Goal: Communication & Community: Answer question/provide support

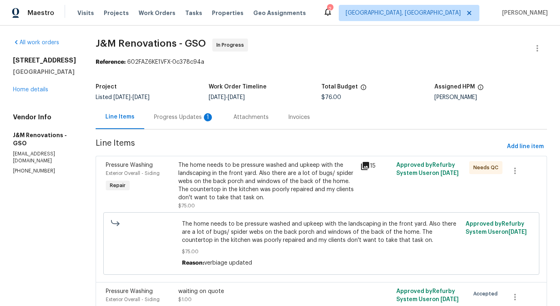
click at [203, 122] on div "Progress Updates 1" at bounding box center [183, 117] width 79 height 24
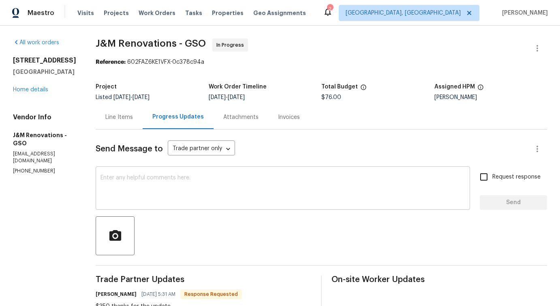
click at [219, 184] on textarea at bounding box center [283, 189] width 365 height 28
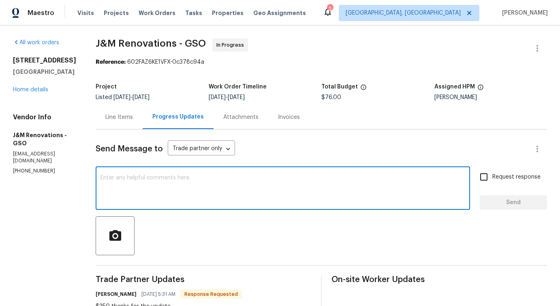
scroll to position [124, 0]
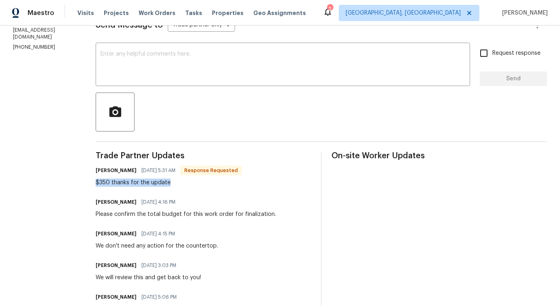
drag, startPoint x: 95, startPoint y: 183, endPoint x: 190, endPoint y: 183, distance: 94.9
click at [190, 183] on div "All work orders 4502 Brookhaven Dr Greensboro, NC 27406 Home details Vendor Inf…" at bounding box center [280, 222] width 560 height 641
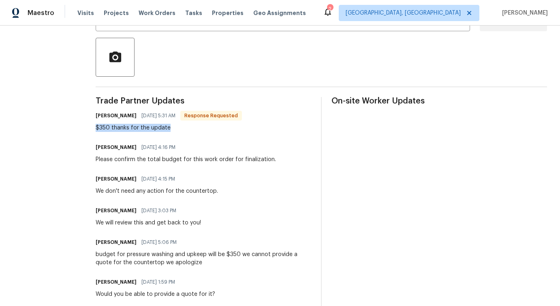
scroll to position [0, 0]
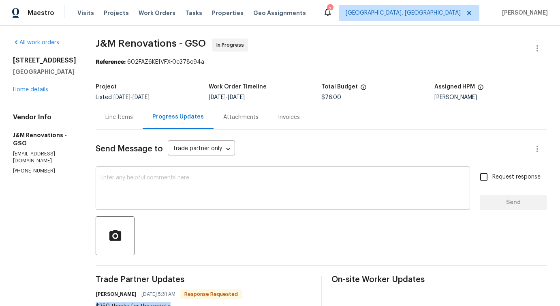
click at [157, 197] on textarea at bounding box center [283, 189] width 365 height 28
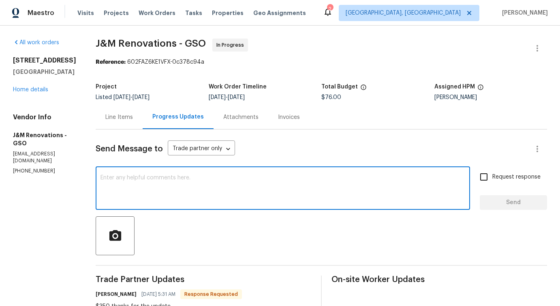
click at [118, 111] on div "Line Items" at bounding box center [119, 117] width 47 height 24
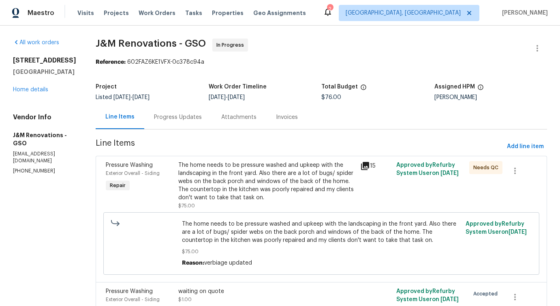
scroll to position [52, 0]
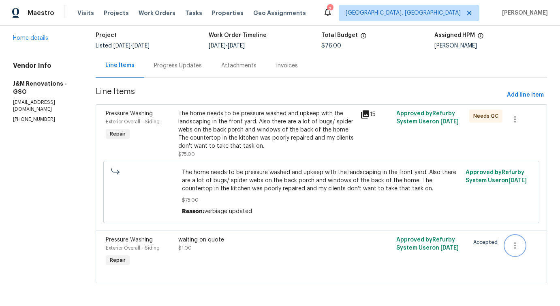
click at [515, 246] on icon "button" at bounding box center [515, 245] width 10 height 10
click at [517, 248] on li "Cancel" at bounding box center [521, 244] width 31 height 13
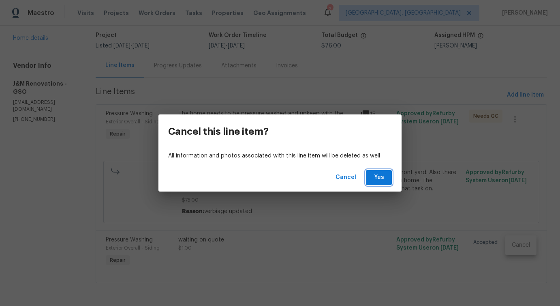
click at [379, 176] on span "Yes" at bounding box center [379, 177] width 13 height 10
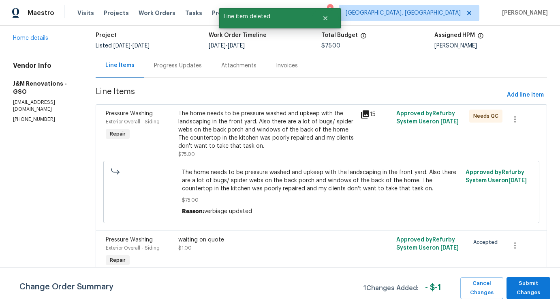
scroll to position [0, 0]
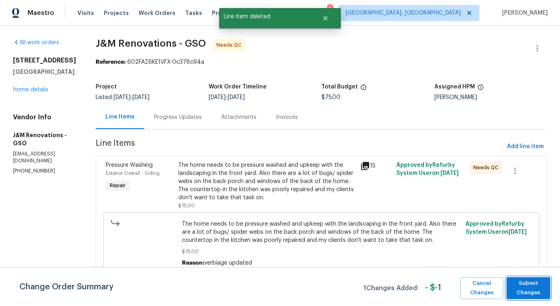
click at [534, 292] on span "Submit Changes" at bounding box center [529, 288] width 36 height 19
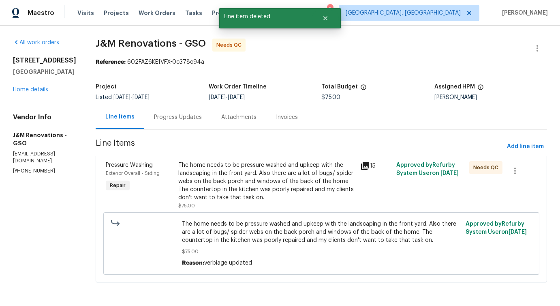
click at [250, 175] on div "The home needs to be pressure washed and upkeep with the landscaping in the fro…" at bounding box center [266, 181] width 177 height 41
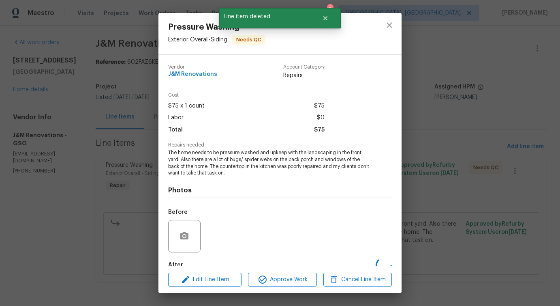
scroll to position [47, 0]
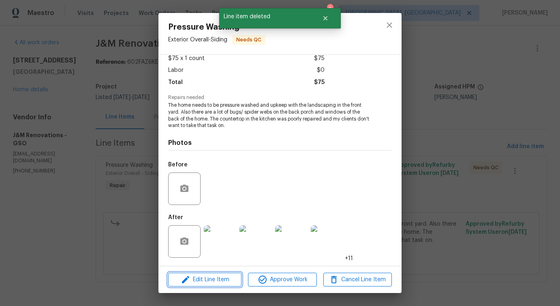
click at [217, 281] on span "Edit Line Item" at bounding box center [205, 279] width 69 height 10
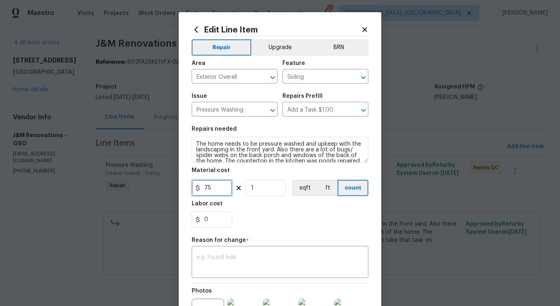
click at [209, 187] on input "75" at bounding box center [212, 188] width 41 height 16
type input "350"
click at [264, 258] on textarea at bounding box center [280, 262] width 167 height 17
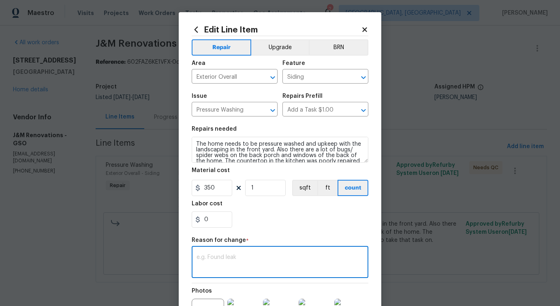
paste textarea "(PS) Updated per vendor's final cost."
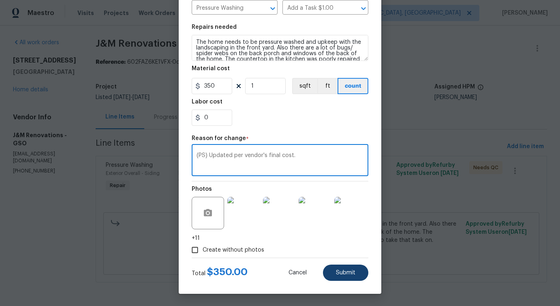
type textarea "(PS) Updated per vendor's final cost."
click at [340, 276] on button "Submit" at bounding box center [345, 272] width 45 height 16
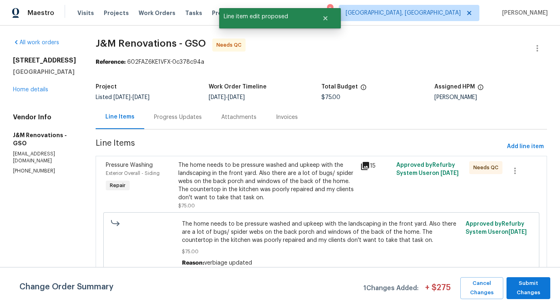
scroll to position [0, 0]
click at [534, 292] on span "Submit Changes" at bounding box center [529, 288] width 36 height 19
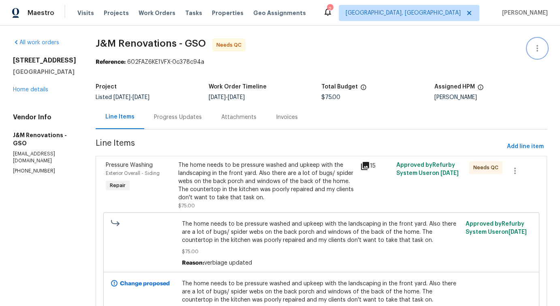
click at [539, 50] on icon "button" at bounding box center [538, 48] width 10 height 10
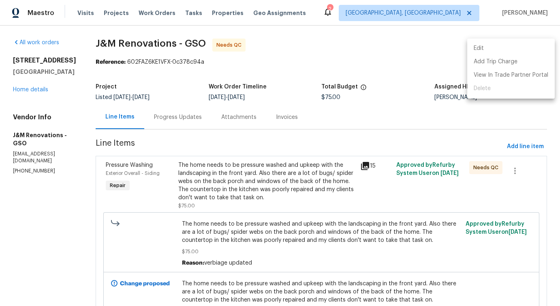
click at [509, 46] on li "Edit" at bounding box center [511, 48] width 88 height 13
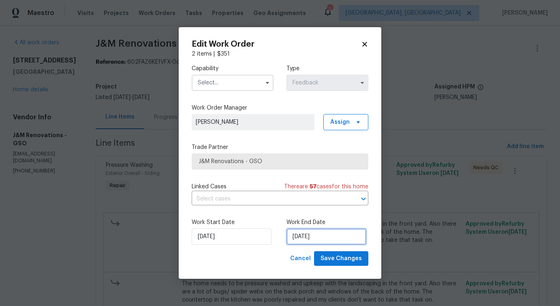
click at [311, 234] on input "10/11/2025" at bounding box center [327, 236] width 80 height 16
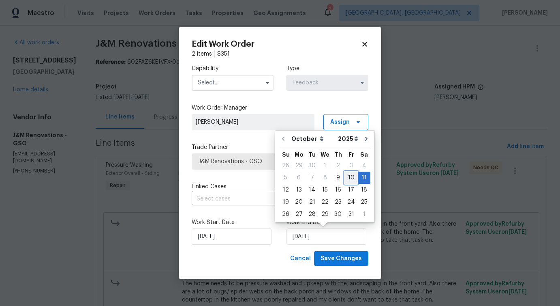
click at [347, 173] on div "10" at bounding box center [351, 177] width 13 height 11
type input "10/10/2025"
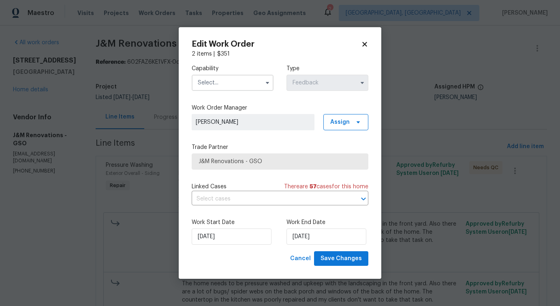
click at [253, 83] on input "text" at bounding box center [233, 83] width 82 height 16
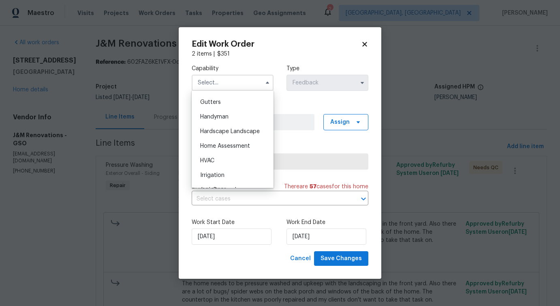
scroll to position [431, 0]
click at [238, 117] on div "Handyman" at bounding box center [233, 115] width 78 height 15
type input "Handyman"
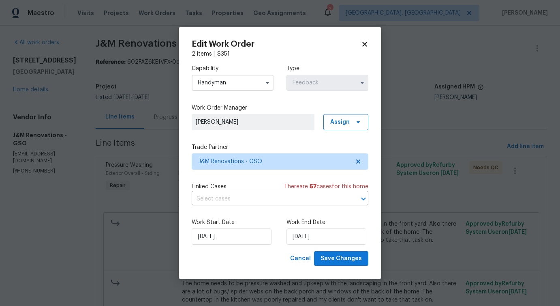
click at [335, 267] on div "Edit Work Order 2 items | $ 351 Capability Handyman Type Feedback Work Order Ma…" at bounding box center [280, 153] width 203 height 252
click at [344, 260] on span "Save Changes" at bounding box center [341, 258] width 41 height 10
click at [86, 258] on body "Maestro Visits Projects Work Orders Tasks Properties Geo Assignments 2 Detroit,…" at bounding box center [280, 153] width 560 height 306
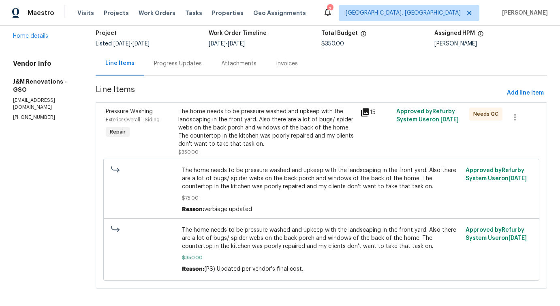
scroll to position [59, 0]
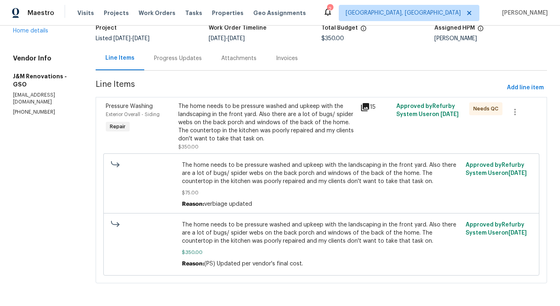
click at [304, 133] on div "The home needs to be pressure washed and upkeep with the landscaping in the fro…" at bounding box center [266, 122] width 177 height 41
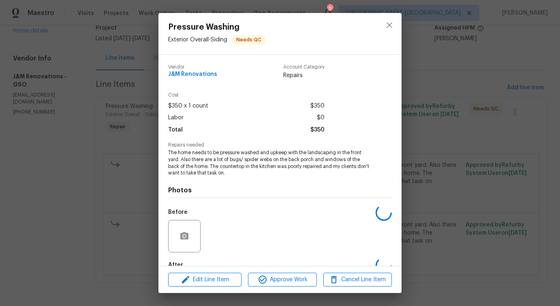
scroll to position [47, 0]
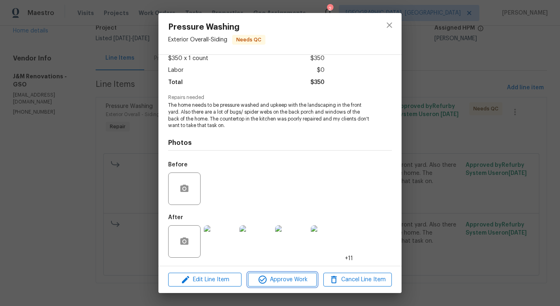
click at [286, 285] on button "Approve Work" at bounding box center [282, 279] width 69 height 14
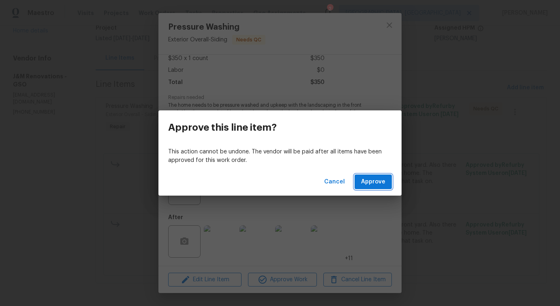
click at [378, 178] on span "Approve" at bounding box center [373, 182] width 24 height 10
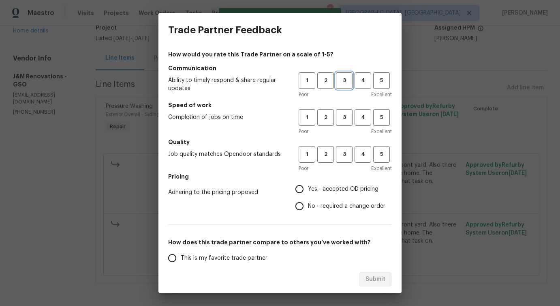
click at [337, 88] on button "3" at bounding box center [344, 80] width 17 height 17
click at [343, 126] on div "1 2 3 4 5 Poor Excellent" at bounding box center [345, 122] width 93 height 26
click at [345, 157] on span "3" at bounding box center [344, 154] width 15 height 9
click at [345, 111] on button "3" at bounding box center [344, 117] width 17 height 17
click at [317, 204] on span "No - required a change order" at bounding box center [346, 206] width 77 height 9
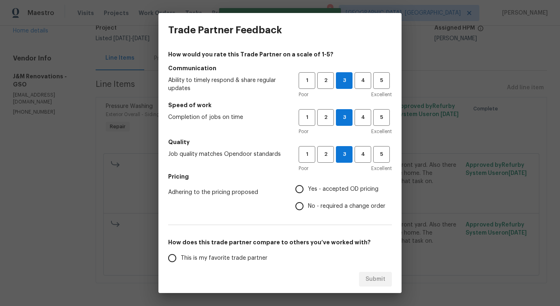
click at [308, 204] on input "No - required a change order" at bounding box center [299, 205] width 17 height 17
radio input "true"
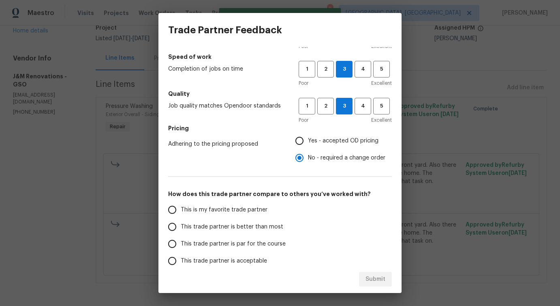
scroll to position [71, 0]
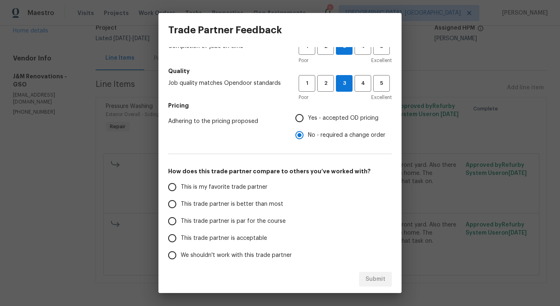
click at [252, 206] on span "This trade partner is better than most" at bounding box center [232, 204] width 103 height 9
click at [181, 206] on input "This trade partner is better than most" at bounding box center [172, 203] width 17 height 17
click at [367, 283] on span "Submit" at bounding box center [376, 279] width 20 height 10
radio input "true"
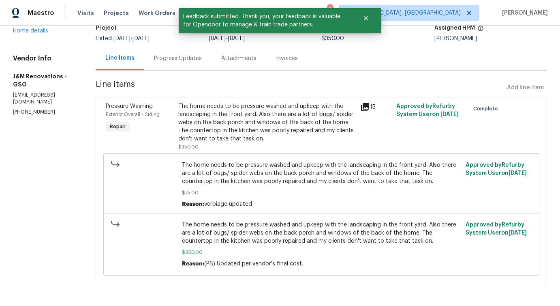
click at [172, 63] on div "Progress Updates" at bounding box center [177, 58] width 67 height 24
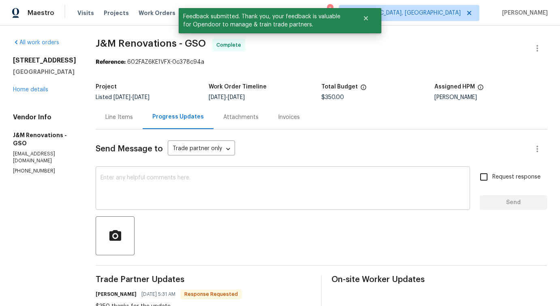
click at [209, 186] on textarea at bounding box center [283, 189] width 365 height 28
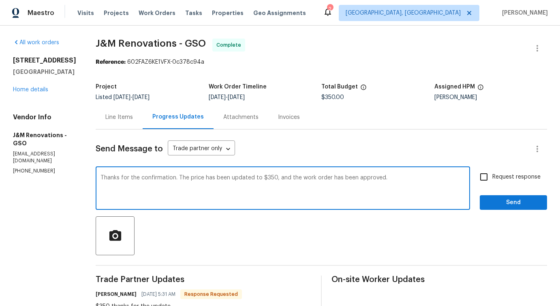
type textarea "Thanks for the confirmation. The price has been updated to $350, and the work o…"
click at [510, 201] on span "Send" at bounding box center [514, 202] width 54 height 10
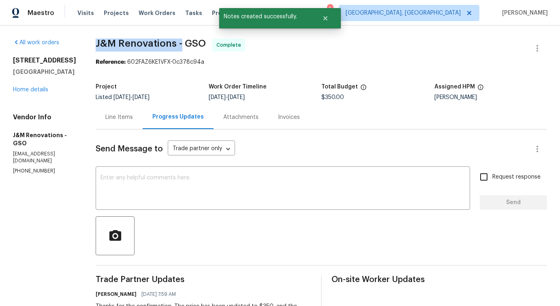
drag, startPoint x: 94, startPoint y: 43, endPoint x: 180, endPoint y: 48, distance: 86.5
copy span "J&M Renovations -"
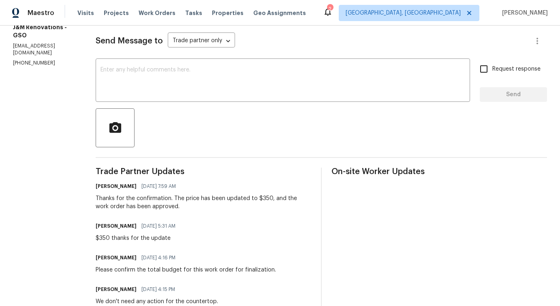
scroll to position [109, 0]
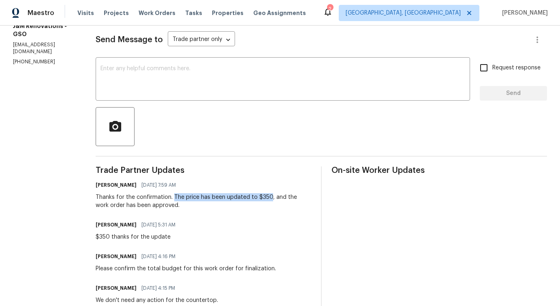
drag, startPoint x: 172, startPoint y: 197, endPoint x: 270, endPoint y: 199, distance: 97.7
click at [270, 199] on div "Thanks for the confirmation. The price has been updated to $350, and the work o…" at bounding box center [204, 201] width 216 height 16
copy div "The price has been updated to $350"
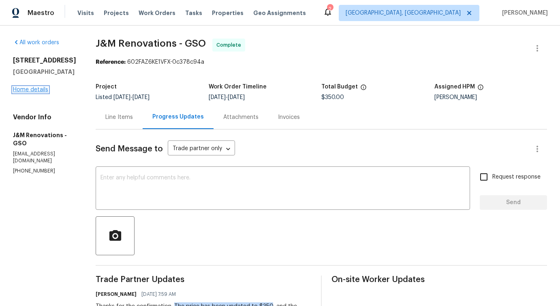
click at [30, 92] on link "Home details" at bounding box center [30, 90] width 35 height 6
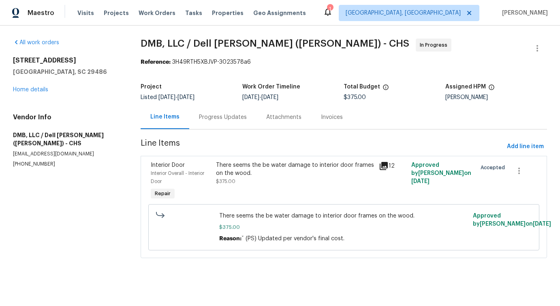
click at [200, 122] on div "Progress Updates" at bounding box center [222, 117] width 67 height 24
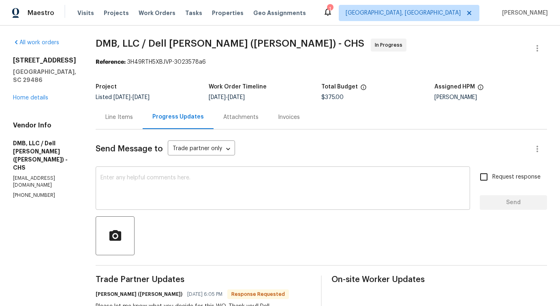
click at [229, 197] on textarea at bounding box center [283, 189] width 365 height 28
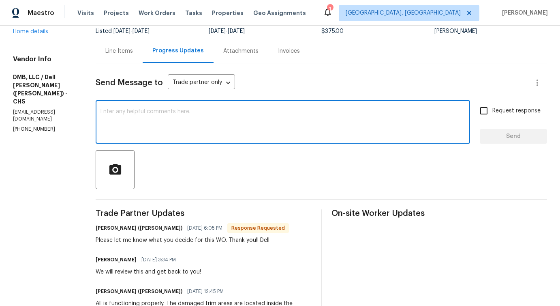
scroll to position [88, 0]
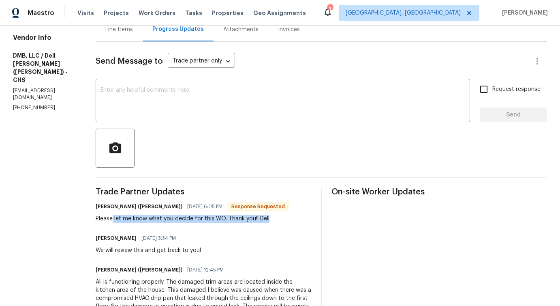
drag, startPoint x: 102, startPoint y: 219, endPoint x: 261, endPoint y: 227, distance: 159.5
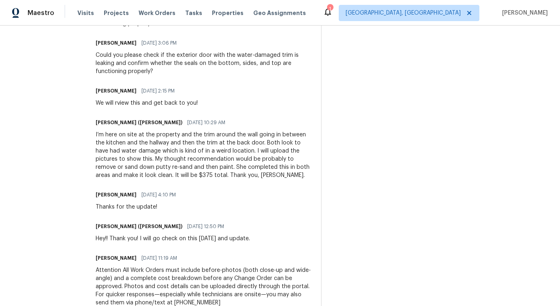
scroll to position [443, 0]
drag, startPoint x: 126, startPoint y: 169, endPoint x: 187, endPoint y: 169, distance: 61.2
click at [187, 169] on div "I’m here on site at the property and the trim around the wall going in between …" at bounding box center [204, 154] width 216 height 49
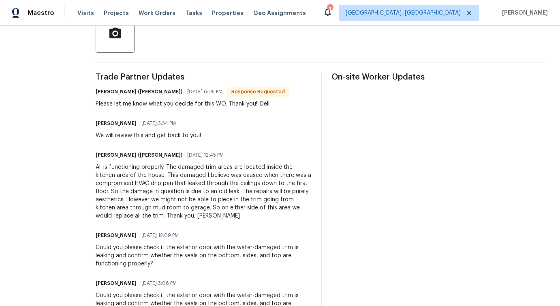
scroll to position [0, 0]
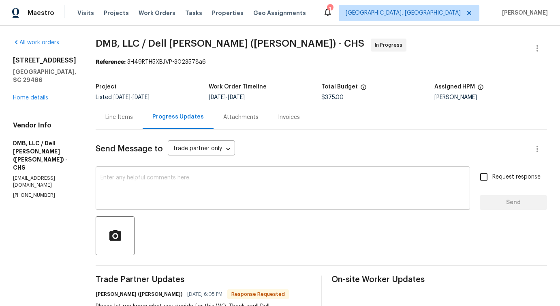
click at [174, 177] on textarea at bounding box center [283, 189] width 365 height 28
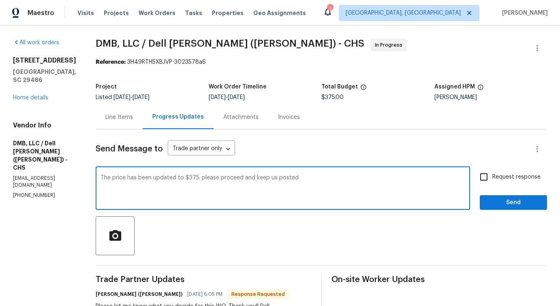
click at [0, 0] on div "Please" at bounding box center [0, 0] width 0 height 0
click at [300, 175] on textarea "The price has been updated to $375. Please proceed and keep us posted" at bounding box center [283, 189] width 365 height 28
click at [0, 0] on span "s" at bounding box center [0, 0] width 0 height 0
type textarea "The price has been updated to $375. Please proceed and keep us posted."
click at [509, 180] on span "Request response" at bounding box center [517, 177] width 48 height 9
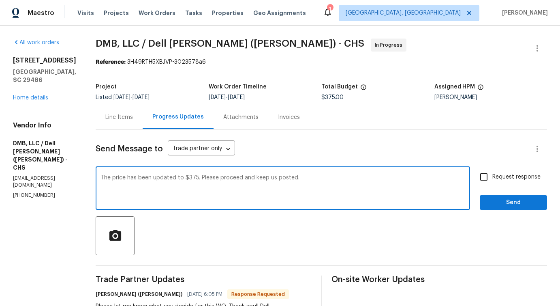
click at [493, 180] on input "Request response" at bounding box center [484, 176] width 17 height 17
checkbox input "true"
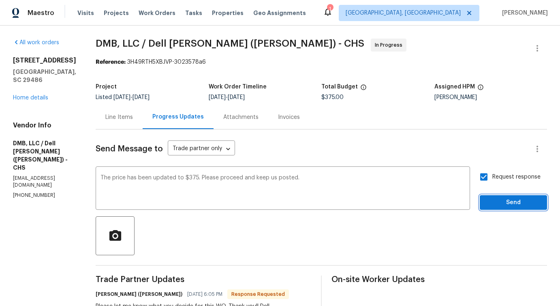
click at [512, 199] on span "Send" at bounding box center [514, 202] width 54 height 10
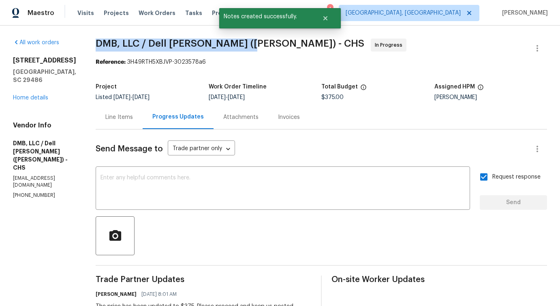
drag, startPoint x: 81, startPoint y: 43, endPoint x: 232, endPoint y: 47, distance: 151.3
copy span "DMB, LLC / Dell Bryson (Heise) -"
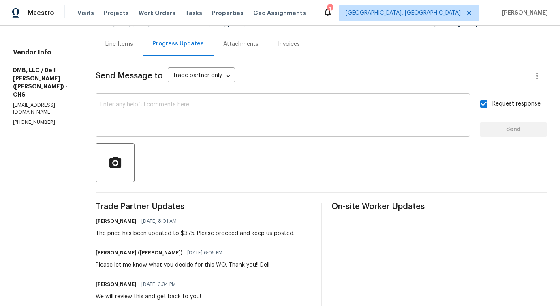
scroll to position [104, 0]
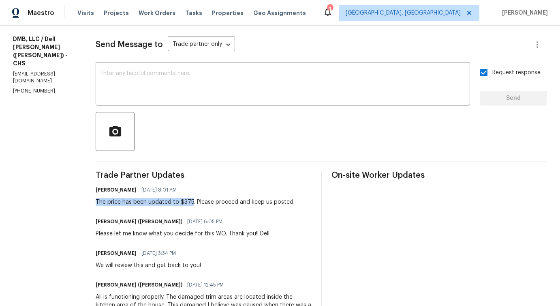
drag, startPoint x: 84, startPoint y: 199, endPoint x: 182, endPoint y: 205, distance: 98.7
copy div "The price has been updated to $375"
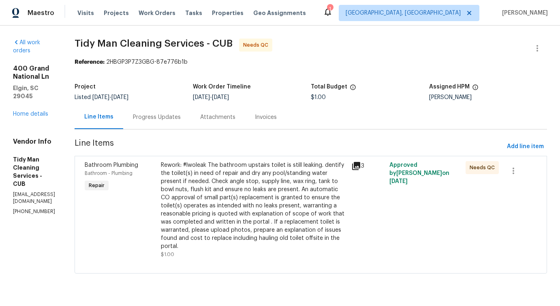
click at [178, 120] on div "Progress Updates" at bounding box center [157, 117] width 48 height 8
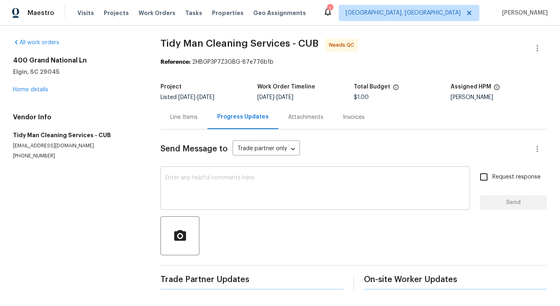
click at [192, 193] on textarea at bounding box center [315, 189] width 300 height 28
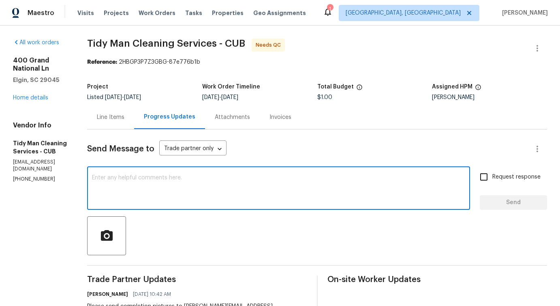
click at [114, 122] on div "Line Items" at bounding box center [110, 117] width 47 height 24
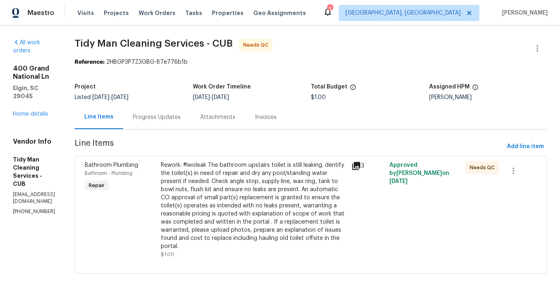
click at [286, 195] on div "Rework: #lwoleak The bathroom upstairs toilet is still leaking. dentify the toi…" at bounding box center [254, 205] width 186 height 89
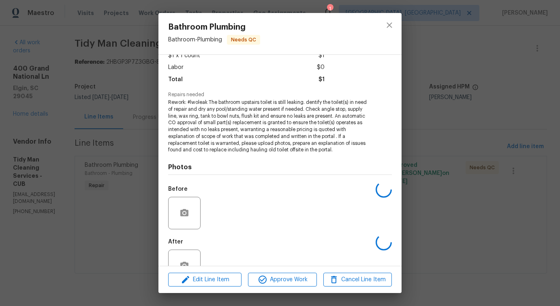
scroll to position [75, 0]
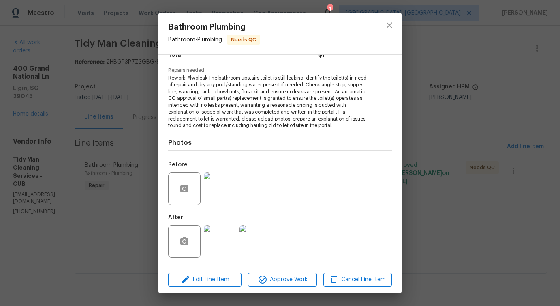
click at [221, 249] on img at bounding box center [220, 241] width 32 height 32
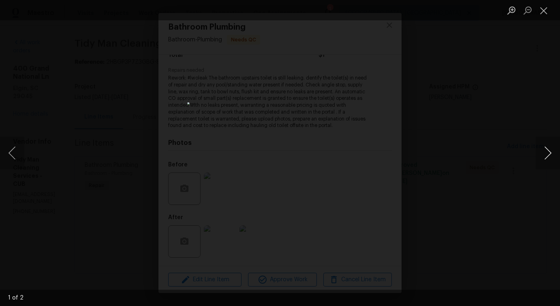
click at [549, 157] on button "Next image" at bounding box center [548, 153] width 24 height 32
click at [545, 13] on button "Close lightbox" at bounding box center [544, 10] width 16 height 14
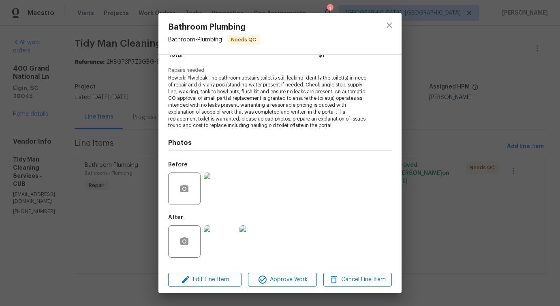
click at [231, 189] on img at bounding box center [220, 188] width 32 height 32
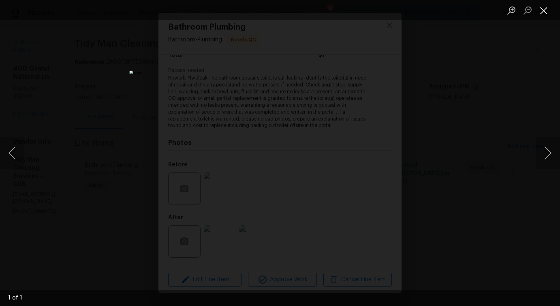
click at [541, 9] on button "Close lightbox" at bounding box center [544, 10] width 16 height 14
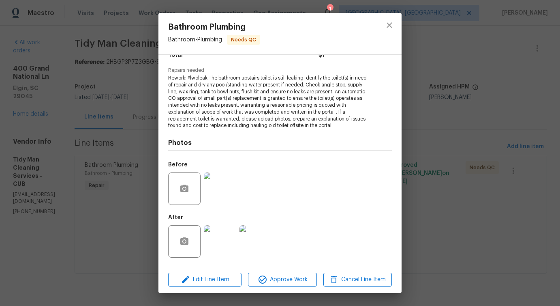
scroll to position [0, 0]
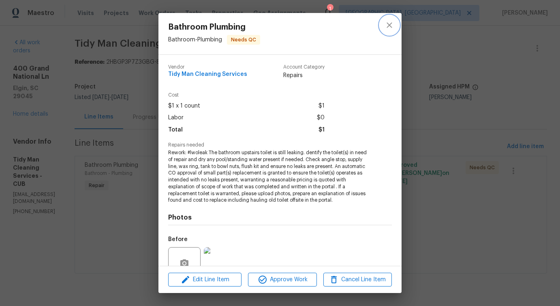
click at [390, 26] on icon "close" at bounding box center [389, 24] width 5 height 5
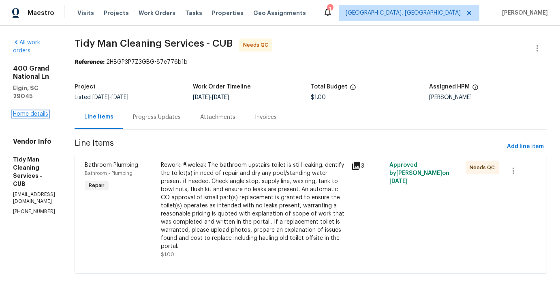
click at [39, 111] on link "Home details" at bounding box center [30, 114] width 35 height 6
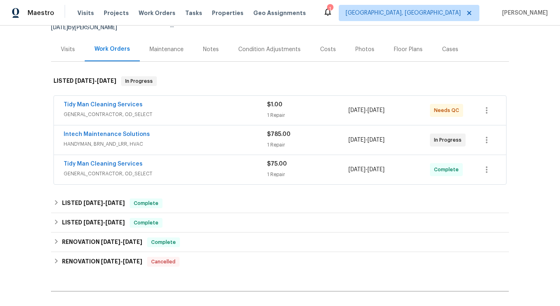
scroll to position [100, 0]
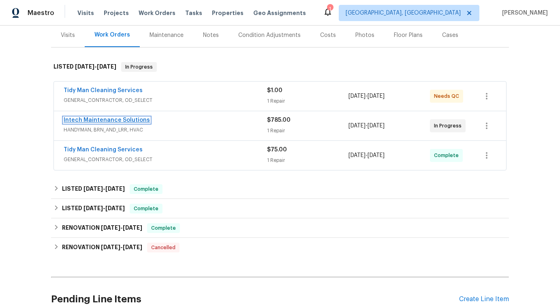
click at [121, 121] on link "Intech Maintenance Solutions" at bounding box center [107, 120] width 86 height 6
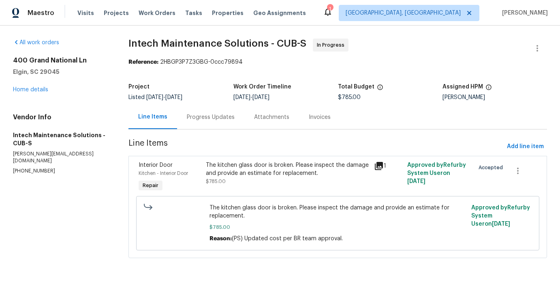
click at [204, 123] on div "Progress Updates" at bounding box center [210, 117] width 67 height 24
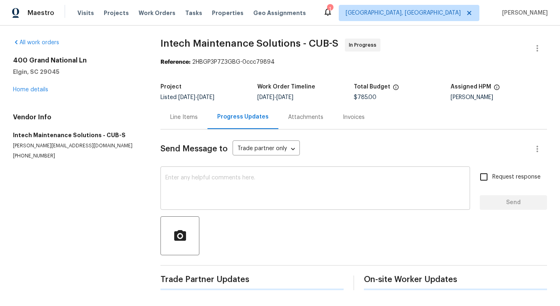
click at [220, 191] on textarea at bounding box center [315, 189] width 300 height 28
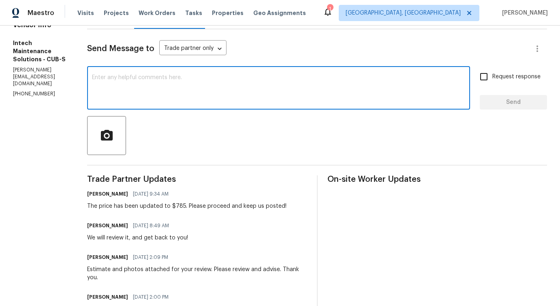
scroll to position [102, 0]
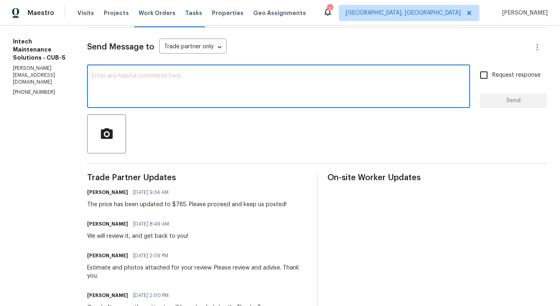
click at [308, 86] on textarea at bounding box center [278, 87] width 373 height 28
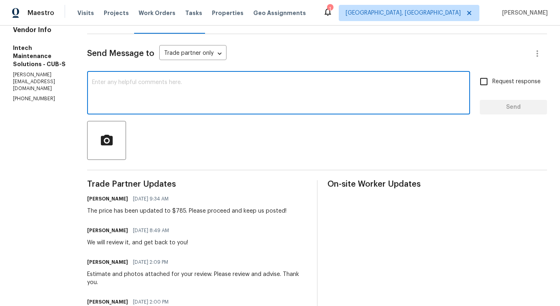
scroll to position [76, 0]
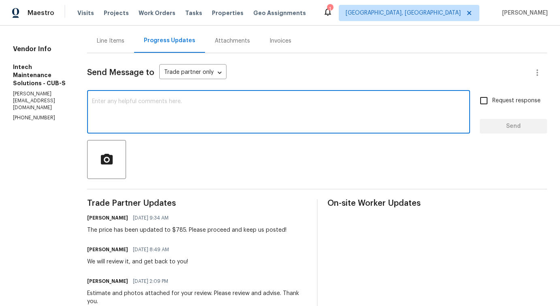
click at [268, 102] on textarea at bounding box center [278, 113] width 373 height 28
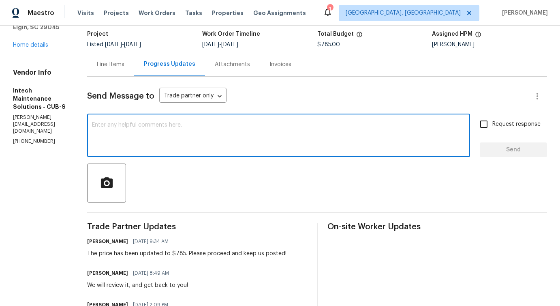
scroll to position [47, 0]
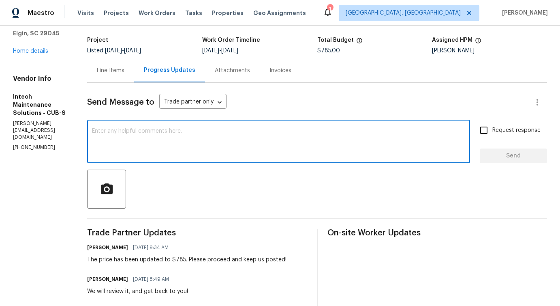
click at [105, 67] on div "Line Items" at bounding box center [111, 70] width 28 height 8
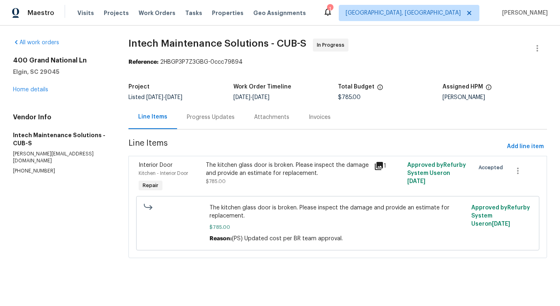
click at [215, 122] on div "Progress Updates" at bounding box center [210, 117] width 67 height 24
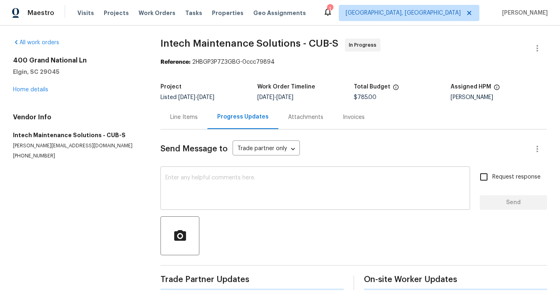
click at [232, 201] on textarea at bounding box center [315, 189] width 300 height 28
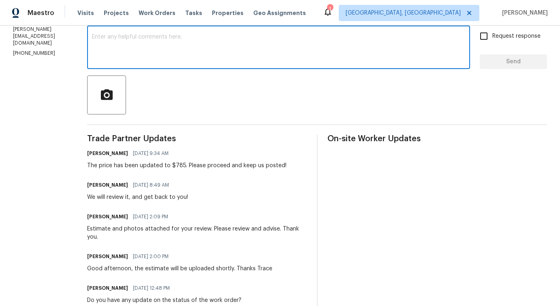
scroll to position [184, 0]
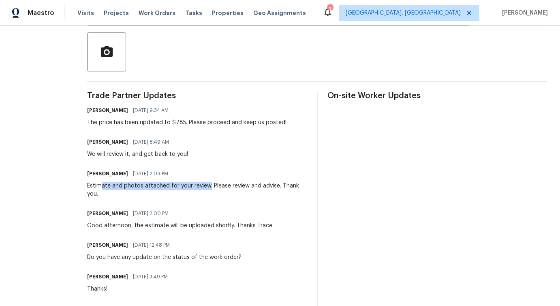
drag, startPoint x: 103, startPoint y: 183, endPoint x: 217, endPoint y: 184, distance: 113.5
click at [217, 184] on div "Estimate and photos attached for your review. Please review and advise. Thank y…" at bounding box center [197, 190] width 220 height 16
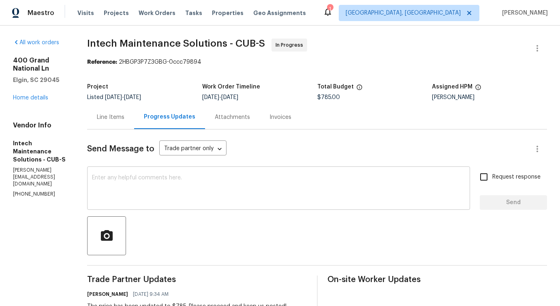
click at [160, 192] on textarea at bounding box center [278, 189] width 373 height 28
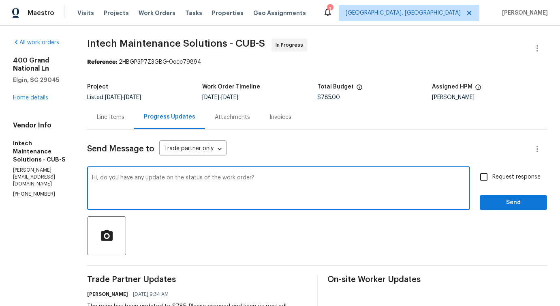
type textarea "Hi, do you have any update on the status of the work order?"
click at [519, 180] on span "Request response" at bounding box center [517, 177] width 48 height 9
click at [493, 180] on input "Request response" at bounding box center [484, 176] width 17 height 17
checkbox input "true"
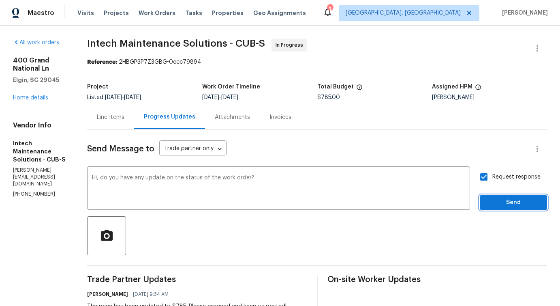
click at [516, 206] on span "Send" at bounding box center [514, 202] width 54 height 10
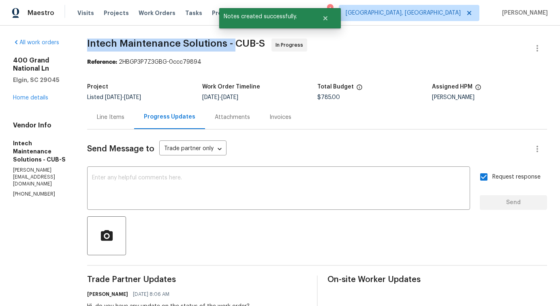
drag, startPoint x: 81, startPoint y: 43, endPoint x: 236, endPoint y: 42, distance: 154.5
copy span "Intech Maintenance Solutions -"
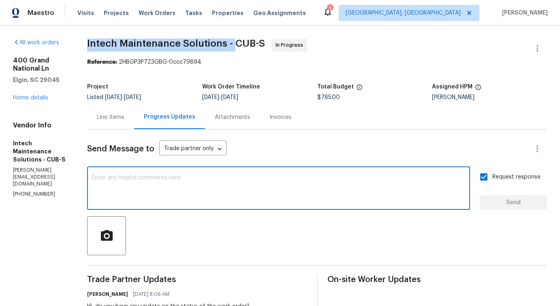
click at [191, 192] on textarea at bounding box center [278, 189] width 373 height 28
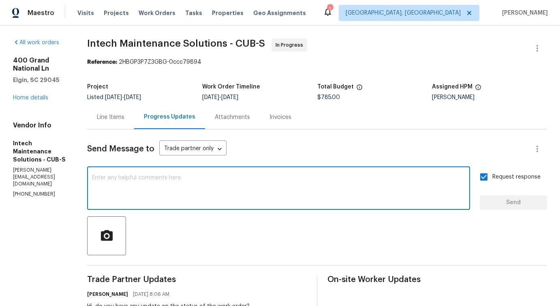
click at [121, 119] on div "Line Items" at bounding box center [111, 117] width 28 height 8
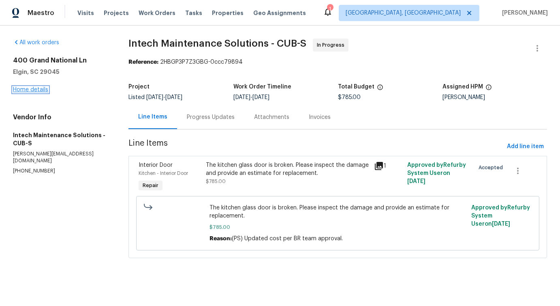
click at [36, 90] on link "Home details" at bounding box center [30, 90] width 35 height 6
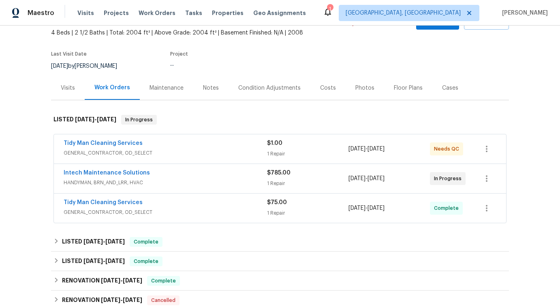
scroll to position [56, 0]
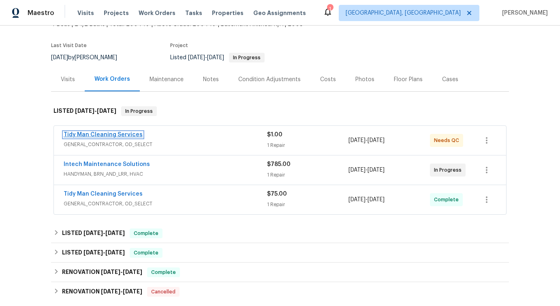
click at [109, 134] on link "Tidy Man Cleaning Services" at bounding box center [103, 135] width 79 height 6
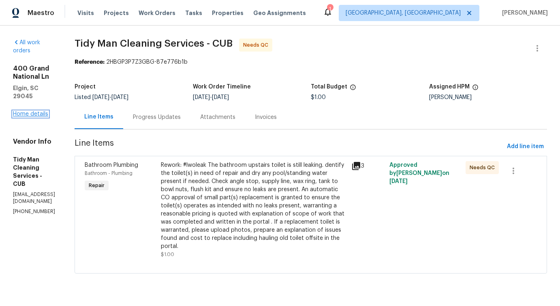
click at [39, 111] on link "Home details" at bounding box center [30, 114] width 35 height 6
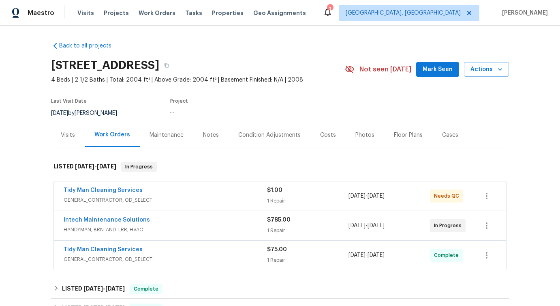
scroll to position [75, 0]
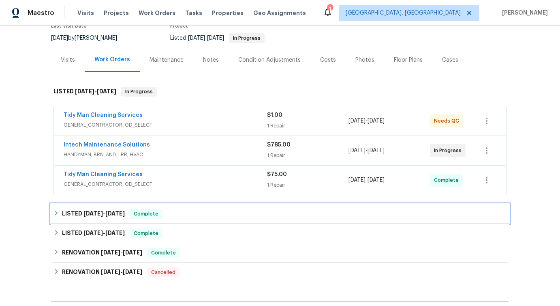
click at [117, 219] on div "LISTED 9/28/25 - 10/2/25 Complete" at bounding box center [280, 213] width 458 height 19
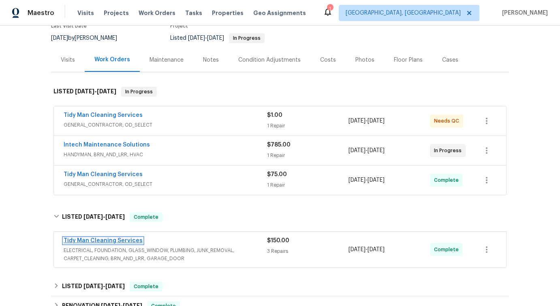
click at [111, 241] on link "Tidy Man Cleaning Services" at bounding box center [103, 241] width 79 height 6
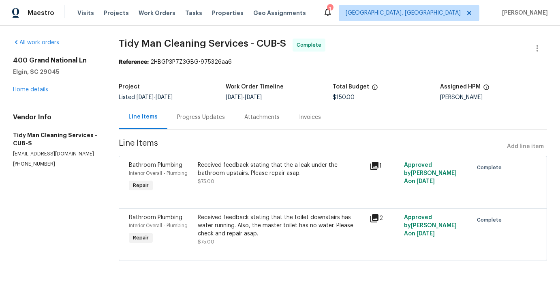
click at [137, 119] on div "Line Items" at bounding box center [143, 117] width 29 height 8
click at [27, 91] on link "Home details" at bounding box center [30, 90] width 35 height 6
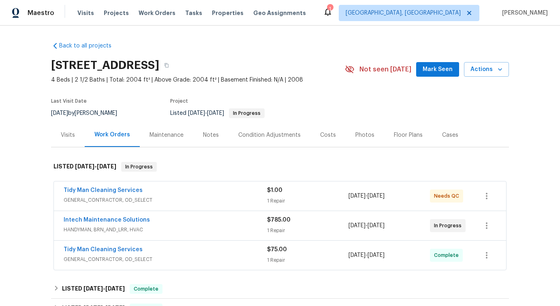
click at [126, 187] on span "Tidy Man Cleaning Services" at bounding box center [103, 190] width 79 height 8
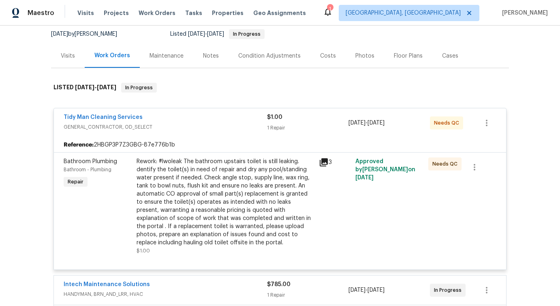
scroll to position [94, 0]
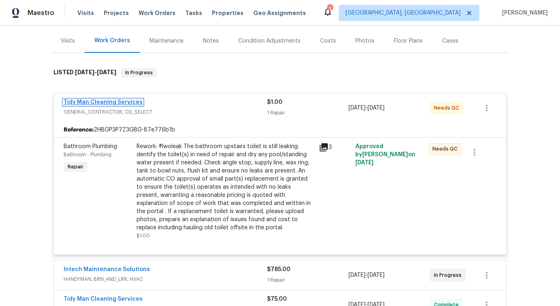
click at [105, 101] on link "Tidy Man Cleaning Services" at bounding box center [103, 102] width 79 height 6
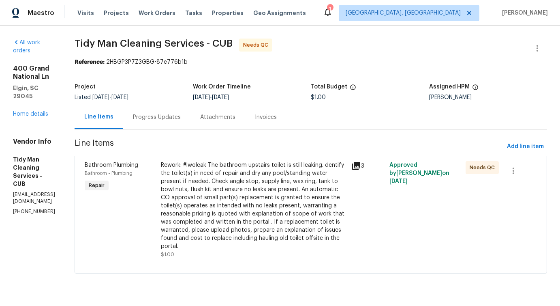
click at [206, 189] on div "Rework: #lwoleak The bathroom upstairs toilet is still leaking. dentify the toi…" at bounding box center [254, 205] width 186 height 89
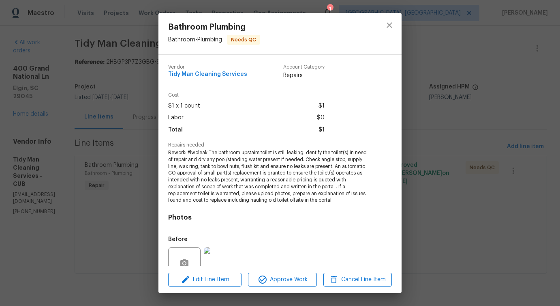
scroll to position [75, 0]
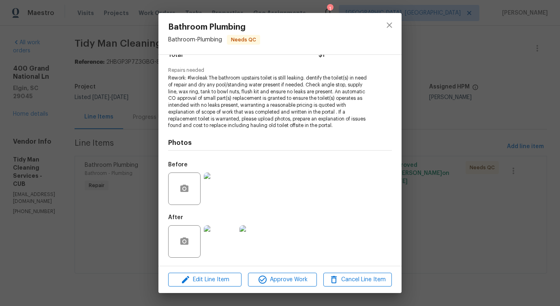
click at [230, 239] on img at bounding box center [220, 241] width 32 height 32
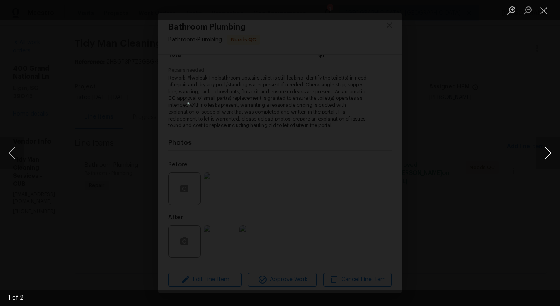
click at [549, 156] on button "Next image" at bounding box center [548, 153] width 24 height 32
click at [541, 6] on button "Close lightbox" at bounding box center [544, 10] width 16 height 14
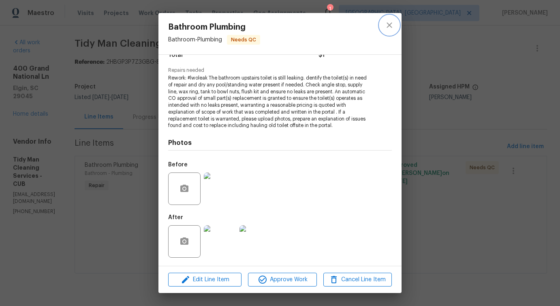
click at [389, 28] on icon "close" at bounding box center [390, 25] width 10 height 10
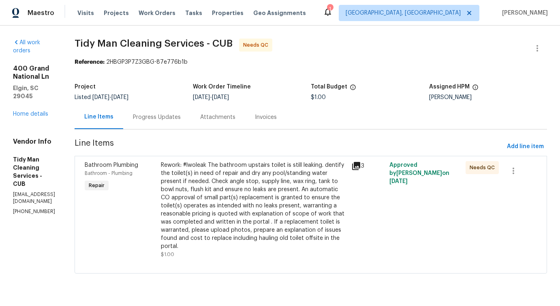
click at [181, 124] on div "Progress Updates" at bounding box center [156, 117] width 67 height 24
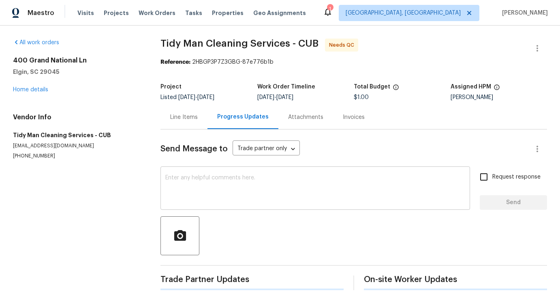
click at [190, 196] on textarea at bounding box center [315, 189] width 300 height 28
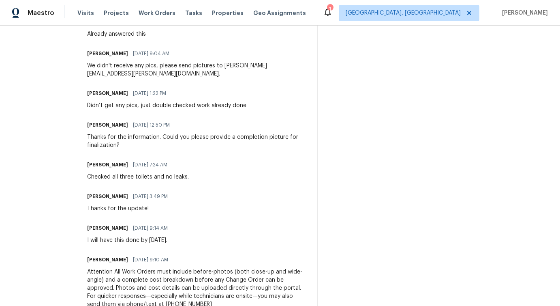
scroll to position [369, 0]
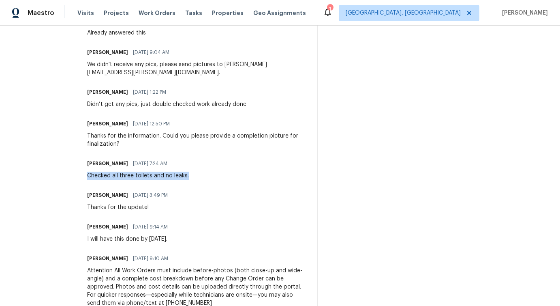
drag, startPoint x: 88, startPoint y: 150, endPoint x: 195, endPoint y: 151, distance: 106.6
click at [195, 158] on div "Carl Palmgren 10/10/2025 7:24 AM Checked all three toilets and no leaks." at bounding box center [197, 169] width 220 height 22
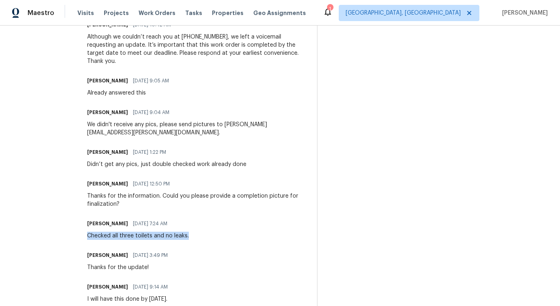
scroll to position [305, 0]
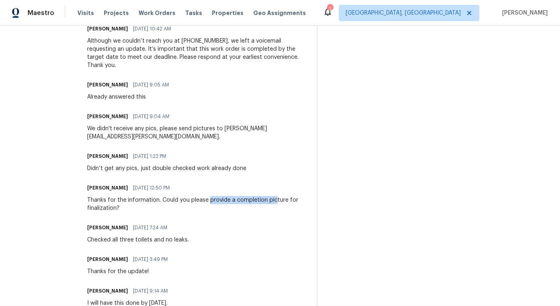
drag, startPoint x: 209, startPoint y: 175, endPoint x: 276, endPoint y: 176, distance: 66.9
click at [276, 196] on div "Thanks for the information. Could you please provide a completion picture for f…" at bounding box center [197, 204] width 220 height 16
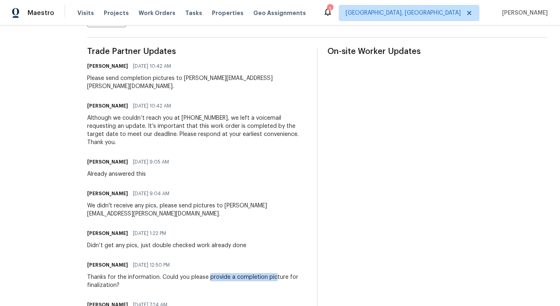
scroll to position [0, 0]
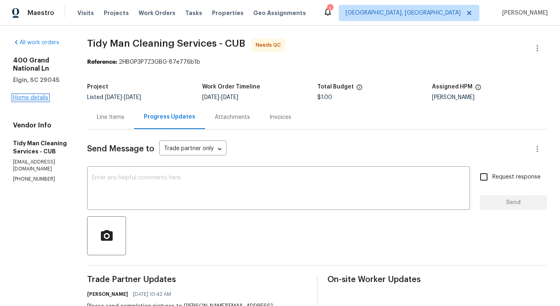
click at [26, 97] on link "Home details" at bounding box center [30, 98] width 35 height 6
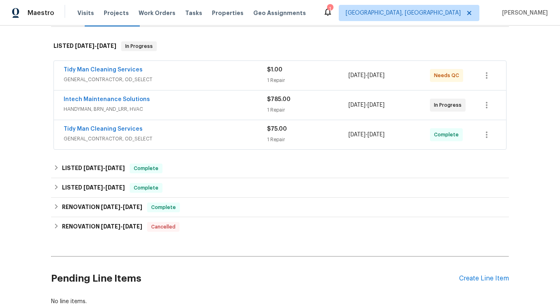
scroll to position [169, 0]
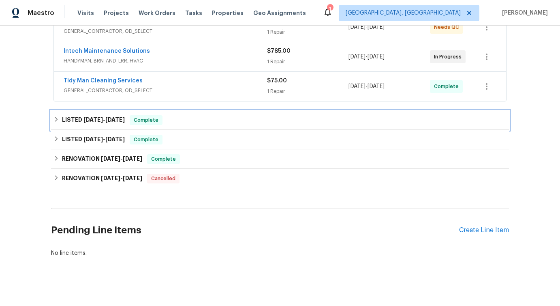
click at [101, 117] on span "9/28/25" at bounding box center [93, 120] width 19 height 6
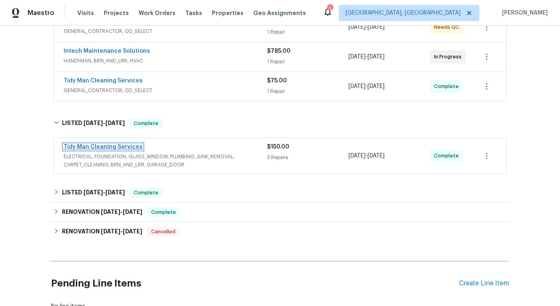
click at [121, 146] on link "Tidy Man Cleaning Services" at bounding box center [103, 147] width 79 height 6
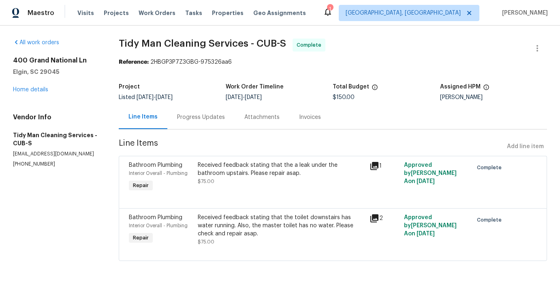
click at [292, 189] on div "Received feedback stating that the a leak under the bathroom upstairs. Please r…" at bounding box center [281, 177] width 172 height 37
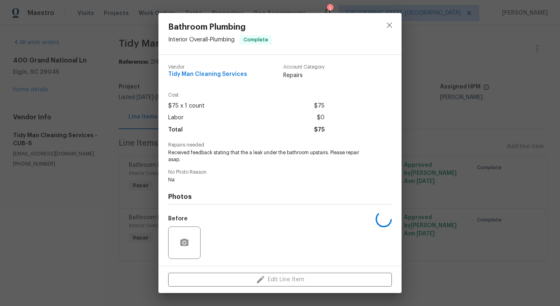
scroll to position [54, 0]
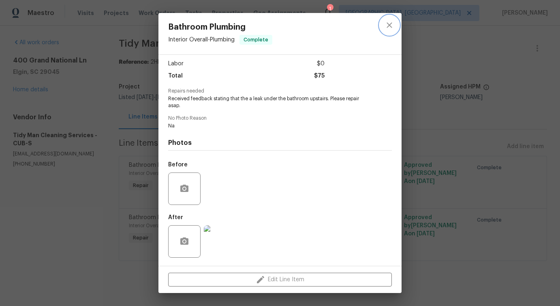
click at [386, 32] on button "close" at bounding box center [389, 24] width 19 height 19
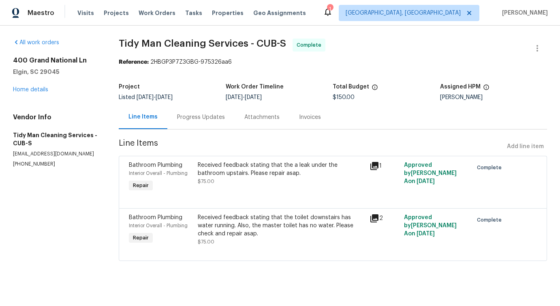
click at [282, 221] on div "Received feedback stating that the toilet downstairs has water running. Also, t…" at bounding box center [281, 225] width 167 height 24
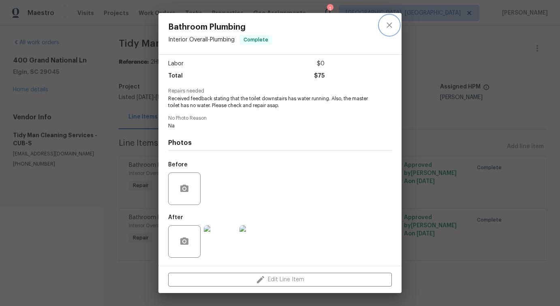
click at [390, 25] on icon "close" at bounding box center [389, 24] width 5 height 5
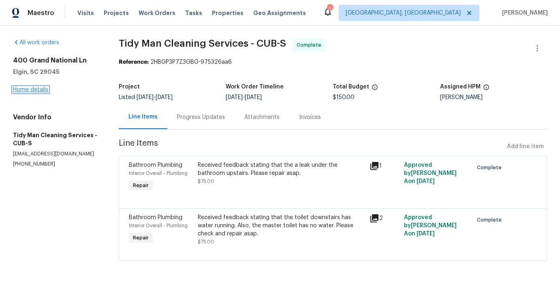
click at [26, 89] on link "Home details" at bounding box center [30, 90] width 35 height 6
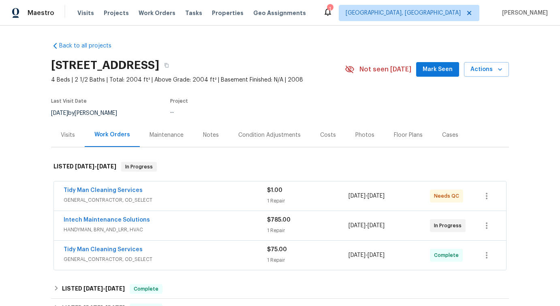
scroll to position [46, 0]
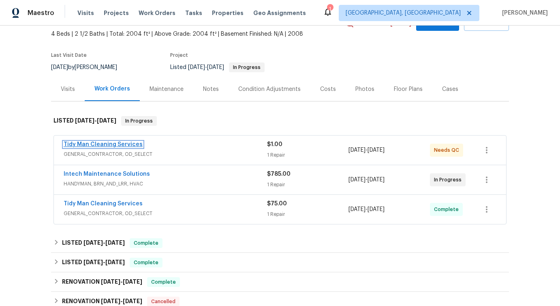
click at [98, 146] on link "Tidy Man Cleaning Services" at bounding box center [103, 145] width 79 height 6
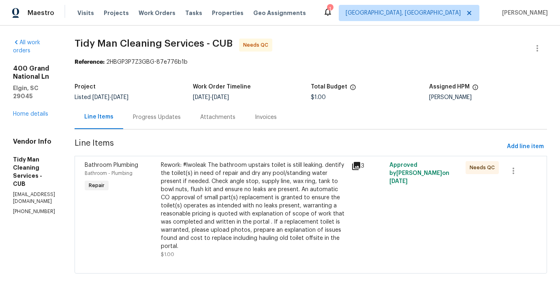
click at [178, 119] on div "Progress Updates" at bounding box center [157, 117] width 48 height 8
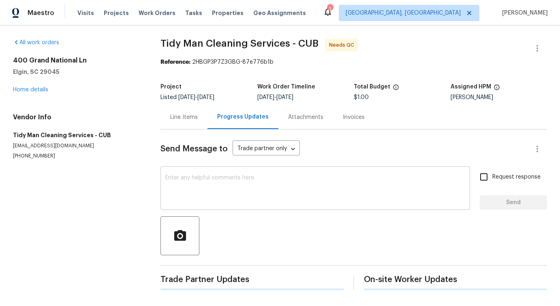
click at [184, 197] on textarea at bounding box center [315, 189] width 300 height 28
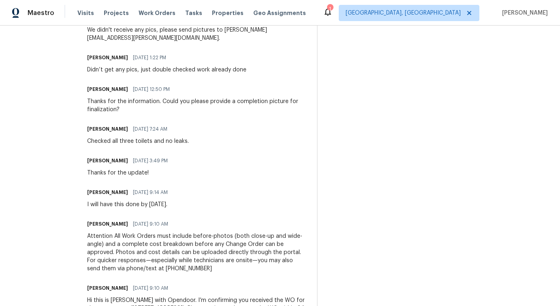
scroll to position [430, 0]
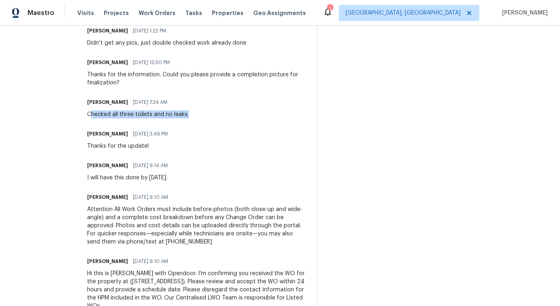
drag, startPoint x: 92, startPoint y: 90, endPoint x: 216, endPoint y: 97, distance: 124.7
click at [216, 97] on div "Trade Partner Updates Pavithra Sekar 10/13/2025 10:42 AM Please send completion…" at bounding box center [197, 82] width 220 height 474
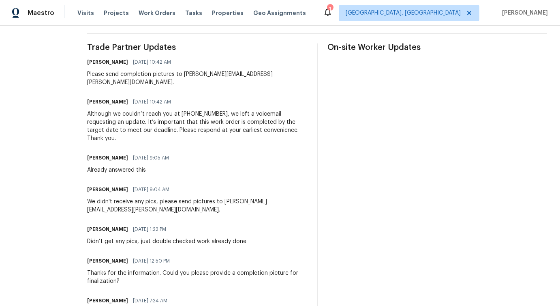
scroll to position [0, 0]
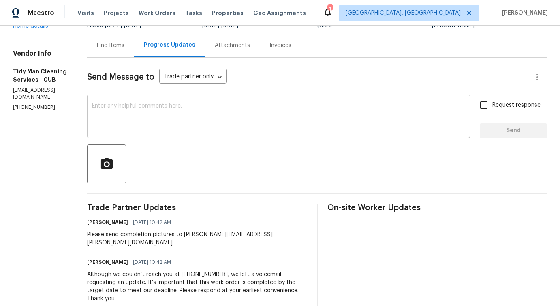
click at [310, 109] on textarea at bounding box center [278, 117] width 373 height 28
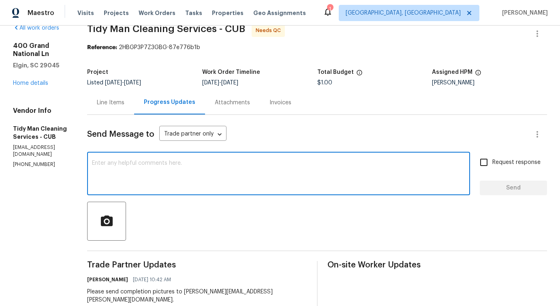
scroll to position [18, 0]
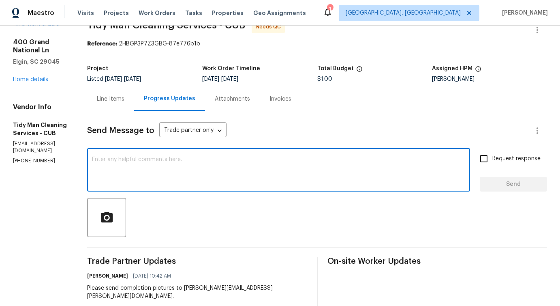
click at [111, 96] on div "Line Items" at bounding box center [111, 99] width 28 height 8
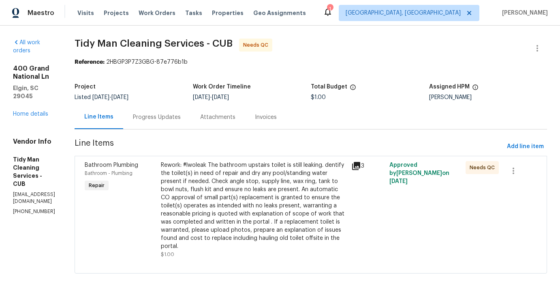
click at [172, 122] on div "Progress Updates" at bounding box center [156, 117] width 67 height 24
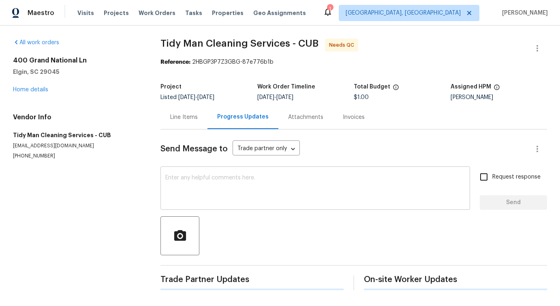
click at [190, 189] on textarea at bounding box center [315, 189] width 300 height 28
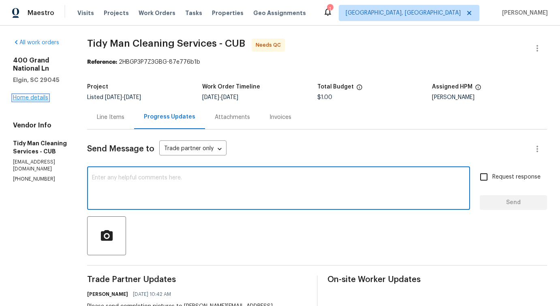
click at [26, 98] on link "Home details" at bounding box center [30, 98] width 35 height 6
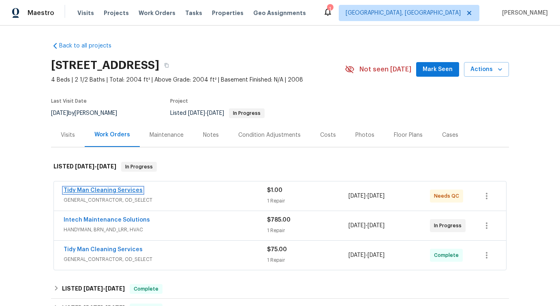
click at [100, 190] on link "Tidy Man Cleaning Services" at bounding box center [103, 190] width 79 height 6
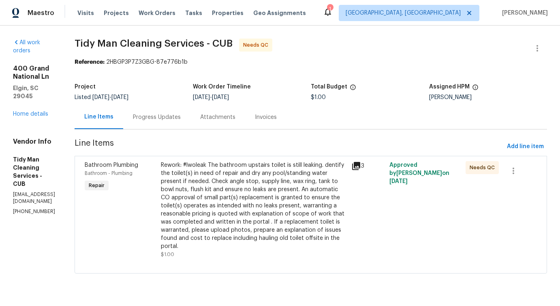
click at [172, 111] on div "Progress Updates" at bounding box center [156, 117] width 67 height 24
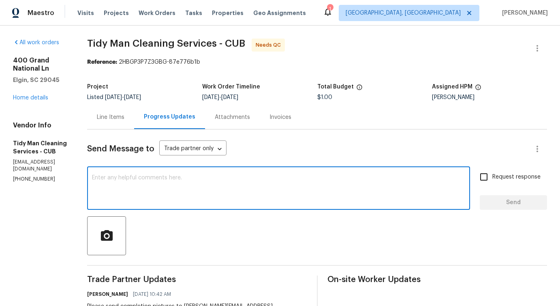
click at [193, 193] on textarea at bounding box center [278, 189] width 373 height 28
paste textarea "Would you mind visiting the property once more to reconfirm whether there is an…"
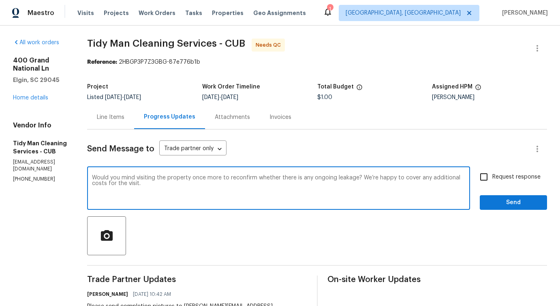
click at [347, 191] on textarea "Would you mind visiting the property once more to reconfirm whether there is an…" at bounding box center [278, 189] width 373 height 28
drag, startPoint x: 402, startPoint y: 179, endPoint x: 458, endPoint y: 177, distance: 56.0
click at [458, 177] on textarea "Would you mind visiting the property once more to reconfirm whether there is an…" at bounding box center [278, 189] width 373 height 28
type textarea "Would you mind visiting the property once more to reconfirm whether there is an…"
click at [487, 174] on input "Request response" at bounding box center [484, 176] width 17 height 17
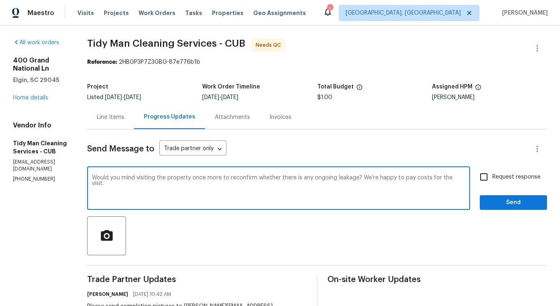
checkbox input "true"
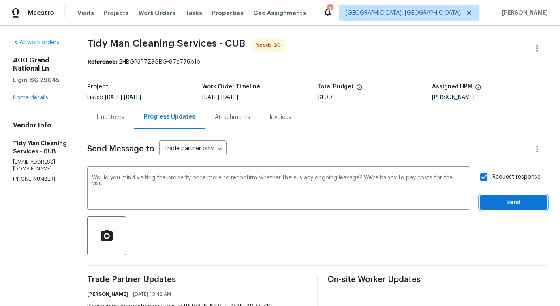
click at [508, 201] on span "Send" at bounding box center [514, 202] width 54 height 10
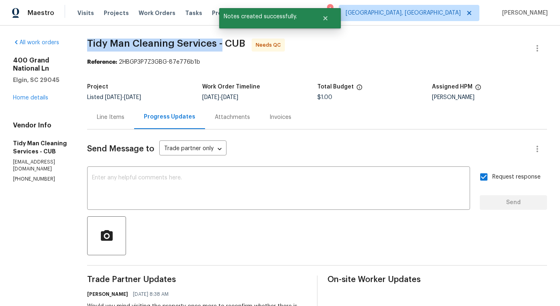
drag, startPoint x: 79, startPoint y: 43, endPoint x: 221, endPoint y: 43, distance: 141.9
copy span "Tidy Man Cleaning Services -"
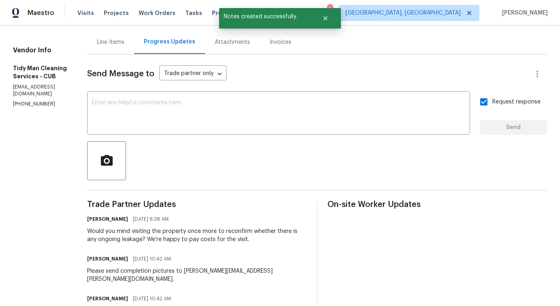
scroll to position [108, 0]
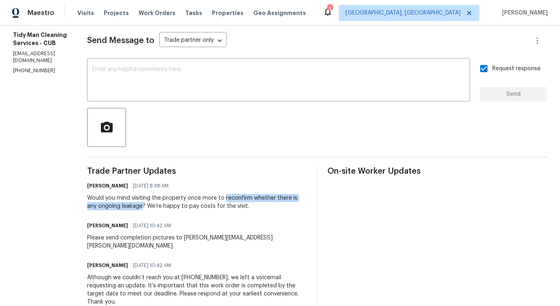
drag, startPoint x: 225, startPoint y: 199, endPoint x: 133, endPoint y: 206, distance: 91.9
click at [133, 206] on div "Would you mind visiting the property once more to reconfirm whether there is an…" at bounding box center [197, 202] width 220 height 16
copy div "reconfirm whether there is any ongoing leakage"
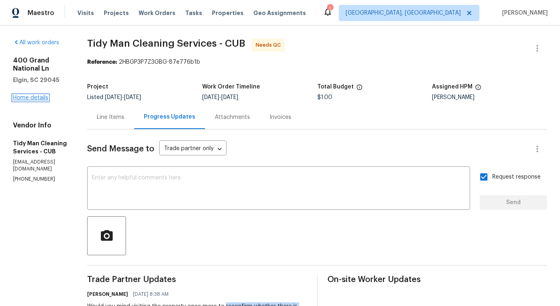
click at [43, 97] on link "Home details" at bounding box center [30, 98] width 35 height 6
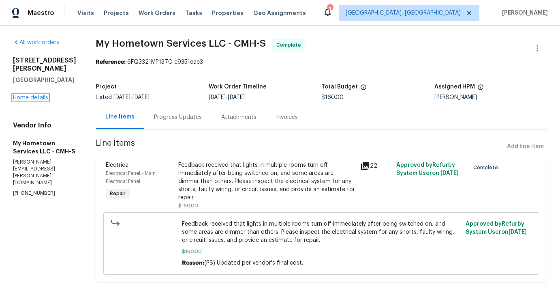
click at [33, 95] on link "Home details" at bounding box center [30, 98] width 35 height 6
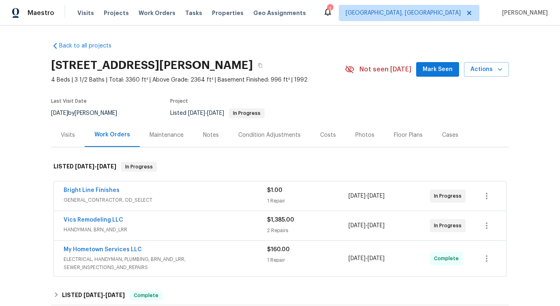
scroll to position [44, 0]
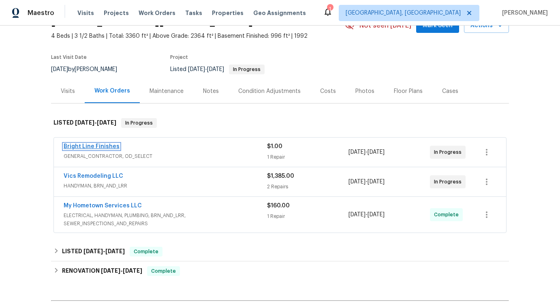
click at [94, 144] on link "Bright Line Finishes" at bounding box center [92, 147] width 56 height 6
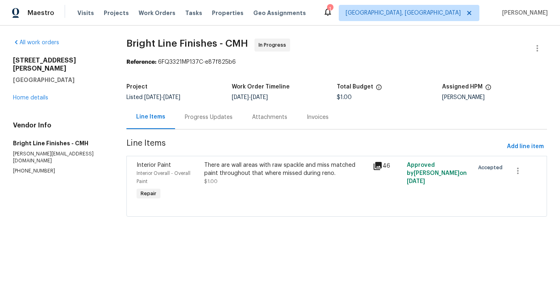
click at [212, 122] on div "Progress Updates" at bounding box center [208, 117] width 67 height 24
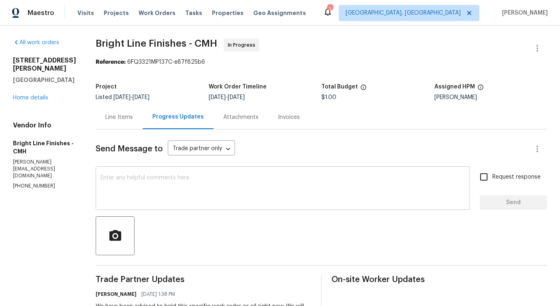
click at [231, 194] on textarea at bounding box center [283, 189] width 365 height 28
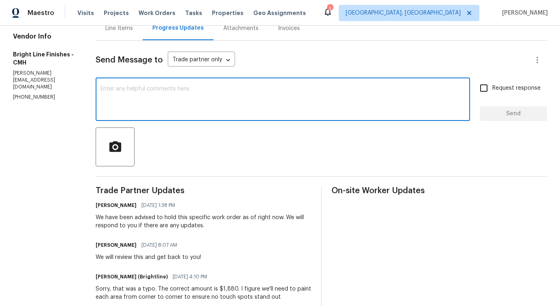
scroll to position [187, 0]
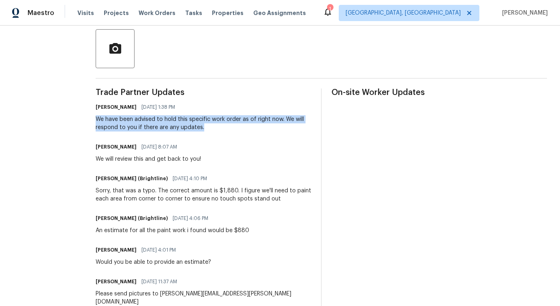
drag, startPoint x: 88, startPoint y: 116, endPoint x: 242, endPoint y: 134, distance: 155.2
click at [242, 134] on div "All work orders [STREET_ADDRESS][PERSON_NAME] Home details Vendor Info Bright L…" at bounding box center [280, 242] width 560 height 807
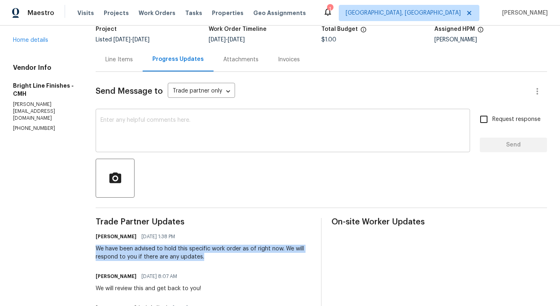
scroll to position [0, 0]
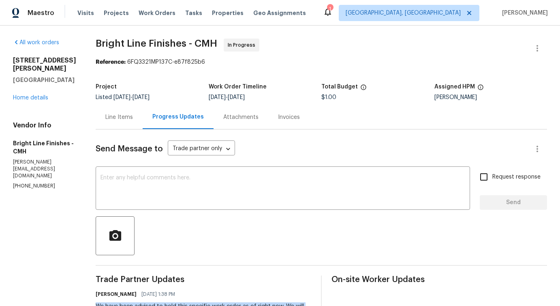
click at [108, 120] on div "Line Items" at bounding box center [119, 117] width 28 height 8
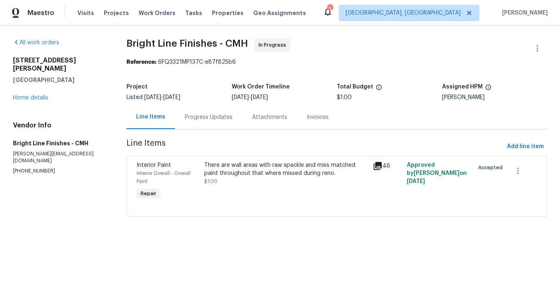
click at [281, 175] on div "There are wall areas with raw spackle and miss matched paint throughout that wh…" at bounding box center [286, 169] width 164 height 16
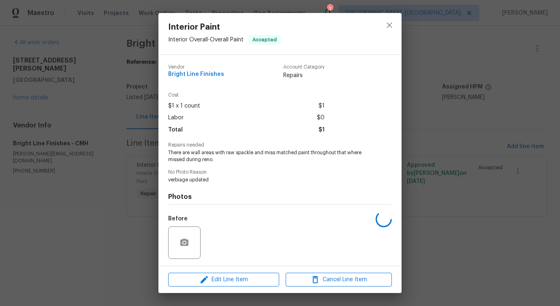
scroll to position [54, 0]
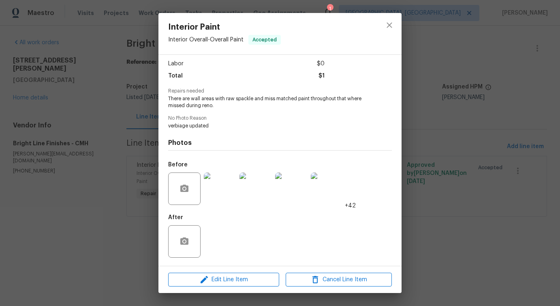
click at [214, 189] on img at bounding box center [220, 188] width 32 height 32
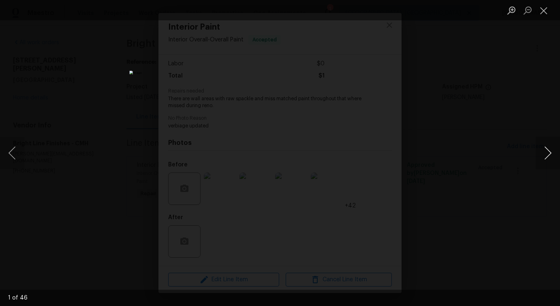
click at [549, 156] on button "Next image" at bounding box center [548, 153] width 24 height 32
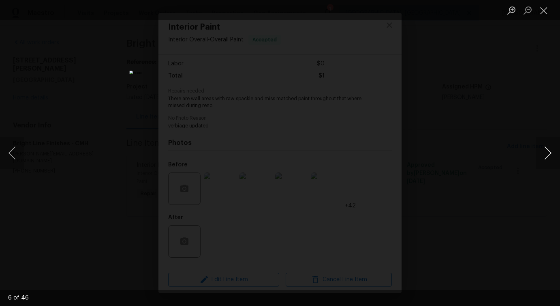
click at [549, 156] on button "Next image" at bounding box center [548, 153] width 24 height 32
click at [538, 9] on button "Close lightbox" at bounding box center [544, 10] width 16 height 14
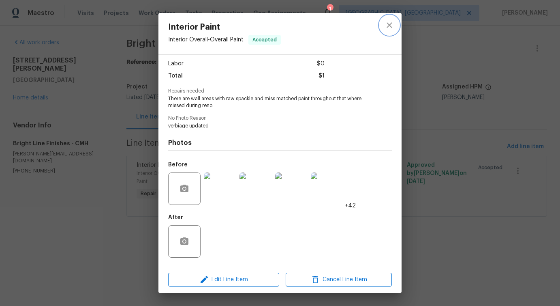
click at [390, 26] on icon "close" at bounding box center [389, 24] width 5 height 5
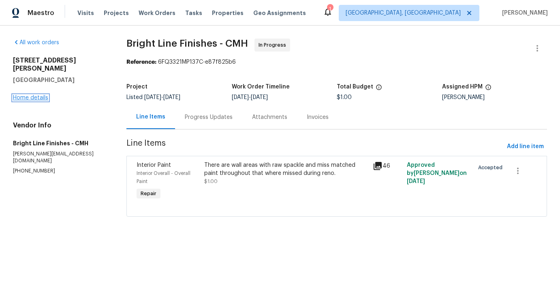
click at [40, 95] on link "Home details" at bounding box center [30, 98] width 35 height 6
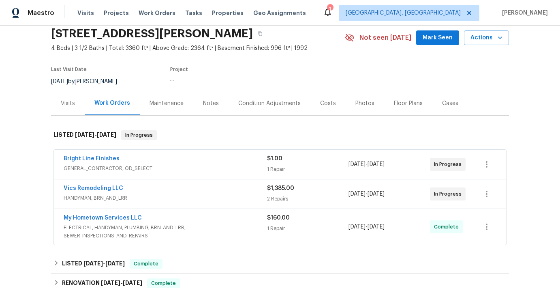
scroll to position [39, 0]
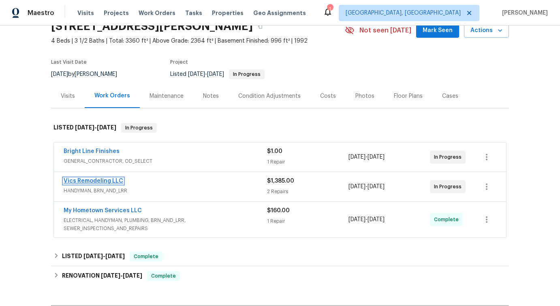
click at [101, 180] on link "Vics Remodeling LLC" at bounding box center [94, 181] width 60 height 6
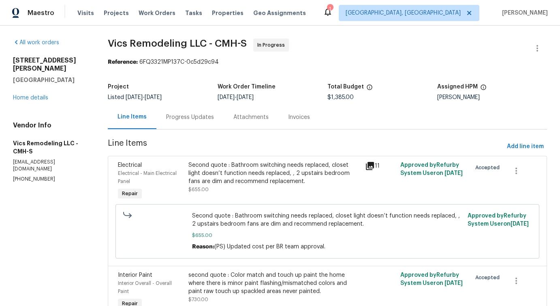
click at [191, 117] on div "Progress Updates" at bounding box center [190, 117] width 48 height 8
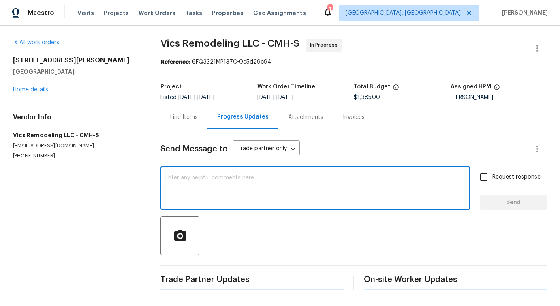
click at [210, 181] on textarea at bounding box center [315, 189] width 300 height 28
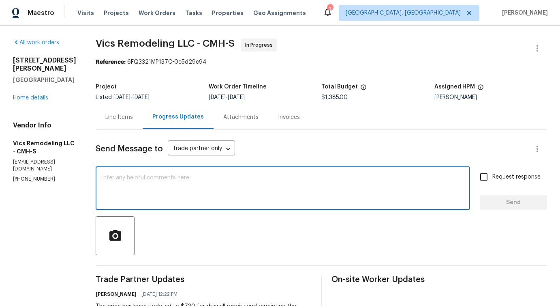
scroll to position [217, 0]
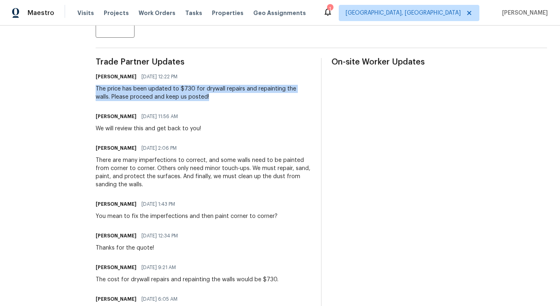
drag, startPoint x: 84, startPoint y: 91, endPoint x: 228, endPoint y: 105, distance: 144.6
click at [229, 104] on div "All work orders 642 Ridenour Rd Columbus, OH 43230 Home details Vendor Info Vic…" at bounding box center [280, 263] width 560 height 911
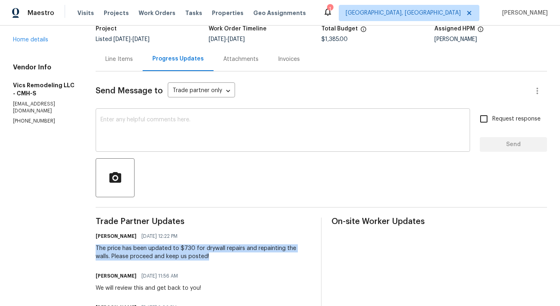
scroll to position [58, 0]
click at [243, 133] on textarea at bounding box center [283, 130] width 365 height 28
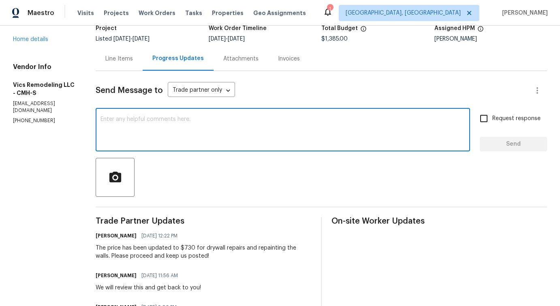
paste textarea "Would you kindly provide us with an update regarding the progress of the work o…"
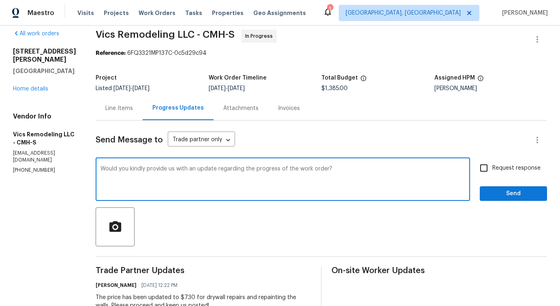
scroll to position [0, 0]
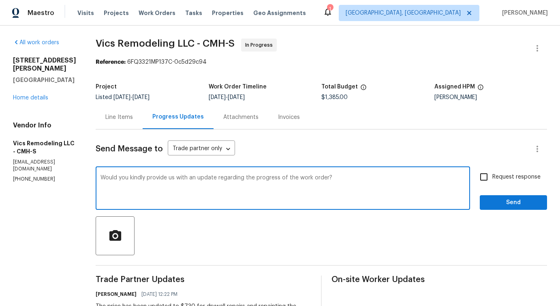
type textarea "Would you kindly provide us with an update regarding the progress of the work o…"
click at [487, 178] on input "Request response" at bounding box center [484, 176] width 17 height 17
checkbox input "true"
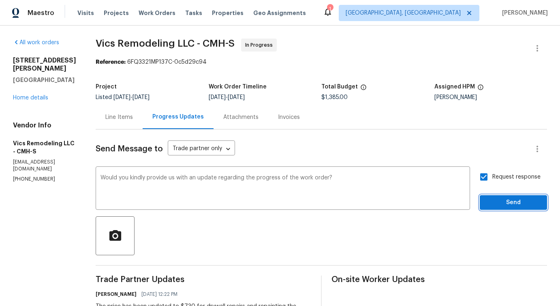
click at [503, 206] on span "Send" at bounding box center [514, 202] width 54 height 10
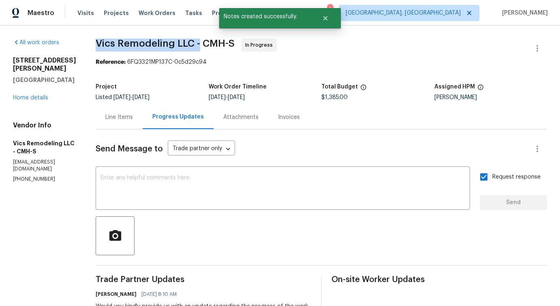
drag, startPoint x: 88, startPoint y: 42, endPoint x: 193, endPoint y: 42, distance: 104.6
click at [193, 42] on span "Vics Remodeling LLC - CMH-S In Progress" at bounding box center [312, 48] width 432 height 19
copy span "Vics Remodeling LLC -"
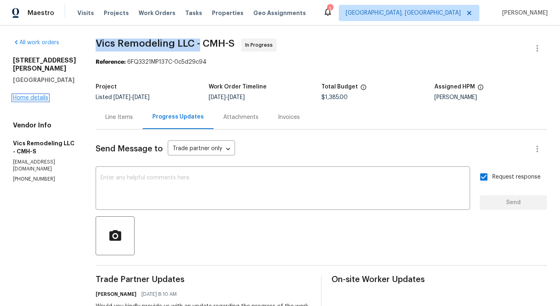
click at [26, 96] on link "Home details" at bounding box center [30, 98] width 35 height 6
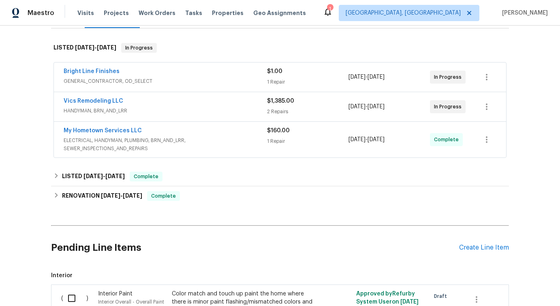
scroll to position [118, 0]
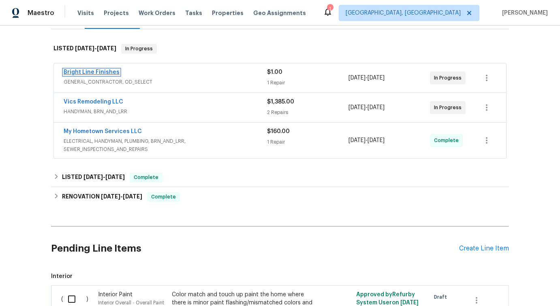
click at [99, 73] on link "Bright Line Finishes" at bounding box center [92, 72] width 56 height 6
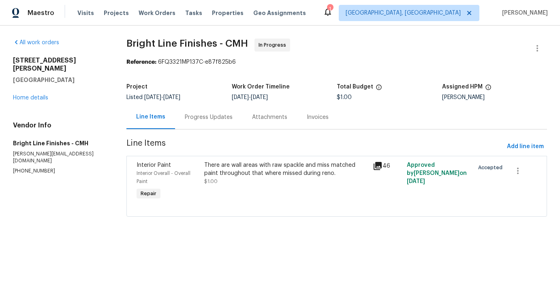
click at [305, 172] on div "There are wall areas with raw spackle and miss matched paint throughout that wh…" at bounding box center [286, 169] width 164 height 16
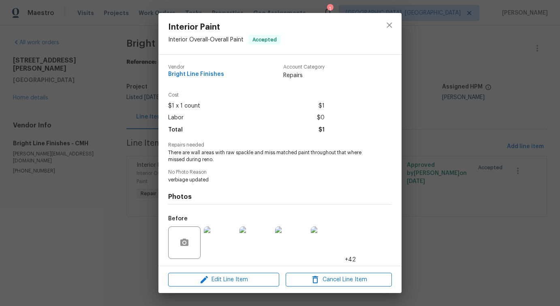
scroll to position [54, 0]
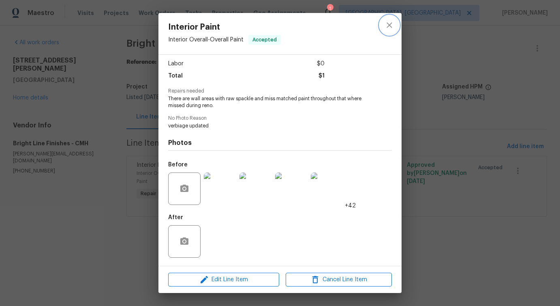
click at [388, 21] on icon "close" at bounding box center [390, 25] width 10 height 10
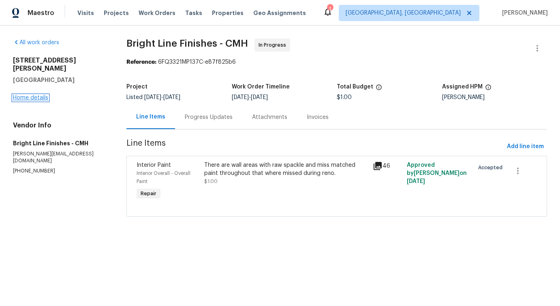
click at [30, 95] on link "Home details" at bounding box center [30, 98] width 35 height 6
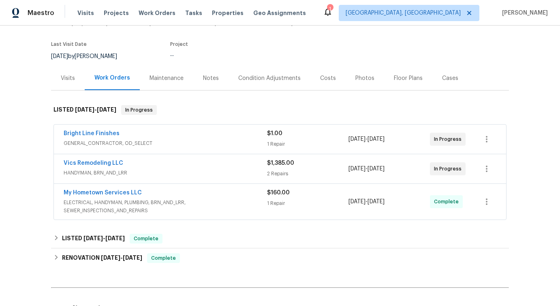
scroll to position [66, 0]
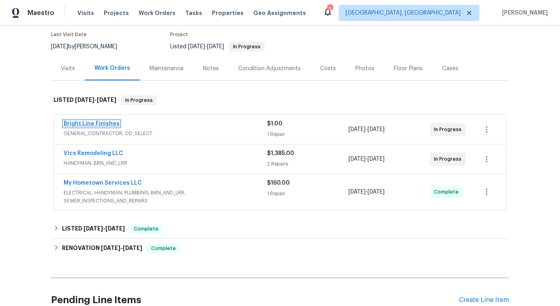
click at [79, 124] on link "Bright Line Finishes" at bounding box center [92, 124] width 56 height 6
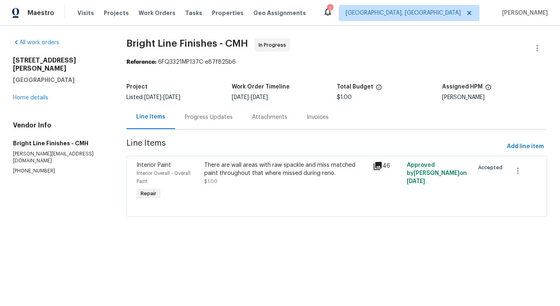
click at [217, 116] on div "Progress Updates" at bounding box center [209, 117] width 48 height 8
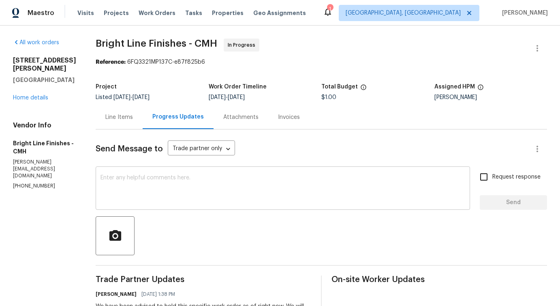
click at [231, 200] on textarea at bounding box center [283, 189] width 365 height 28
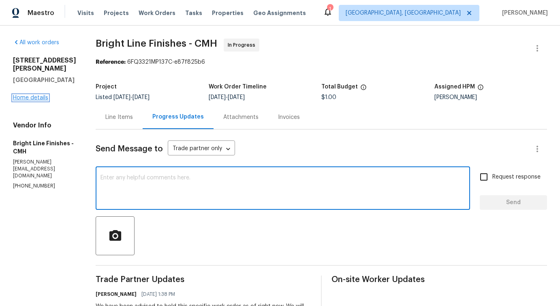
click at [18, 99] on link "Home details" at bounding box center [30, 98] width 35 height 6
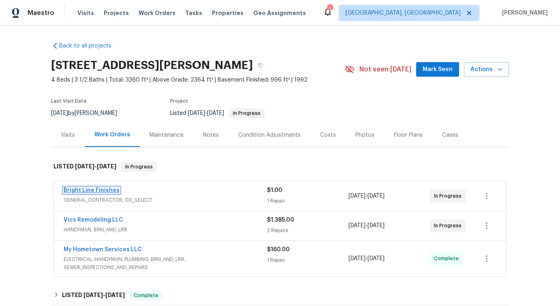
click at [103, 188] on link "Bright Line Finishes" at bounding box center [92, 190] width 56 height 6
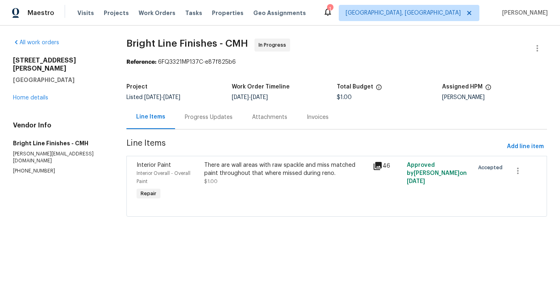
click at [214, 131] on section "Bright Line Finishes - CMH In Progress Reference: 6FQ3321MP137C-e87f825b6 Proje…" at bounding box center [337, 133] width 421 height 188
click at [216, 121] on div "Progress Updates" at bounding box center [209, 117] width 48 height 8
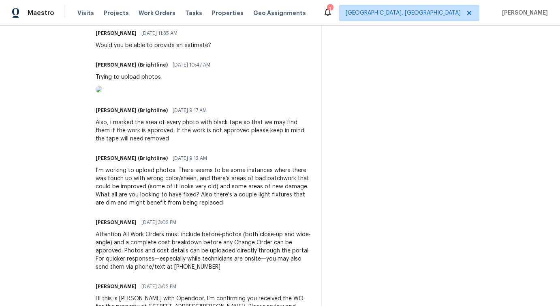
scroll to position [471, 0]
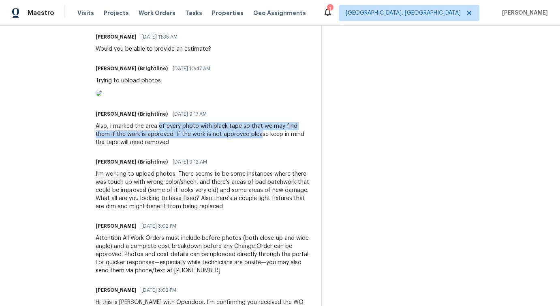
drag, startPoint x: 154, startPoint y: 156, endPoint x: 235, endPoint y: 159, distance: 80.7
click at [235, 146] on div "Also, i marked the area of every photo with black tape so that we may find them…" at bounding box center [204, 134] width 216 height 24
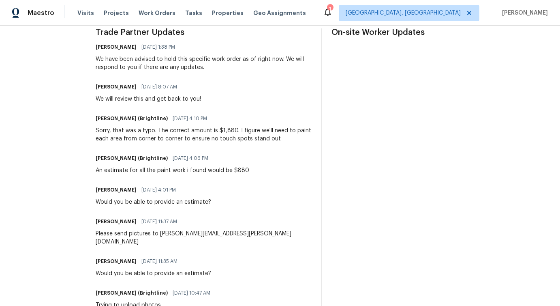
scroll to position [0, 0]
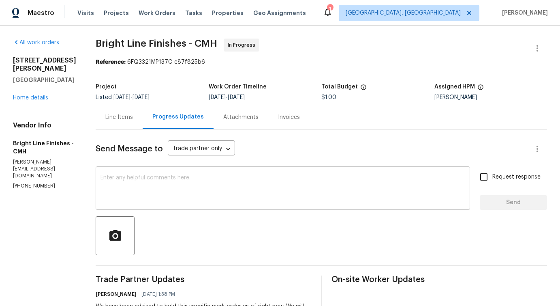
click at [173, 195] on textarea at bounding box center [283, 189] width 365 height 28
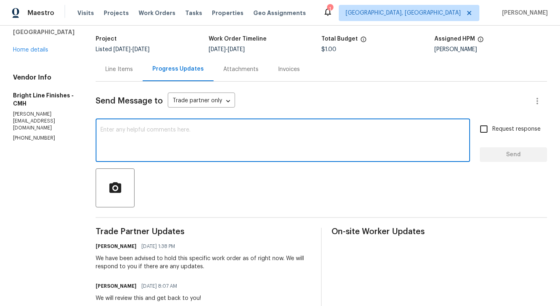
scroll to position [59, 0]
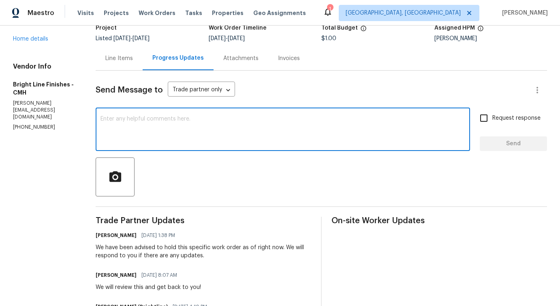
click at [186, 161] on div at bounding box center [322, 176] width 452 height 39
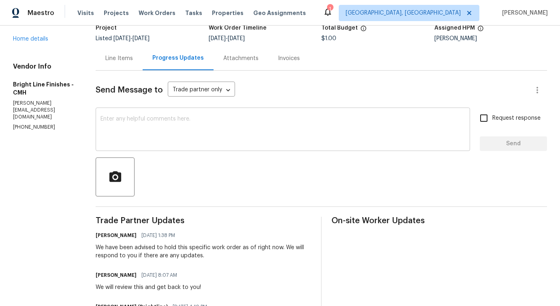
click at [195, 139] on textarea at bounding box center [283, 130] width 365 height 28
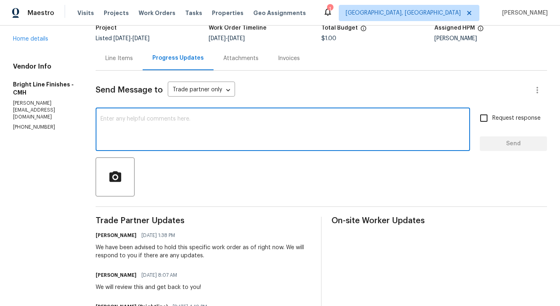
scroll to position [0, 0]
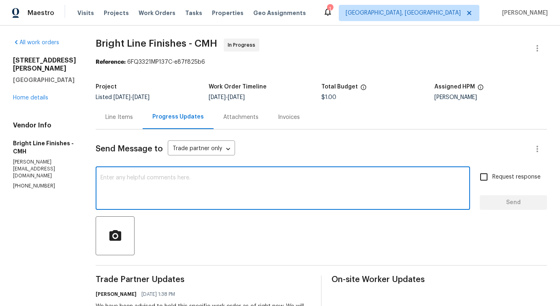
click at [213, 173] on div "x ​" at bounding box center [283, 188] width 375 height 41
click at [194, 175] on textarea at bounding box center [283, 189] width 365 height 28
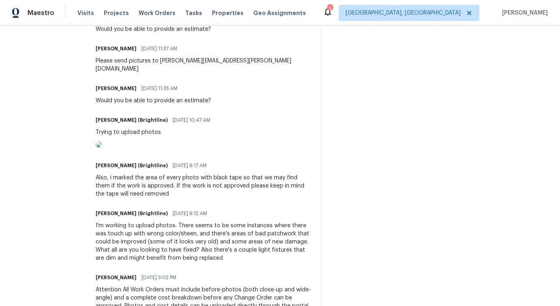
scroll to position [553, 0]
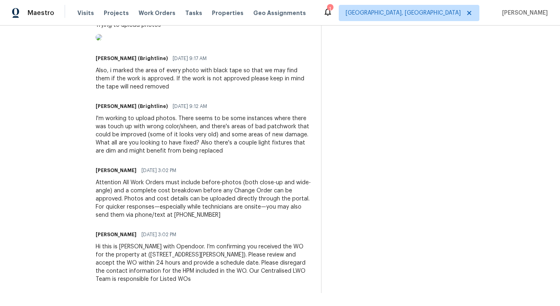
drag, startPoint x: 110, startPoint y: 175, endPoint x: 222, endPoint y: 240, distance: 129.9
click at [222, 240] on div "Trade Partner Updates Pavithra Sekar 10/13/2025 1:38 PM We have been advised to…" at bounding box center [204, 21] width 216 height 544
drag, startPoint x: 89, startPoint y: 116, endPoint x: 165, endPoint y: 115, distance: 75.4
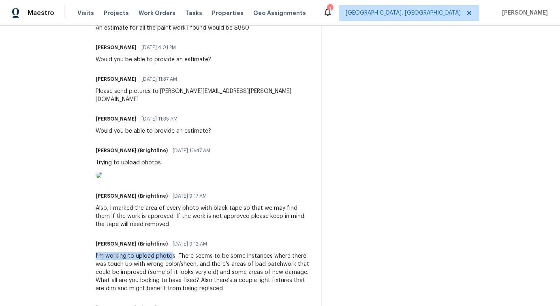
scroll to position [388, 0]
drag, startPoint x: 122, startPoint y: 154, endPoint x: 146, endPoint y: 154, distance: 23.5
click at [146, 159] on div "Trying to upload photos" at bounding box center [156, 163] width 120 height 8
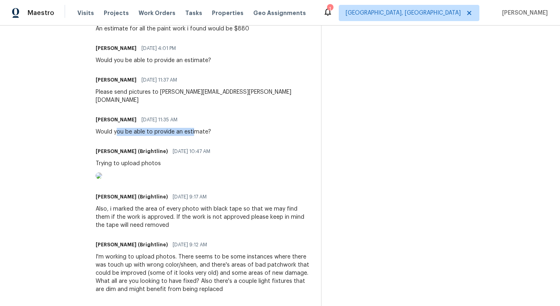
drag, startPoint x: 111, startPoint y: 121, endPoint x: 188, endPoint y: 122, distance: 76.2
click at [188, 128] on div "Would you be able to provide an estimate?" at bounding box center [154, 132] width 116 height 8
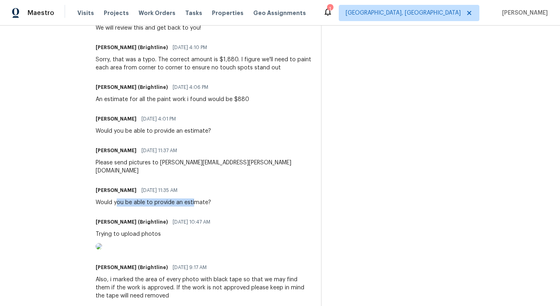
scroll to position [302, 0]
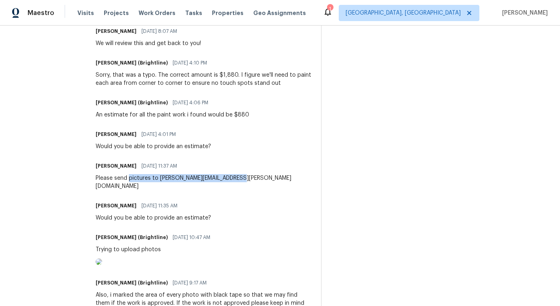
drag, startPoint x: 125, startPoint y: 179, endPoint x: 280, endPoint y: 182, distance: 154.9
click at [281, 182] on div "Pavithra Sekar 10/08/2025 11:37 AM Please send pictures to pavithra.sekar@opend…" at bounding box center [204, 175] width 216 height 30
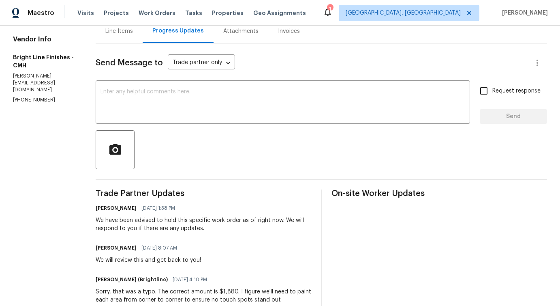
scroll to position [0, 0]
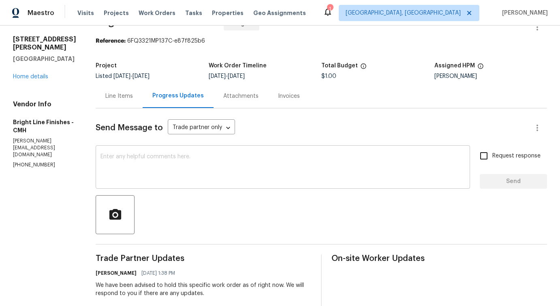
click at [271, 176] on textarea at bounding box center [283, 168] width 365 height 28
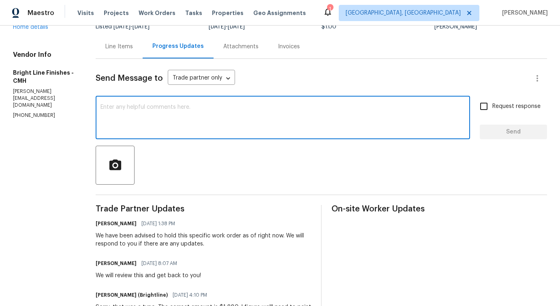
scroll to position [73, 0]
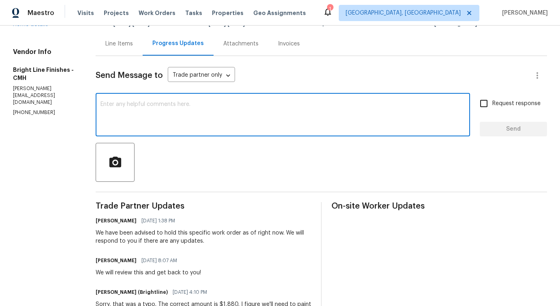
click at [178, 121] on textarea at bounding box center [283, 115] width 365 height 28
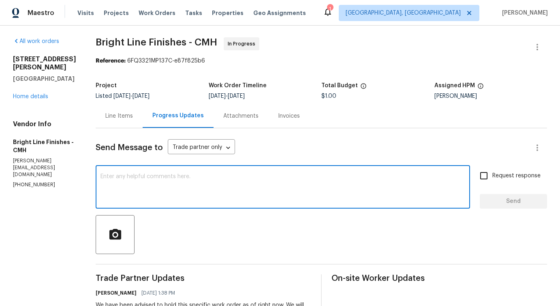
scroll to position [0, 0]
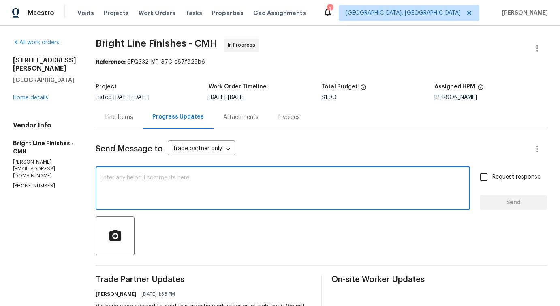
click at [39, 182] on p "(614) 327-0996" at bounding box center [44, 185] width 63 height 7
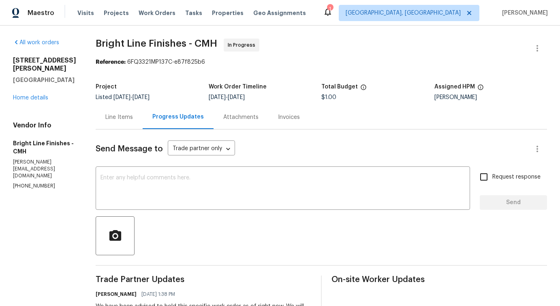
click at [39, 182] on p "(614) 327-0996" at bounding box center [44, 185] width 63 height 7
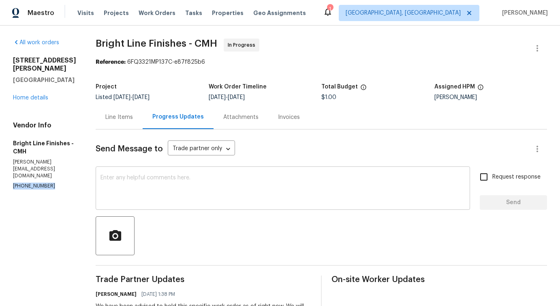
click at [236, 176] on textarea at bounding box center [283, 189] width 365 height 28
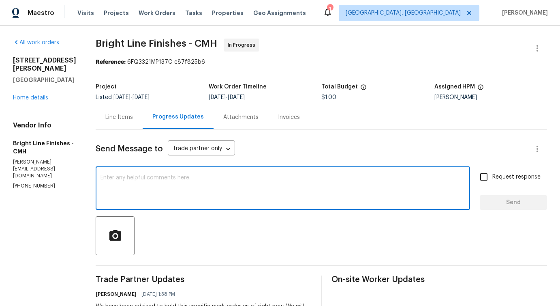
paste textarea "Although we couldn’t reach you at (919) 397-1674,"
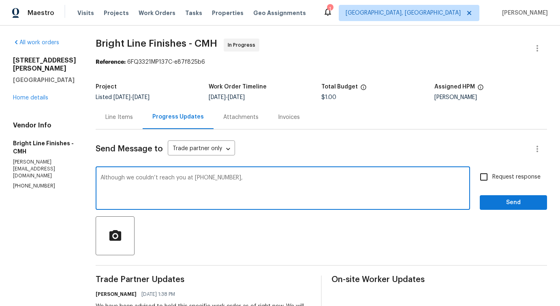
click at [16, 182] on p "(614) 327-0996" at bounding box center [44, 185] width 63 height 7
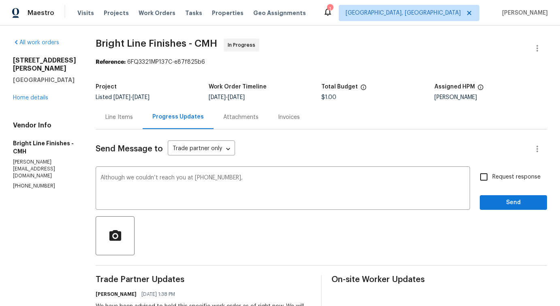
click at [16, 182] on p "(614) 327-0996" at bounding box center [44, 185] width 63 height 7
copy p "(614) 327-0996"
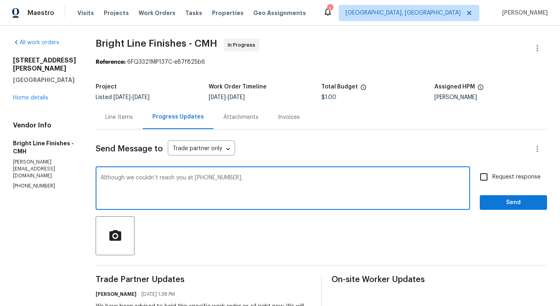
drag, startPoint x: 189, startPoint y: 178, endPoint x: 226, endPoint y: 178, distance: 36.9
click at [226, 178] on textarea "Although we couldn’t reach you at (919) 397-1674," at bounding box center [283, 189] width 365 height 28
paste textarea "614) 327-0996"
click at [243, 178] on textarea "Although we couldn’t reach you at (614) 327-0996 ," at bounding box center [283, 189] width 365 height 28
click at [0, 0] on div "understanding." at bounding box center [0, 0] width 0 height 0
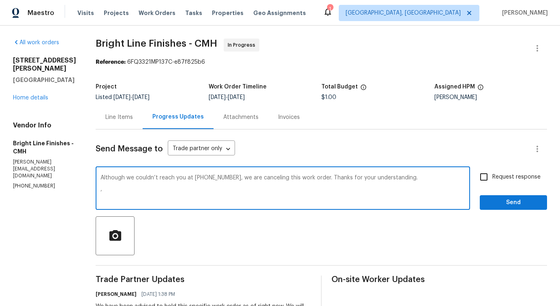
type textarea "Although we couldn’t reach you at (614) 327-0996, we are canceling this work or…"
click at [491, 203] on span "Send" at bounding box center [514, 202] width 54 height 10
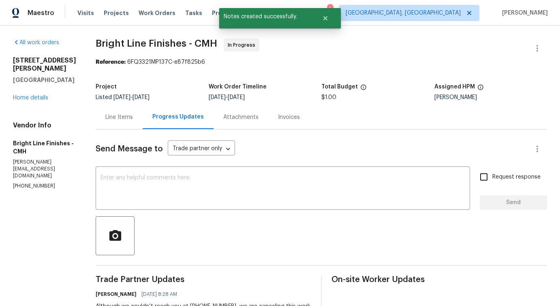
click at [115, 122] on div "Line Items" at bounding box center [119, 117] width 47 height 24
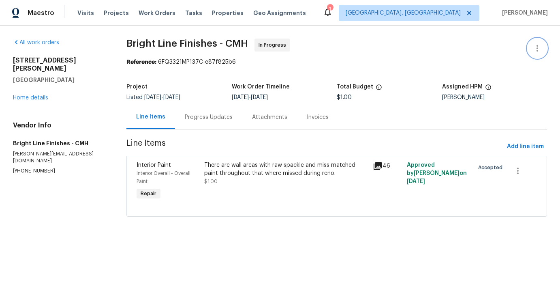
click at [543, 43] on button "button" at bounding box center [537, 48] width 19 height 19
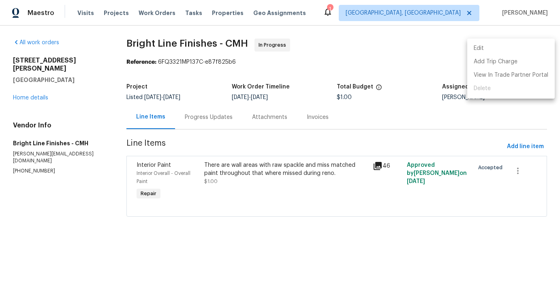
click at [429, 103] on div at bounding box center [280, 153] width 560 height 306
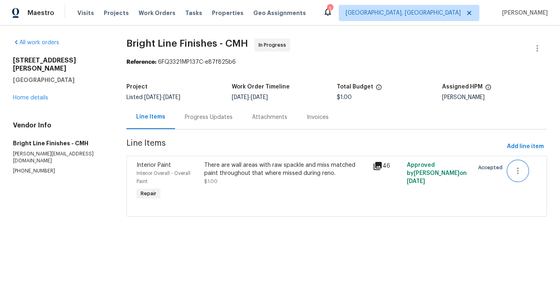
click at [519, 168] on icon "button" at bounding box center [518, 171] width 10 height 10
click at [522, 169] on li "Cancel" at bounding box center [523, 170] width 31 height 13
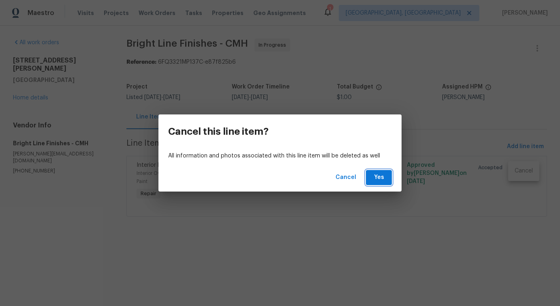
click at [372, 178] on button "Yes" at bounding box center [379, 177] width 26 height 15
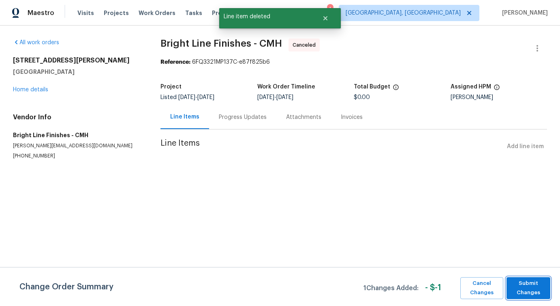
click at [519, 290] on span "Submit Changes" at bounding box center [529, 288] width 36 height 19
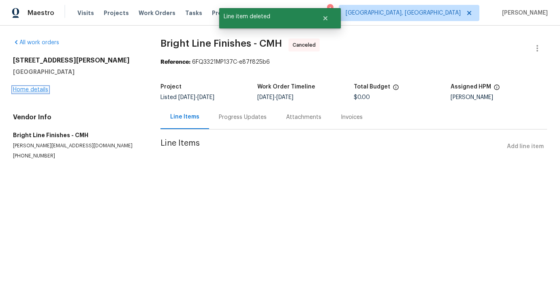
click at [42, 88] on link "Home details" at bounding box center [30, 90] width 35 height 6
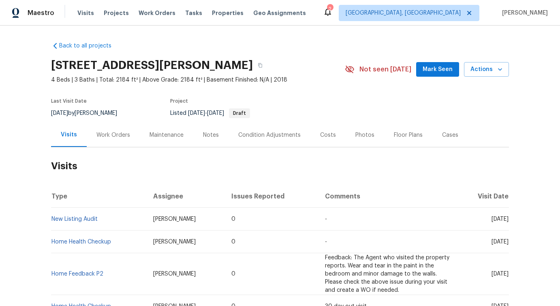
click at [118, 132] on div "Work Orders" at bounding box center [113, 135] width 34 height 8
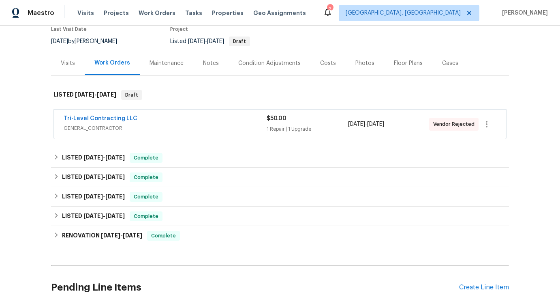
scroll to position [71, 0]
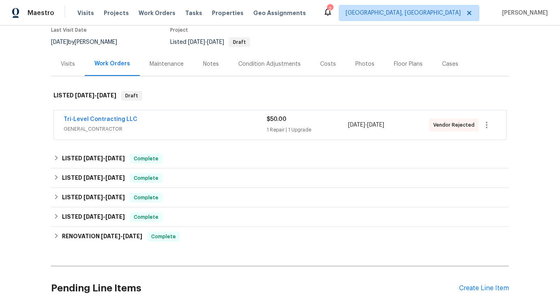
click at [158, 117] on div "Tri-Level Contracting LLC" at bounding box center [165, 120] width 203 height 10
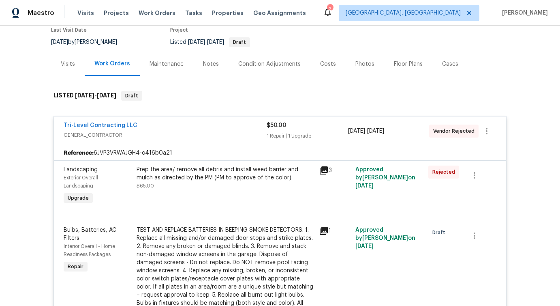
click at [165, 127] on div "Tri-Level Contracting LLC" at bounding box center [165, 126] width 203 height 10
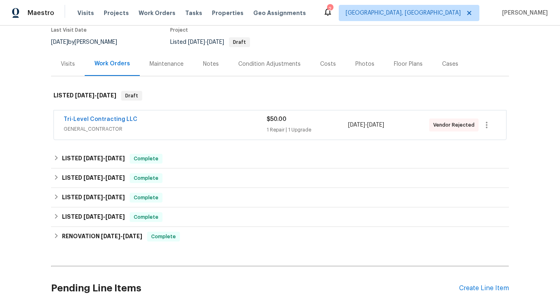
scroll to position [135, 0]
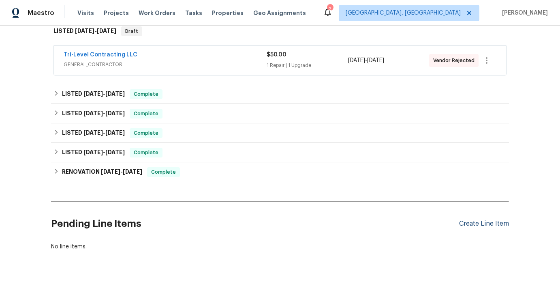
click at [485, 225] on div "Create Line Item" at bounding box center [484, 224] width 50 height 8
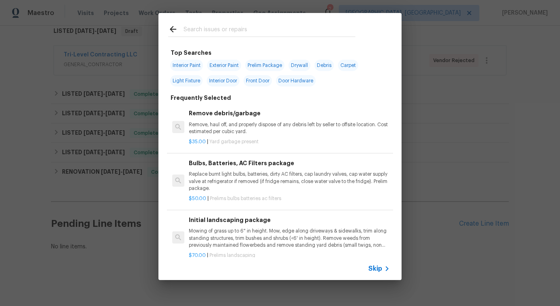
click at [378, 271] on span "Skip" at bounding box center [376, 268] width 14 height 8
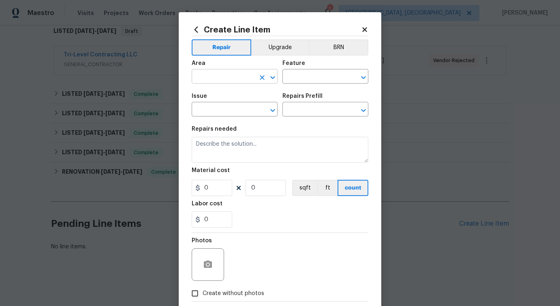
click at [246, 76] on input "text" at bounding box center [223, 77] width 63 height 13
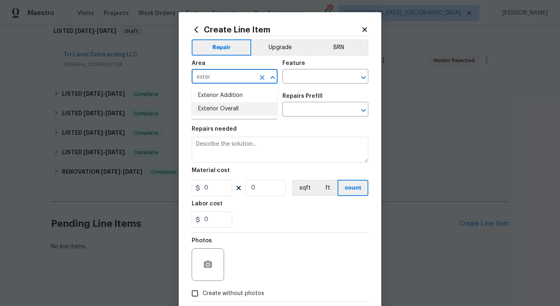
click at [241, 109] on li "Exterior Overall" at bounding box center [235, 108] width 86 height 13
type input "Exterior Overall"
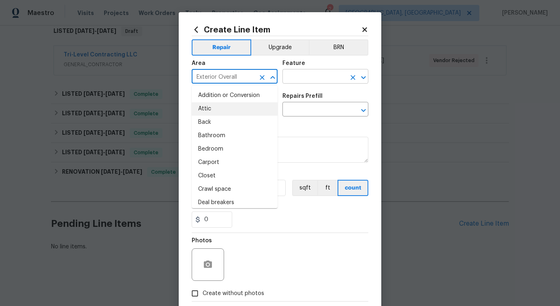
click at [333, 77] on input "text" at bounding box center [314, 77] width 63 height 13
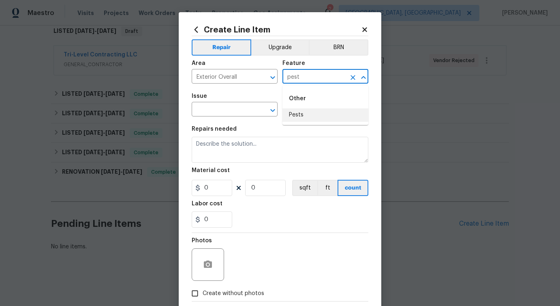
click at [323, 121] on li "Pests" at bounding box center [326, 114] width 86 height 13
type input "Pests"
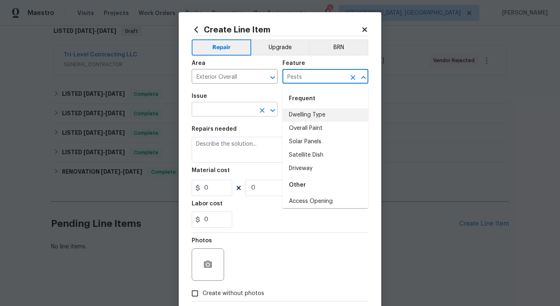
click at [239, 111] on input "text" at bounding box center [223, 110] width 63 height 13
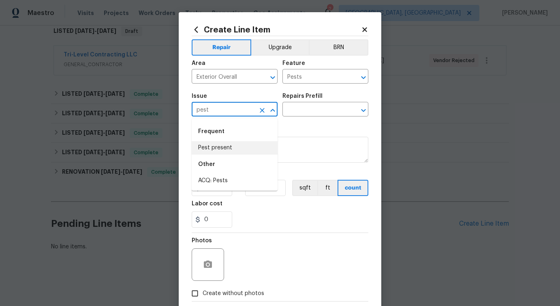
click at [229, 148] on li "Pest present" at bounding box center [235, 147] width 86 height 13
type input "Pest present"
click at [297, 112] on input "text" at bounding box center [314, 110] width 63 height 13
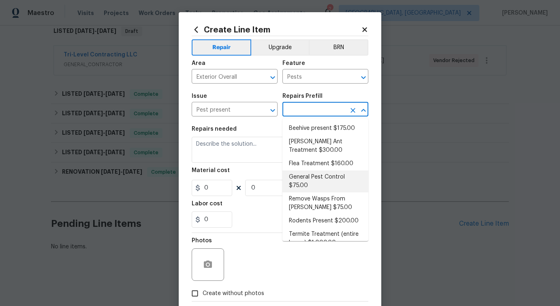
click at [310, 174] on li "General Pest Control $75.00" at bounding box center [326, 181] width 86 height 22
type input "General Pest Control $75.00"
type textarea "General pest treatment for active pest/insect infestation - non termite"
type input "75"
type input "1"
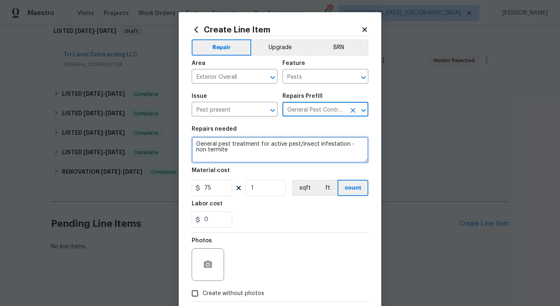
click at [223, 149] on textarea "General pest treatment for active pest/insect infestation - non termite" at bounding box center [280, 150] width 177 height 26
paste textarea "Appears to be a pest problem with either ants or termites in the guest bedroom …"
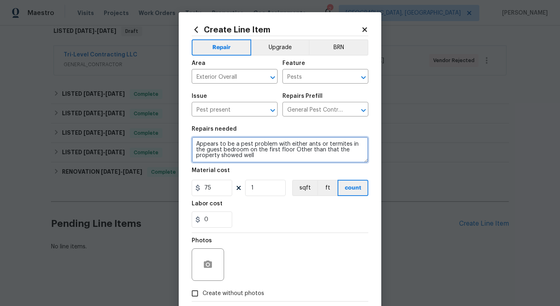
type textarea "Appears to be a pest problem with either ants or termites in the guest bedroom …"
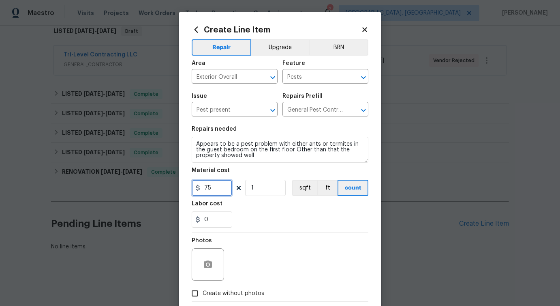
click at [205, 185] on input "75" at bounding box center [212, 188] width 41 height 16
type input "125"
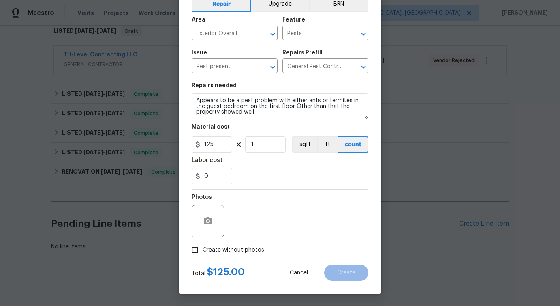
click at [283, 217] on div "Photos" at bounding box center [280, 215] width 177 height 53
click at [257, 251] on span "Create without photos" at bounding box center [234, 250] width 62 height 9
click at [203, 251] on input "Create without photos" at bounding box center [194, 249] width 15 height 15
checkbox input "true"
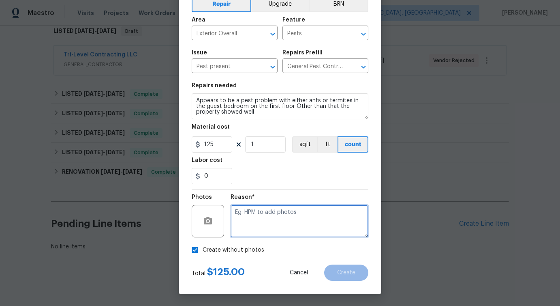
click at [288, 217] on textarea at bounding box center [300, 221] width 138 height 32
click at [0, 0] on div "Verbiage" at bounding box center [0, 0] width 0 height 0
type textarea "Verbiage updated"
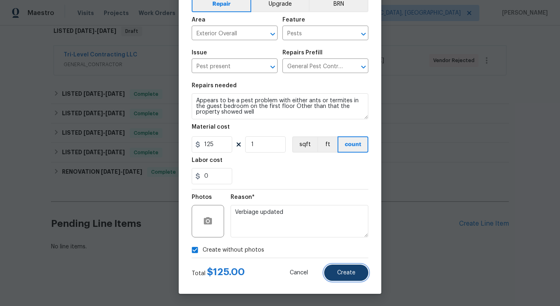
click at [357, 272] on button "Create" at bounding box center [346, 272] width 44 height 16
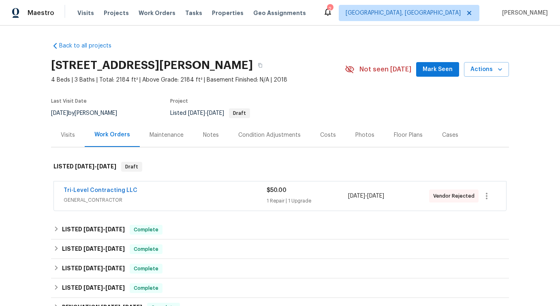
scroll to position [236, 0]
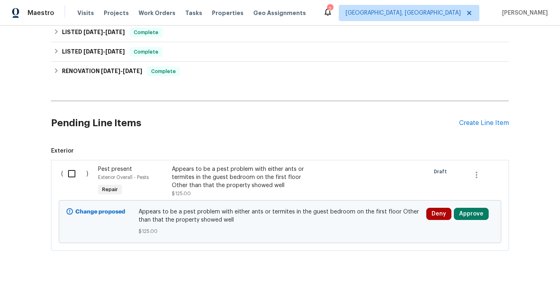
click at [74, 170] on input "checkbox" at bounding box center [74, 173] width 23 height 17
checkbox input "true"
click at [516, 285] on span "Create Work Order" at bounding box center [514, 286] width 54 height 10
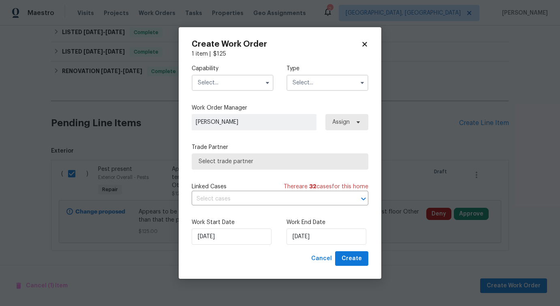
click at [247, 82] on input "text" at bounding box center [233, 83] width 82 height 16
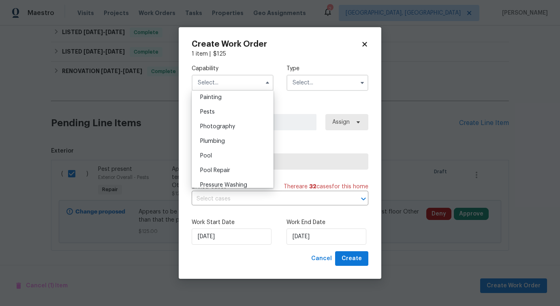
scroll to position [700, 0]
click at [223, 99] on div "Pests" at bounding box center [233, 95] width 78 height 15
type input "Pests"
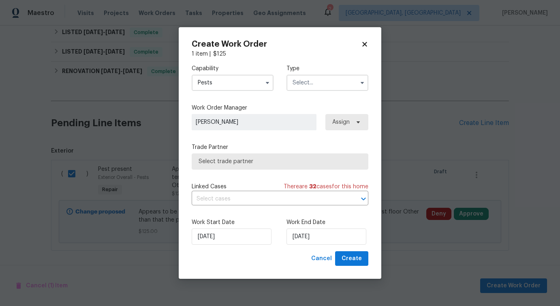
click at [319, 79] on input "text" at bounding box center [328, 83] width 82 height 16
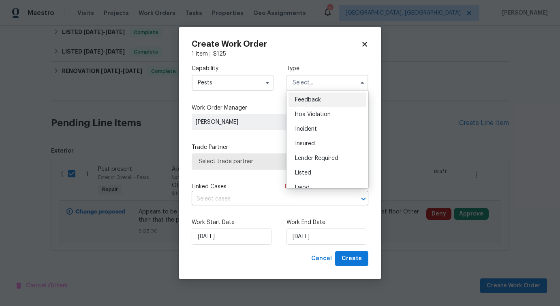
click at [311, 96] on div "Feedback" at bounding box center [328, 99] width 78 height 15
type input "Feedback"
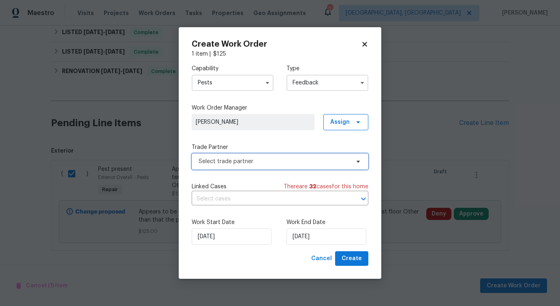
click at [236, 165] on span "Select trade partner" at bounding box center [280, 161] width 177 height 16
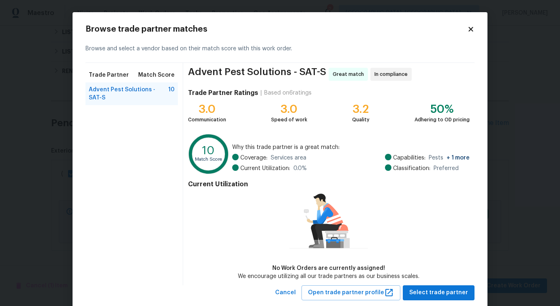
scroll to position [19, 0]
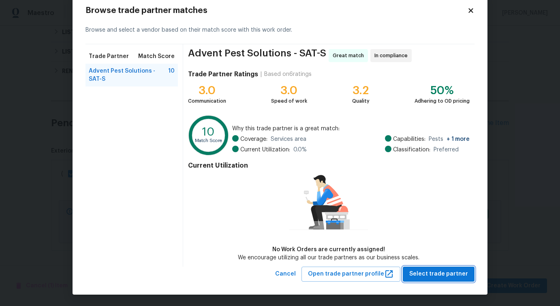
click at [441, 278] on span "Select trade partner" at bounding box center [439, 274] width 59 height 10
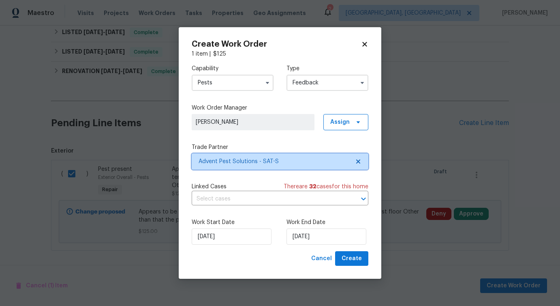
scroll to position [0, 0]
click at [226, 196] on input "text" at bounding box center [269, 199] width 154 height 13
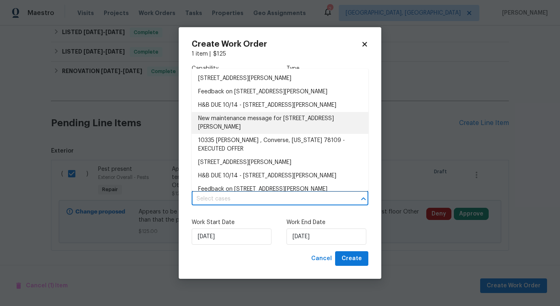
click at [229, 117] on li "New maintenance message for 10335 Rosalina Loop , Converse, TX 78109" at bounding box center [280, 123] width 177 height 22
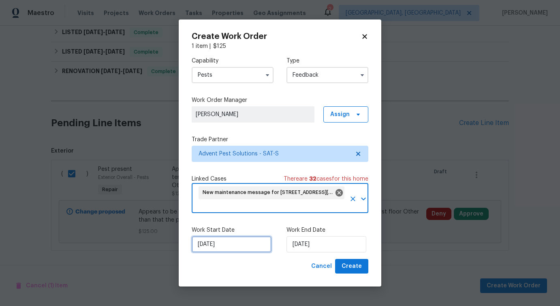
click at [226, 242] on input "10/14/2025" at bounding box center [232, 244] width 80 height 16
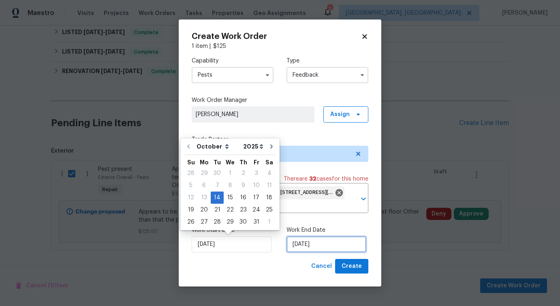
click at [310, 245] on input "10/14/2025" at bounding box center [327, 244] width 80 height 16
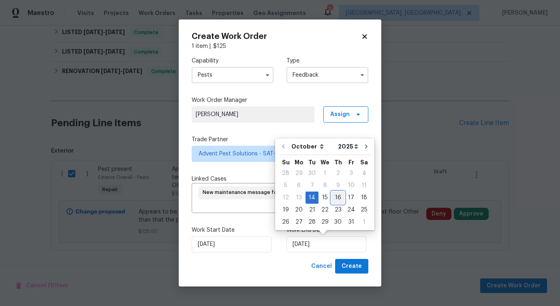
click at [338, 197] on div "16" at bounding box center [338, 197] width 13 height 11
type input "10/16/2025"
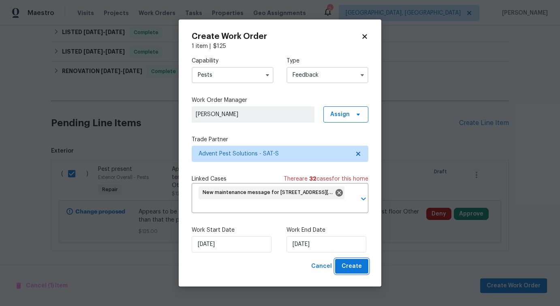
click at [361, 259] on button "Create" at bounding box center [351, 266] width 33 height 15
checkbox input "false"
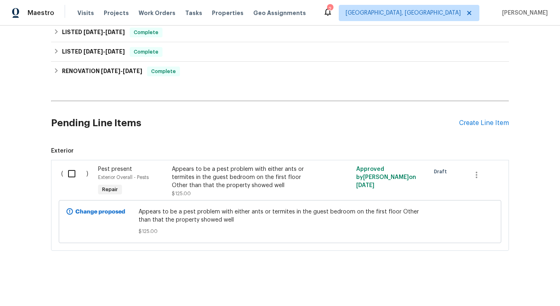
click at [37, 176] on div "Back to all projects 10335 Rosalina Loop, Converse, TX 78109 4 Beds | 3 Baths |…" at bounding box center [280, 166] width 560 height 280
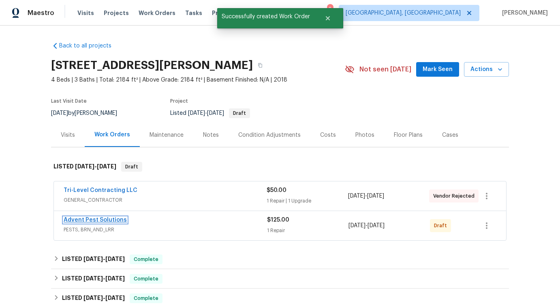
click at [84, 218] on link "Advent Pest Solutions" at bounding box center [95, 220] width 63 height 6
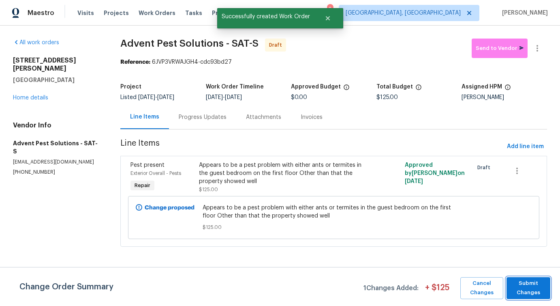
click at [541, 298] on button "Submit Changes" at bounding box center [529, 288] width 44 height 22
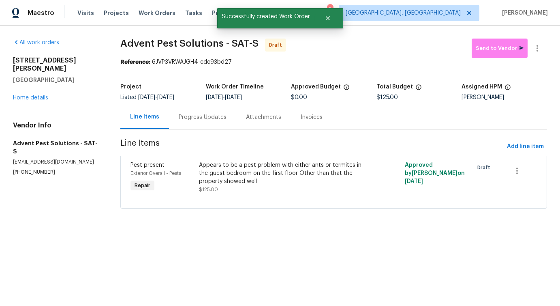
click at [194, 118] on div "Progress Updates" at bounding box center [203, 117] width 48 height 8
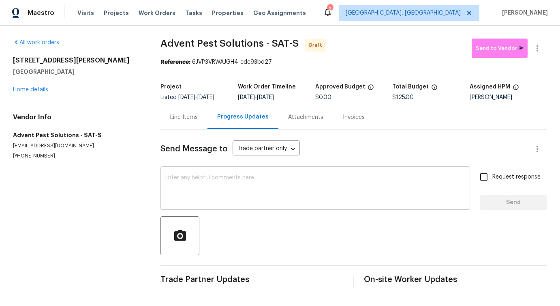
click at [228, 189] on textarea at bounding box center [315, 189] width 300 height 28
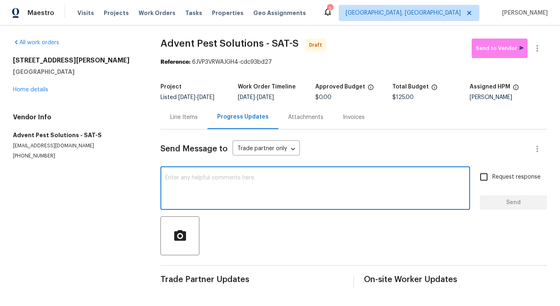
click at [259, 182] on textarea at bounding box center [315, 189] width 300 height 28
paste textarea "Hi this is Pavithra with Opendoor. I’m confirming you received the WO for the p…"
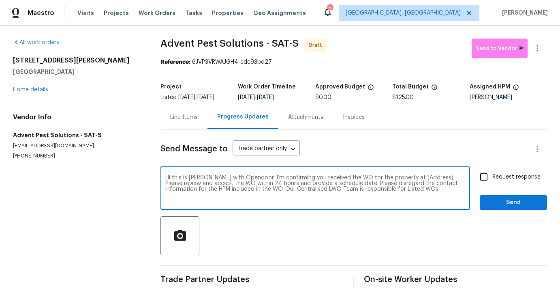
click at [415, 184] on textarea "Hi this is Pavithra with Opendoor. I’m confirming you received the WO for the p…" at bounding box center [315, 189] width 300 height 28
paste textarea "10335 Rosalina Loop, Converse, TX 78109"
type textarea "Hi this is Pavithra with Opendoor. I’m confirming you received the WO for the p…"
click at [509, 185] on label "Request response" at bounding box center [508, 176] width 65 height 17
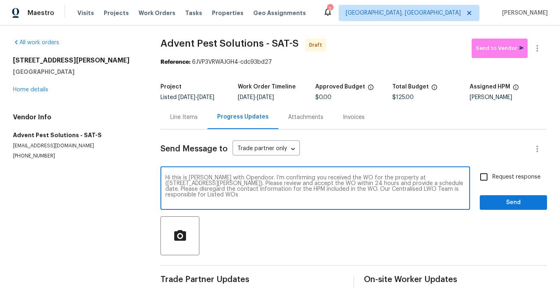
click at [493, 185] on input "Request response" at bounding box center [484, 176] width 17 height 17
checkbox input "true"
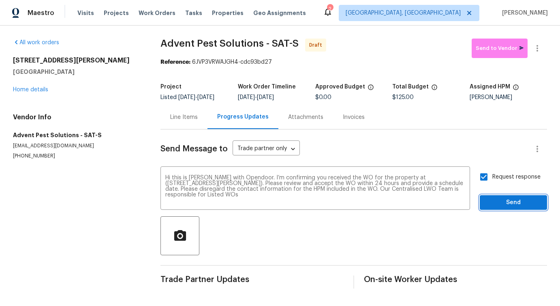
click at [514, 208] on span "Send" at bounding box center [514, 202] width 54 height 10
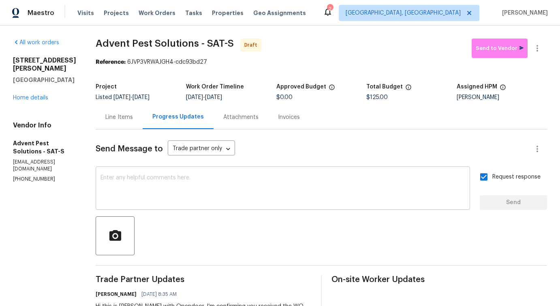
click at [288, 195] on textarea at bounding box center [283, 189] width 365 height 28
paste textarea "Attention All Work Orders must include before-photos (both close-up and wide-an…"
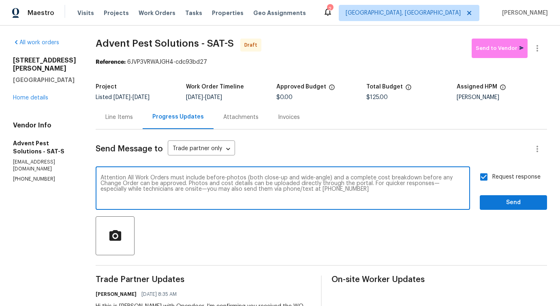
type textarea "Attention All Work Orders must include before-photos (both close-up and wide-an…"
click at [530, 203] on span "Send" at bounding box center [514, 202] width 54 height 10
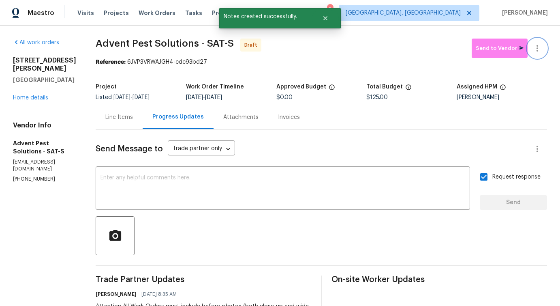
click at [542, 47] on icon "button" at bounding box center [538, 48] width 10 height 10
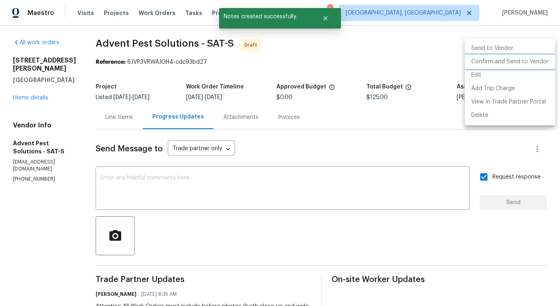
click at [517, 58] on li "Confirm and Send to Vendor" at bounding box center [510, 61] width 90 height 13
click at [412, 57] on div at bounding box center [280, 153] width 560 height 306
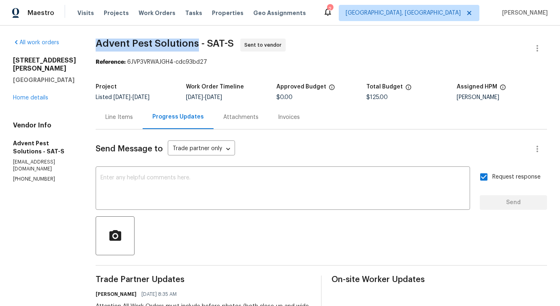
drag, startPoint x: 110, startPoint y: 39, endPoint x: 211, endPoint y: 41, distance: 100.6
click at [211, 41] on span "Advent Pest Solutions - SAT-S" at bounding box center [165, 44] width 138 height 10
copy span "Advent Pest Solutions"
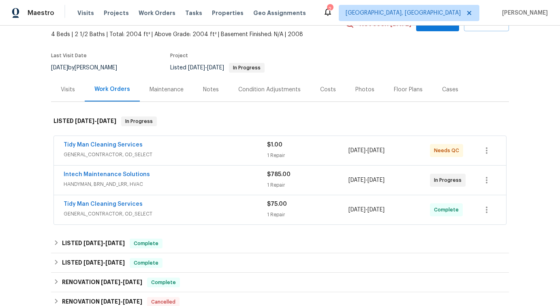
scroll to position [56, 0]
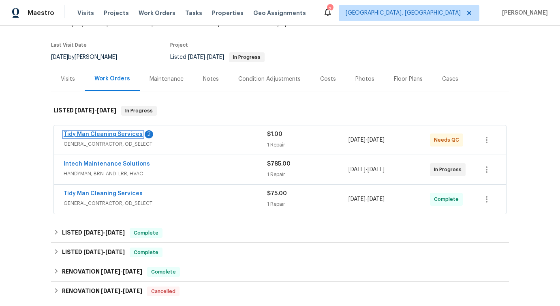
click at [111, 135] on link "Tidy Man Cleaning Services" at bounding box center [103, 134] width 79 height 6
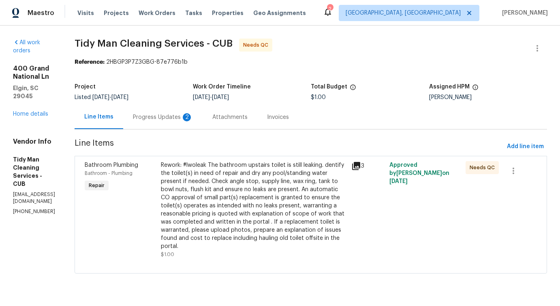
click at [203, 119] on div "Progress Updates 2" at bounding box center [162, 117] width 79 height 24
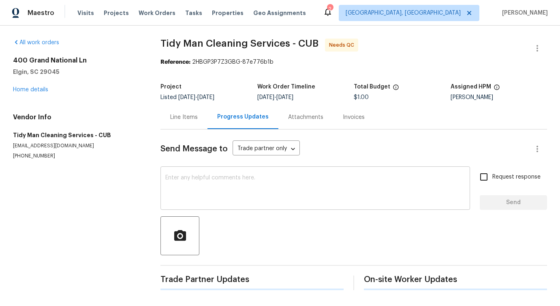
click at [212, 184] on textarea at bounding box center [315, 189] width 300 height 28
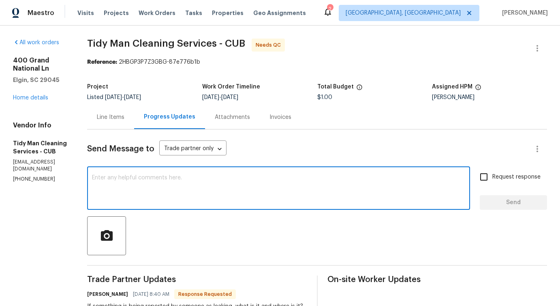
click at [116, 123] on div "Line Items" at bounding box center [110, 117] width 47 height 24
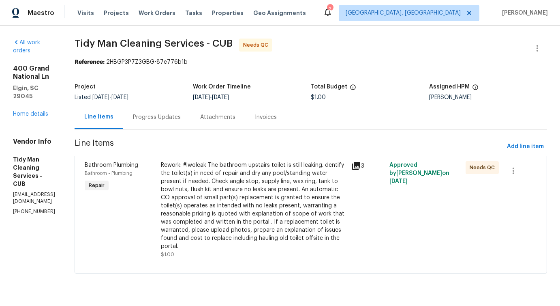
click at [261, 187] on div "Rework: #lwoleak The bathroom upstairs toilet is still leaking. dentify the toi…" at bounding box center [254, 205] width 186 height 89
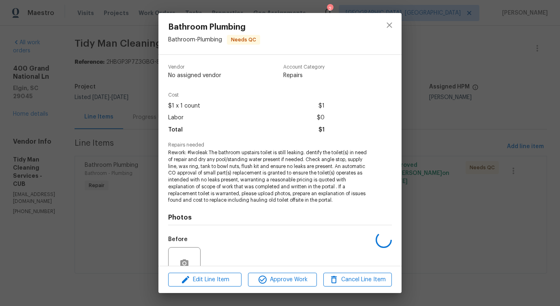
scroll to position [75, 0]
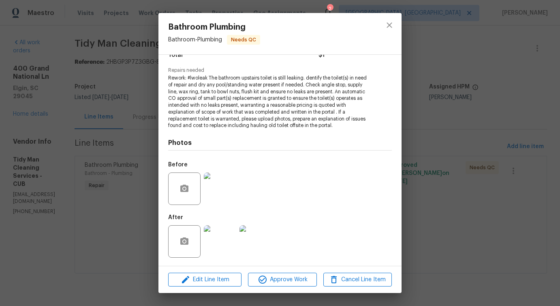
click at [228, 188] on img at bounding box center [220, 188] width 32 height 32
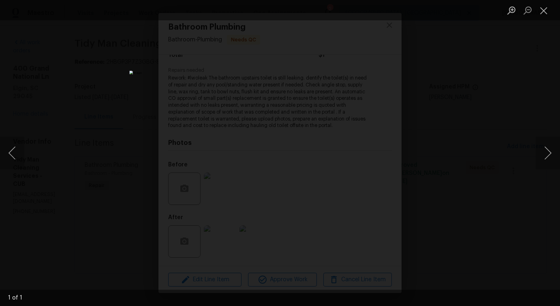
click at [317, 71] on img "Lightbox" at bounding box center [279, 153] width 301 height 164
click at [546, 16] on button "Close lightbox" at bounding box center [544, 10] width 16 height 14
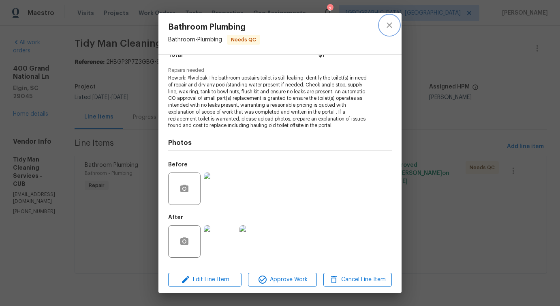
click at [394, 25] on icon "close" at bounding box center [390, 25] width 10 height 10
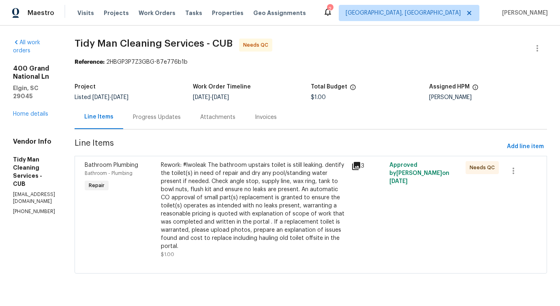
click at [173, 105] on div "Progress Updates" at bounding box center [156, 117] width 67 height 24
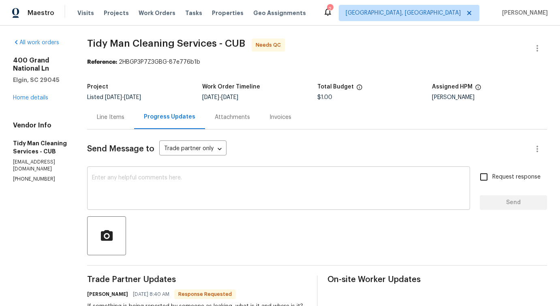
click at [245, 170] on div "x ​" at bounding box center [278, 188] width 383 height 41
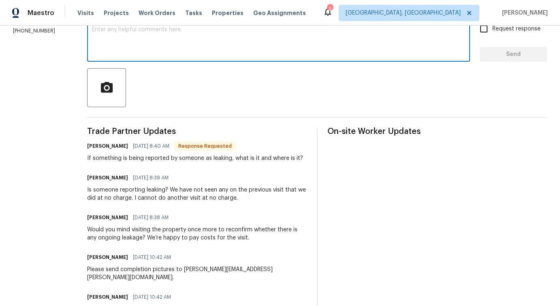
scroll to position [159, 0]
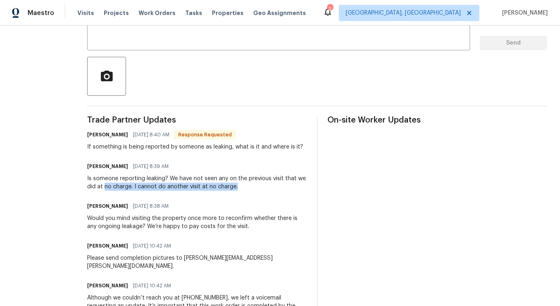
drag, startPoint x: 106, startPoint y: 188, endPoint x: 288, endPoint y: 188, distance: 182.5
click at [288, 188] on div "Is someone reporting leaking? We have not seen any on the previous visit that w…" at bounding box center [197, 182] width 220 height 16
drag, startPoint x: 155, startPoint y: 189, endPoint x: 241, endPoint y: 189, distance: 86.0
click at [241, 189] on div "Is someone reporting leaking? We have not seen any on the previous visit that w…" at bounding box center [197, 182] width 220 height 16
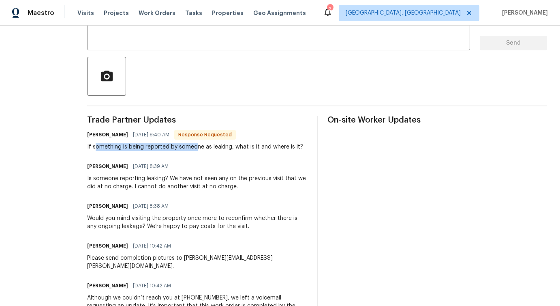
drag, startPoint x: 96, startPoint y: 147, endPoint x: 195, endPoint y: 148, distance: 99.7
click at [195, 148] on div "If something is being reported by someone as leaking, what is it and where is i…" at bounding box center [195, 147] width 216 height 8
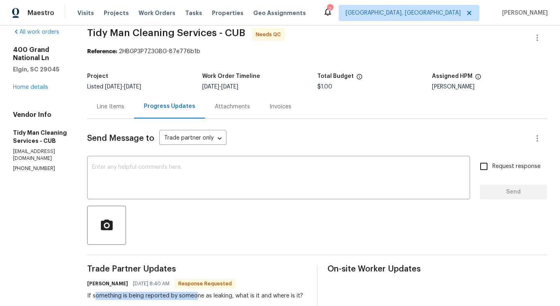
scroll to position [0, 0]
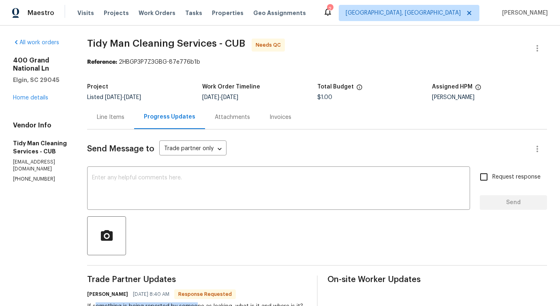
click at [95, 120] on div "Line Items" at bounding box center [110, 117] width 47 height 24
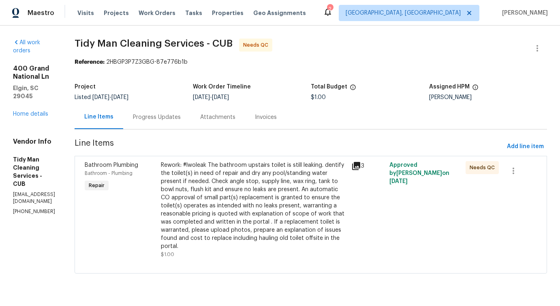
click at [231, 199] on div "Rework: #lwoleak The bathroom upstairs toilet is still leaking. dentify the toi…" at bounding box center [254, 205] width 186 height 89
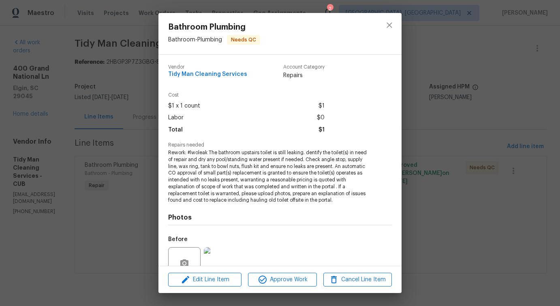
scroll to position [75, 0]
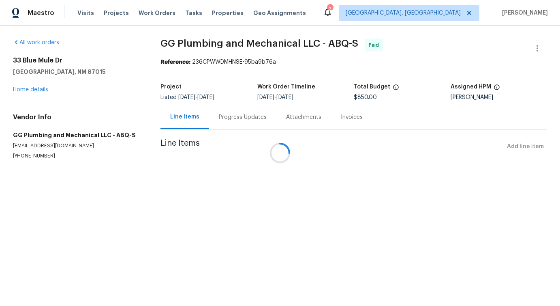
click at [37, 88] on div at bounding box center [280, 153] width 560 height 306
click at [34, 89] on div at bounding box center [280, 153] width 560 height 306
click at [36, 90] on div at bounding box center [280, 153] width 560 height 306
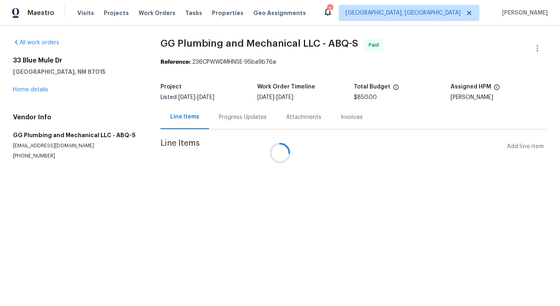
click at [509, 22] on div at bounding box center [280, 153] width 560 height 306
click at [40, 86] on div at bounding box center [280, 153] width 560 height 306
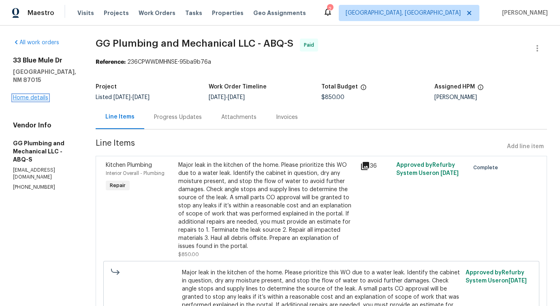
click at [28, 95] on link "Home details" at bounding box center [30, 98] width 35 height 6
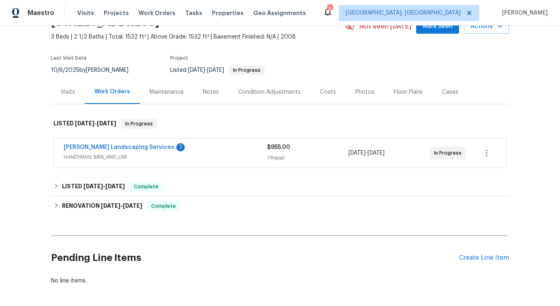
scroll to position [43, 0]
click at [125, 149] on link "[PERSON_NAME] Landscaping Services" at bounding box center [119, 148] width 111 height 6
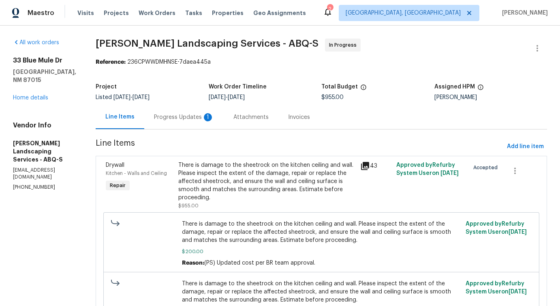
click at [211, 120] on div "Progress Updates 1" at bounding box center [184, 117] width 60 height 8
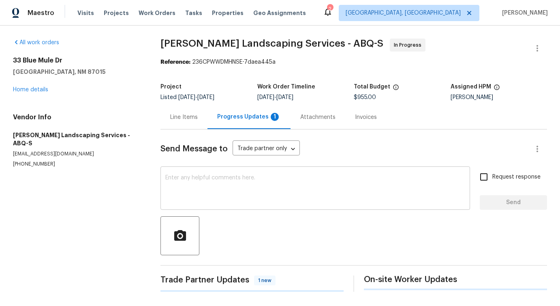
click at [225, 196] on textarea at bounding box center [315, 189] width 300 height 28
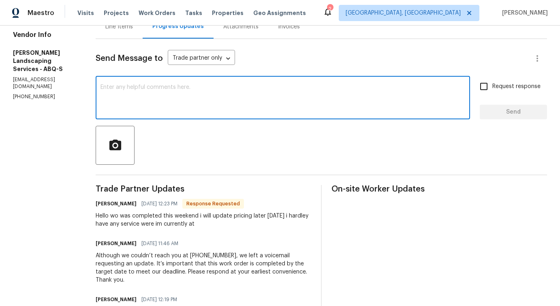
scroll to position [208, 0]
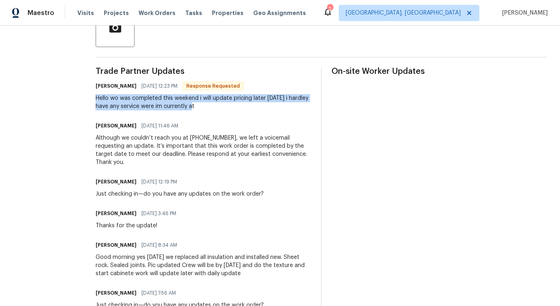
drag, startPoint x: 112, startPoint y: 99, endPoint x: 264, endPoint y: 105, distance: 151.7
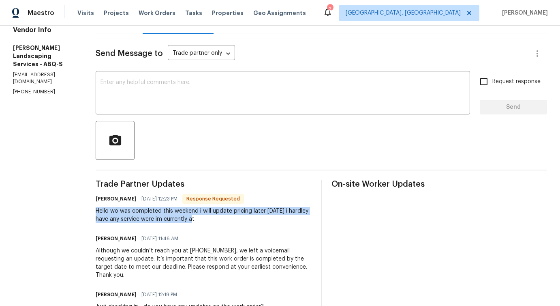
scroll to position [0, 0]
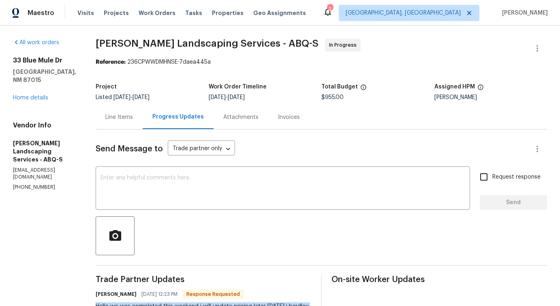
click at [142, 122] on div "Line Items" at bounding box center [119, 117] width 47 height 24
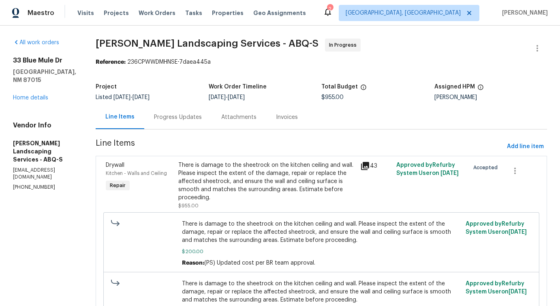
click at [287, 178] on div "There is damage to the sheetrock on the kitchen ceiling and wall. Please inspec…" at bounding box center [266, 181] width 177 height 41
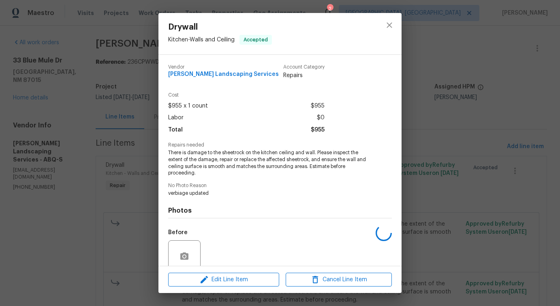
scroll to position [68, 0]
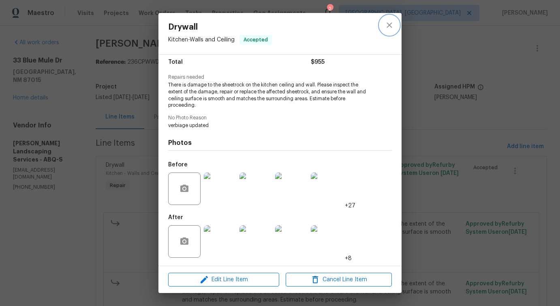
click at [389, 27] on icon "close" at bounding box center [390, 25] width 10 height 10
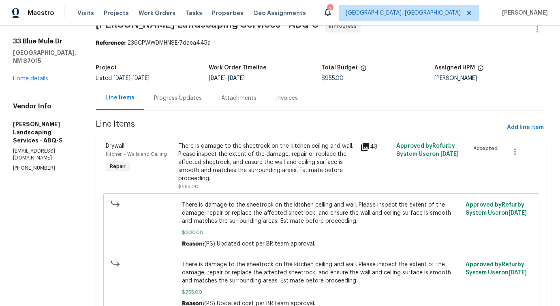
scroll to position [0, 0]
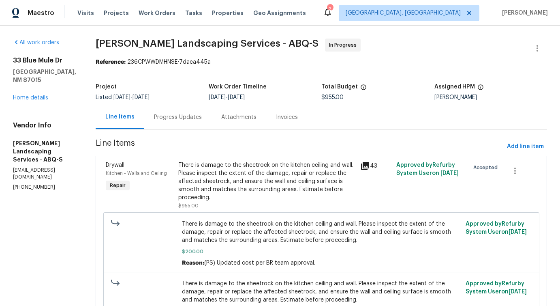
click at [208, 124] on div "Progress Updates" at bounding box center [177, 117] width 67 height 24
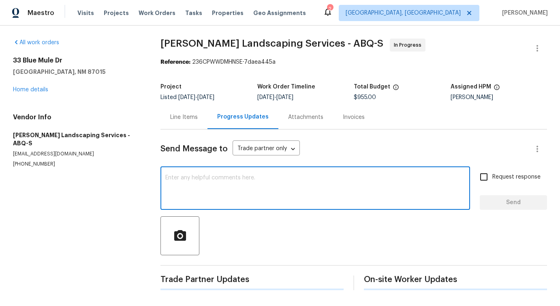
click at [232, 199] on textarea at bounding box center [315, 189] width 300 height 28
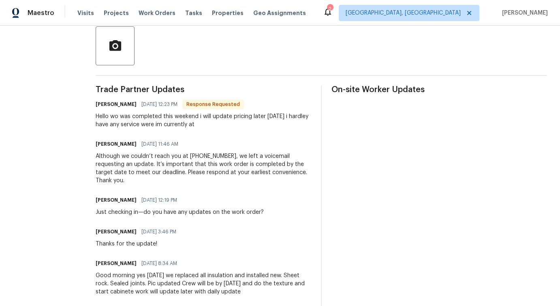
scroll to position [186, 0]
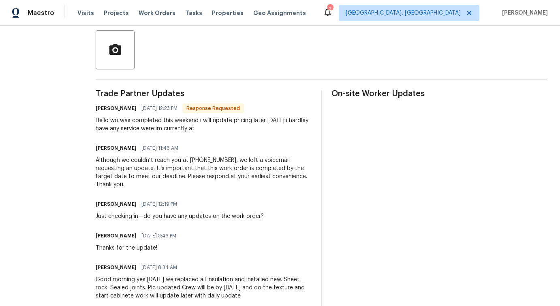
click at [200, 124] on div "Hello wo was completed this weekend i will update pricing later [DATE] i hardle…" at bounding box center [204, 124] width 216 height 16
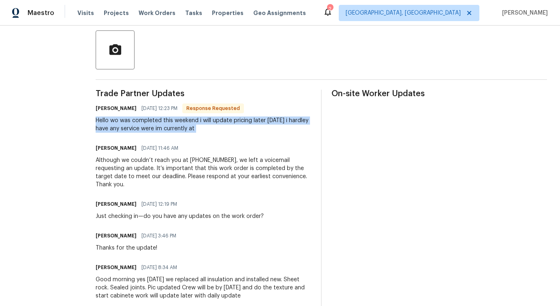
copy div "Hello wo was completed this weekend i will update pricing later [DATE] i hardle…"
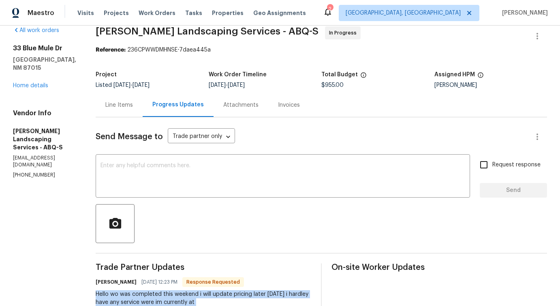
scroll to position [0, 0]
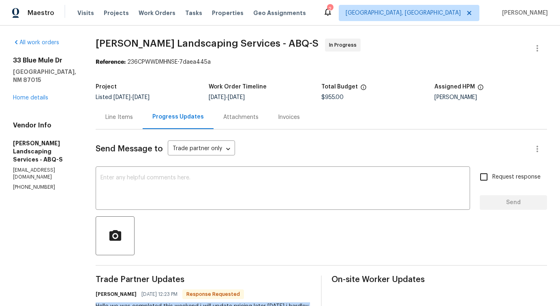
click at [143, 125] on div "Line Items" at bounding box center [119, 117] width 47 height 24
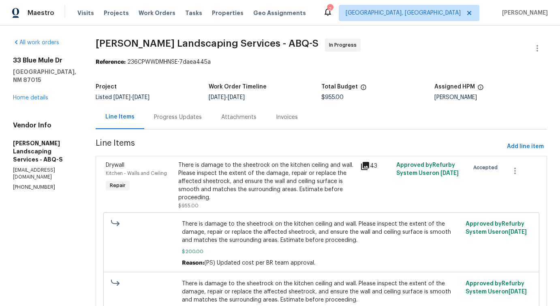
click at [202, 121] on div "Progress Updates" at bounding box center [178, 117] width 48 height 8
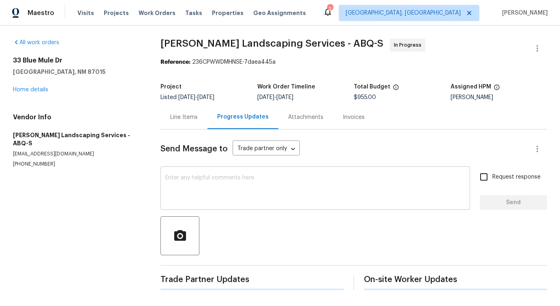
click at [227, 181] on textarea at bounding box center [315, 189] width 300 height 28
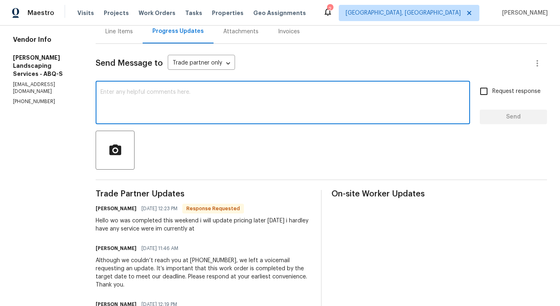
scroll to position [86, 0]
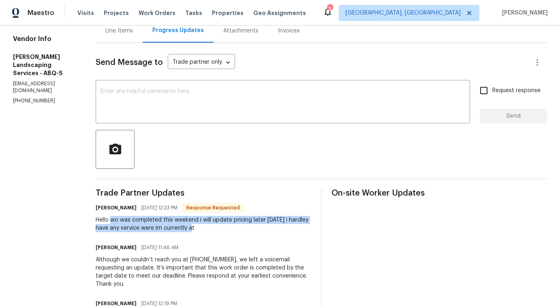
drag, startPoint x: 129, startPoint y: 220, endPoint x: 239, endPoint y: 228, distance: 110.2
click at [239, 228] on div "Hello wo was completed this weekend i will update pricing later [DATE] i hardle…" at bounding box center [204, 224] width 216 height 16
copy div "wo was completed this weekend i will update pricing later [DATE] i [GEOGRAPHIC_…"
click at [254, 86] on div "x ​" at bounding box center [283, 102] width 375 height 41
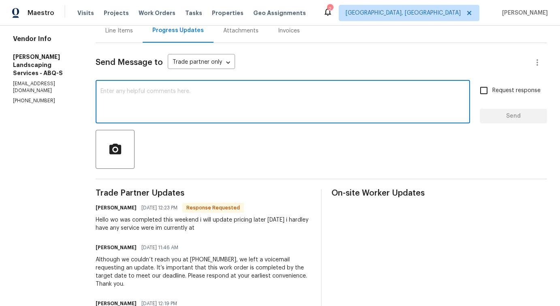
paste textarea "Thanks for the update."
type textarea "Thanks for the update!"
click at [520, 118] on span "Send" at bounding box center [514, 116] width 54 height 10
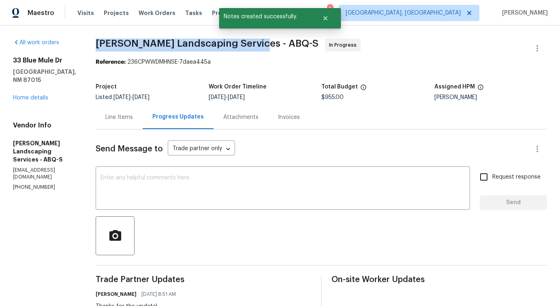
drag, startPoint x: 123, startPoint y: 45, endPoint x: 272, endPoint y: 44, distance: 149.6
copy span "[PERSON_NAME] Landscaping Services -"
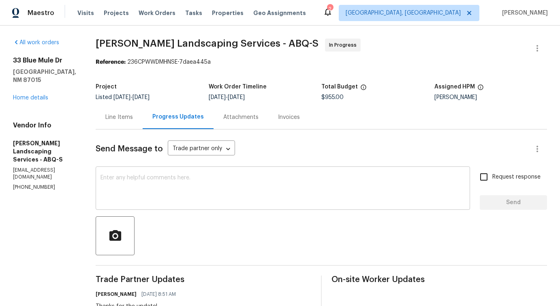
click at [175, 181] on textarea at bounding box center [283, 189] width 365 height 28
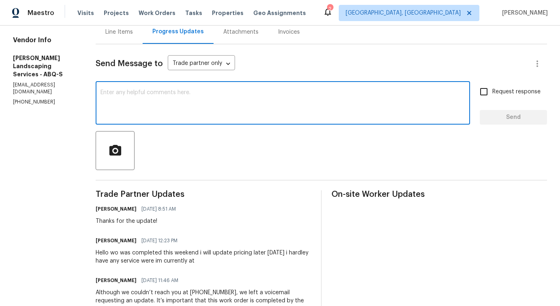
scroll to position [85, 0]
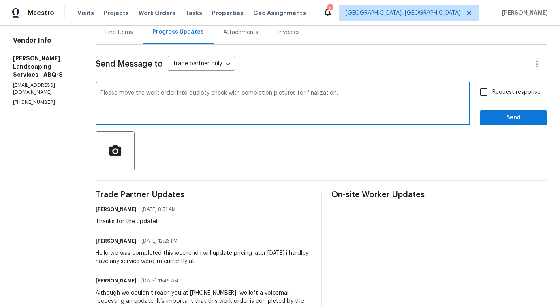
click at [0, 0] on div "quality" at bounding box center [0, 0] width 0 height 0
drag, startPoint x: 260, startPoint y: 95, endPoint x: 350, endPoint y: 95, distance: 90.0
click at [350, 95] on textarea "Please move the work order into quality check with completion pictures for fina…" at bounding box center [283, 104] width 365 height 28
drag, startPoint x: 143, startPoint y: 92, endPoint x: 255, endPoint y: 92, distance: 111.9
click at [255, 92] on textarea "Please move the work order into quality check with completion pictures for fina…" at bounding box center [283, 104] width 365 height 28
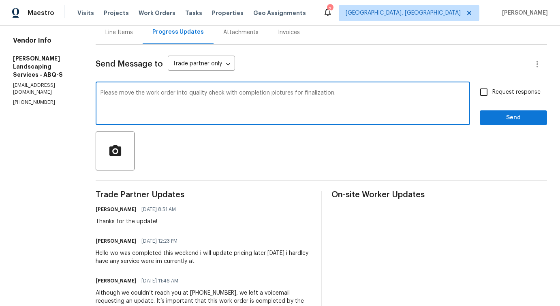
type textarea "Please move the work order into quality check with completion pictures for fina…"
click at [254, 120] on div "Please move the work order into quality check with completion pictures for fina…" at bounding box center [283, 104] width 375 height 41
click at [245, 94] on textarea "Please move the work order into quality check with completion pictures for fina…" at bounding box center [283, 104] width 365 height 28
click at [250, 93] on textarea "Please move the work order into quality check with completion pictures for fina…" at bounding box center [283, 104] width 365 height 28
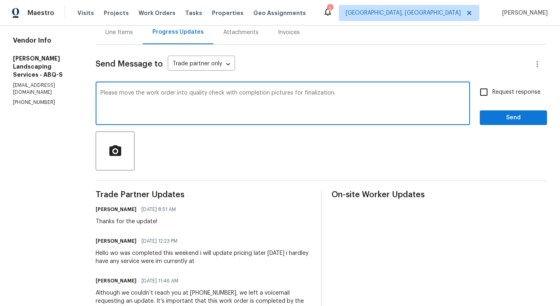
click at [250, 93] on textarea "Please move the work order into quality check with completion pictures for fina…" at bounding box center [283, 104] width 365 height 28
click at [189, 114] on textarea "Please move the work order into quality check with completion pictures for fina…" at bounding box center [283, 104] width 365 height 28
click at [202, 96] on textarea "Please move the work order into quality check with completion pictures for fina…" at bounding box center [283, 104] width 365 height 28
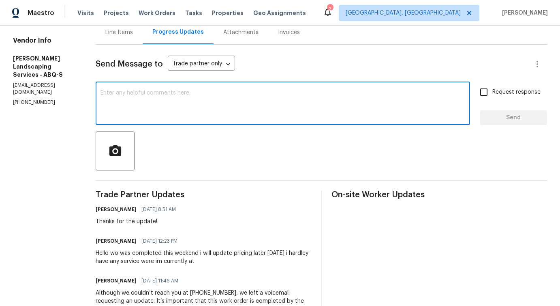
paste textarea "Kindly move the work order to Quality Check and include the completion photos f…"
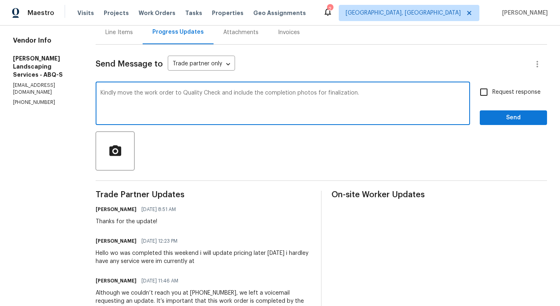
type textarea "Kindly move the work order to Quality Check and include the completion photos f…"
click at [503, 91] on span "Request response" at bounding box center [517, 92] width 48 height 9
click at [493, 91] on input "Request response" at bounding box center [484, 92] width 17 height 17
checkbox input "true"
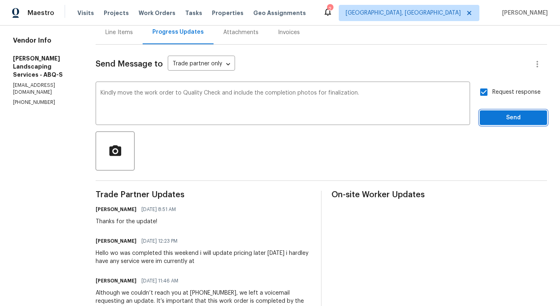
click at [502, 120] on span "Send" at bounding box center [514, 118] width 54 height 10
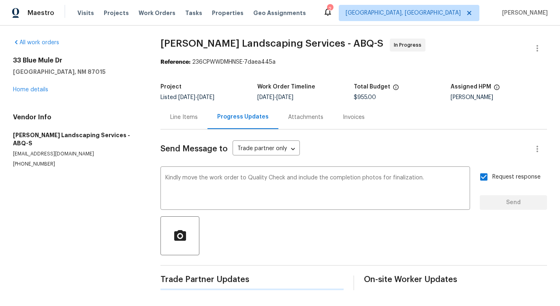
scroll to position [0, 0]
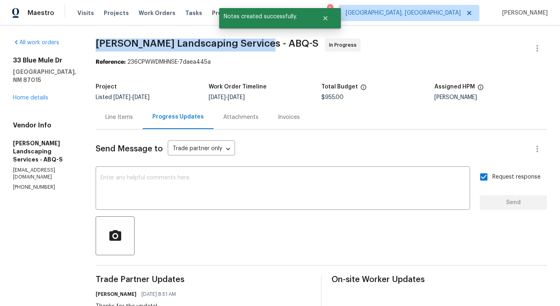
drag, startPoint x: 114, startPoint y: 45, endPoint x: 273, endPoint y: 41, distance: 159.4
copy span "[PERSON_NAME] Landscaping Services -"
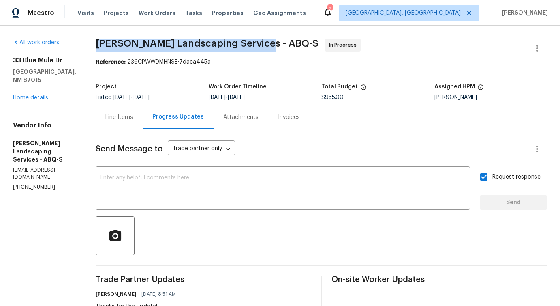
copy span "[PERSON_NAME] Landscaping Services -"
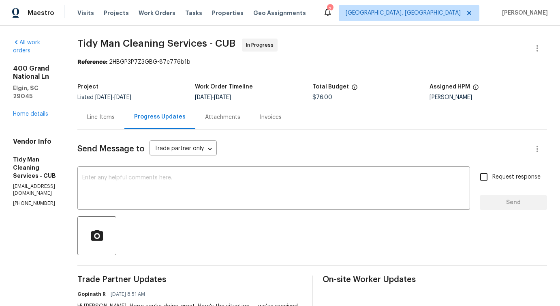
click at [109, 116] on div "Line Items" at bounding box center [101, 117] width 28 height 8
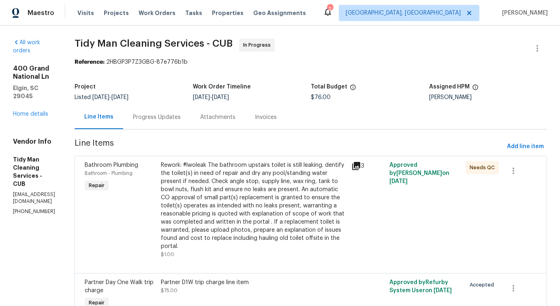
scroll to position [43, 0]
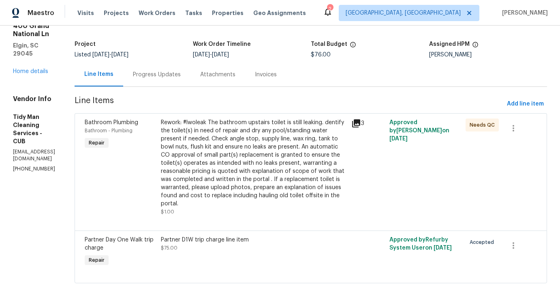
click at [262, 162] on div "Rework: #lwoleak The bathroom upstairs toilet is still leaking. dentify the toi…" at bounding box center [254, 162] width 186 height 89
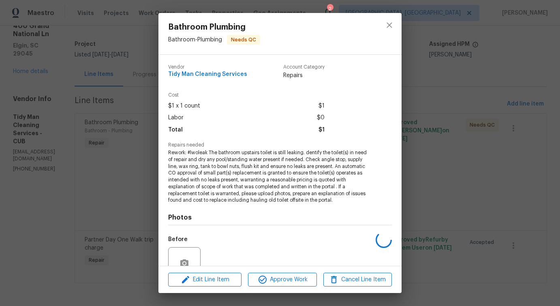
scroll to position [75, 0]
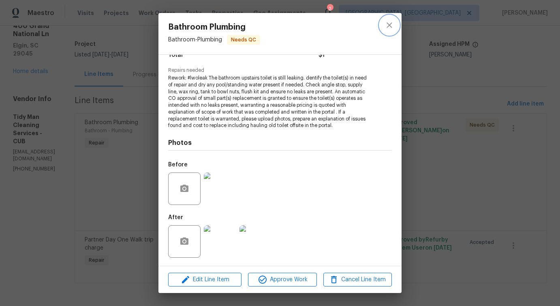
click at [383, 21] on button "close" at bounding box center [389, 24] width 19 height 19
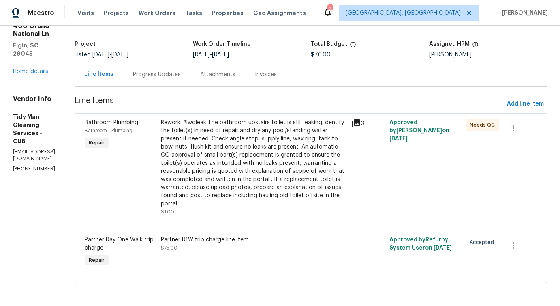
click at [129, 57] on span "10/11/2025" at bounding box center [119, 55] width 17 height 6
click at [167, 82] on div "Progress Updates" at bounding box center [156, 74] width 67 height 24
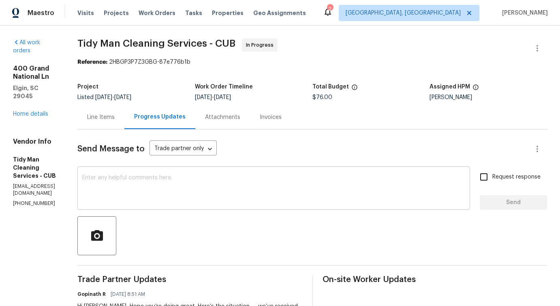
click at [213, 200] on textarea at bounding box center [273, 189] width 383 height 28
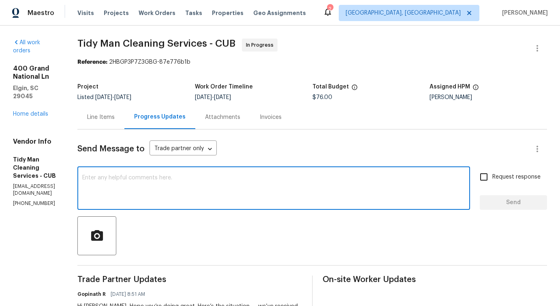
click at [168, 197] on textarea at bounding box center [273, 189] width 383 height 28
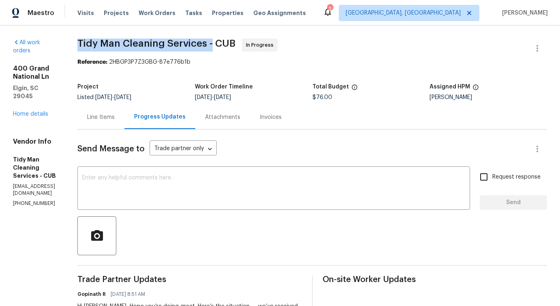
drag, startPoint x: 83, startPoint y: 44, endPoint x: 218, endPoint y: 47, distance: 135.0
copy span "Tidy Man Cleaning Services -"
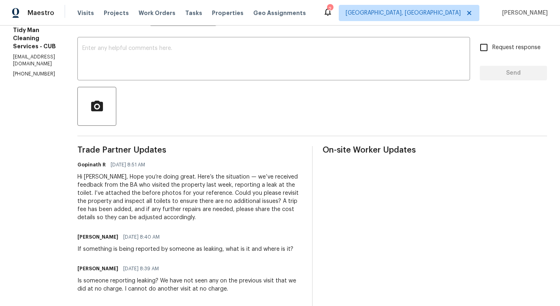
scroll to position [148, 0]
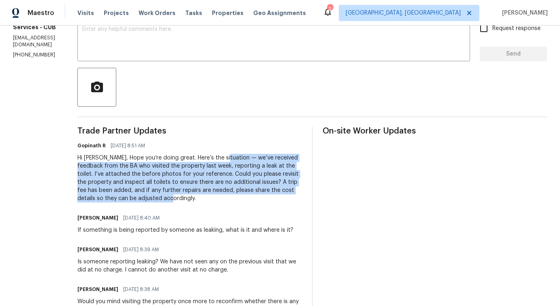
drag, startPoint x: 230, startPoint y: 157, endPoint x: 182, endPoint y: 203, distance: 66.3
copy div "we’ve received feedback from the BA who visited the property last week, reporti…"
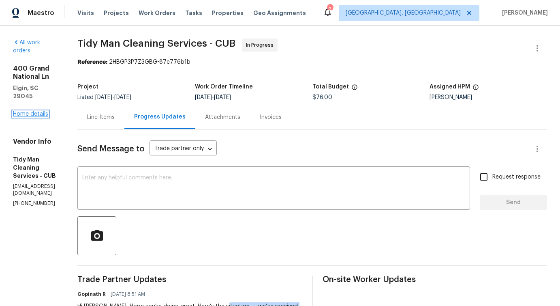
click at [30, 111] on link "Home details" at bounding box center [30, 114] width 35 height 6
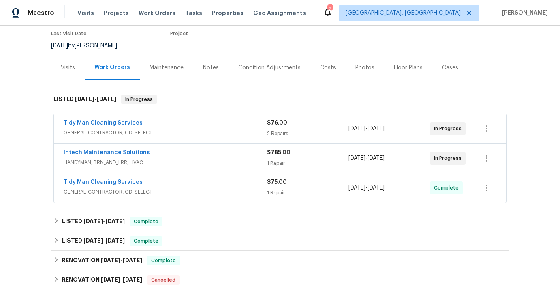
scroll to position [98, 0]
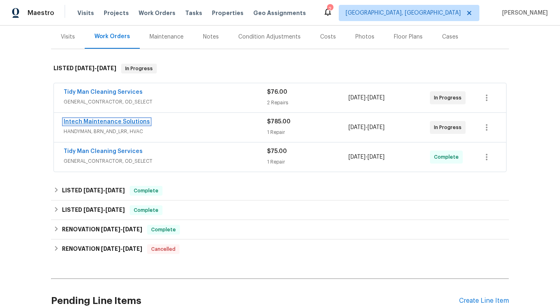
click at [122, 120] on link "Intech Maintenance Solutions" at bounding box center [107, 122] width 86 height 6
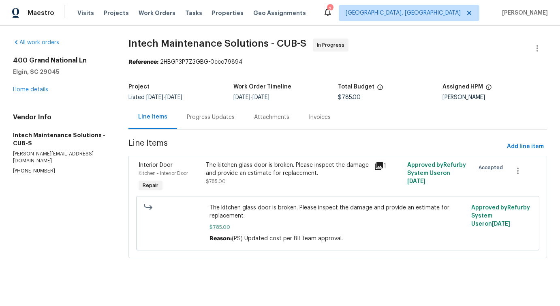
click at [206, 116] on div "Progress Updates" at bounding box center [211, 117] width 48 height 8
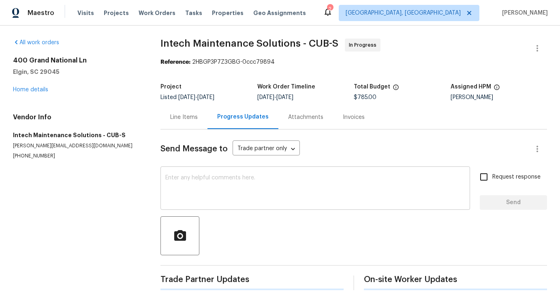
click at [222, 189] on textarea at bounding box center [315, 189] width 300 height 28
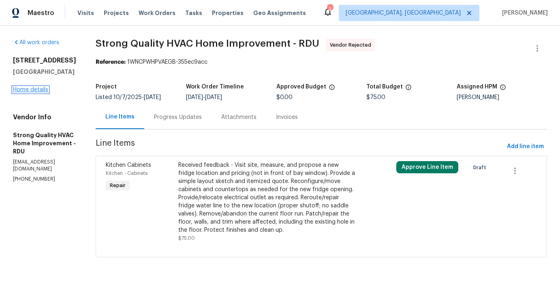
click at [27, 87] on link "Home details" at bounding box center [30, 90] width 35 height 6
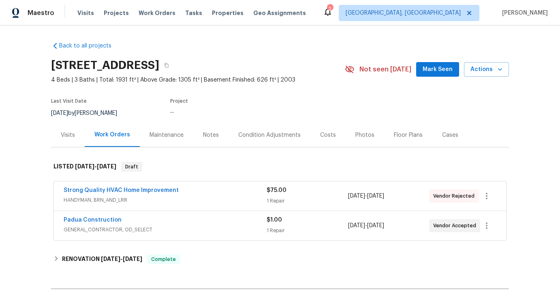
scroll to position [19, 0]
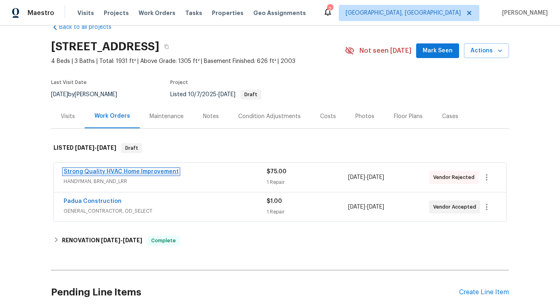
click at [144, 170] on link "Strong Quality HVAC Home Improvement" at bounding box center [121, 172] width 115 height 6
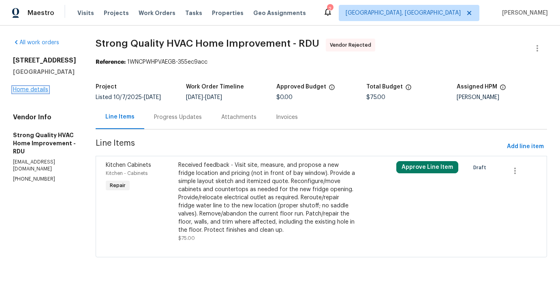
click at [28, 91] on link "Home details" at bounding box center [30, 90] width 35 height 6
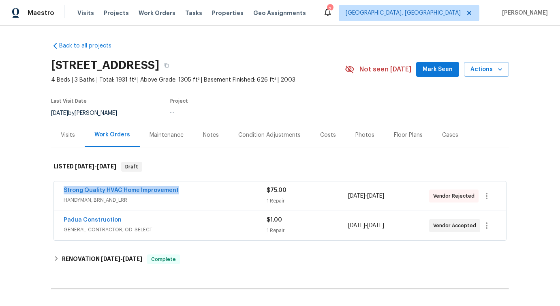
drag, startPoint x: 135, startPoint y: 191, endPoint x: 248, endPoint y: 193, distance: 112.7
click at [248, 193] on div "Strong Quality HVAC Home Improvement HANDYMAN, BRN_AND_LRR $75.00 1 Repair [DAT…" at bounding box center [280, 195] width 452 height 29
copy link "Strong Quality HVAC Home Improvement"
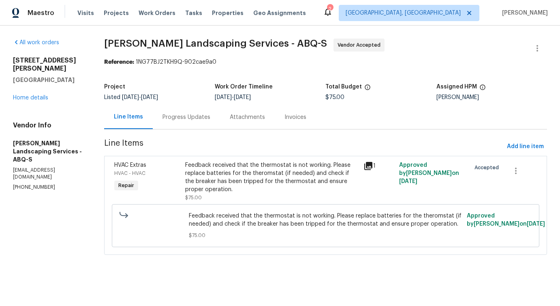
click at [203, 122] on div "Progress Updates" at bounding box center [186, 117] width 67 height 24
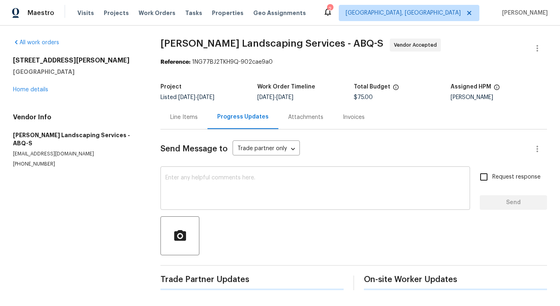
click at [218, 181] on textarea at bounding box center [315, 189] width 300 height 28
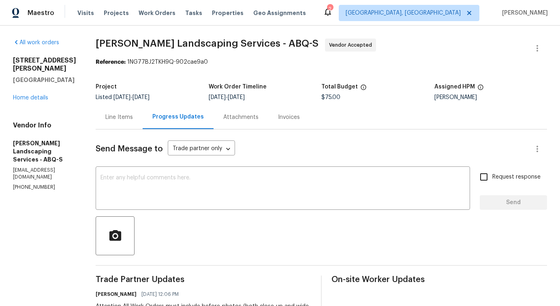
click at [140, 109] on div "Line Items" at bounding box center [119, 117] width 47 height 24
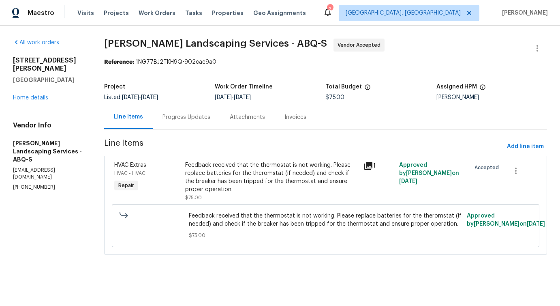
click at [198, 121] on div "Progress Updates" at bounding box center [186, 117] width 67 height 24
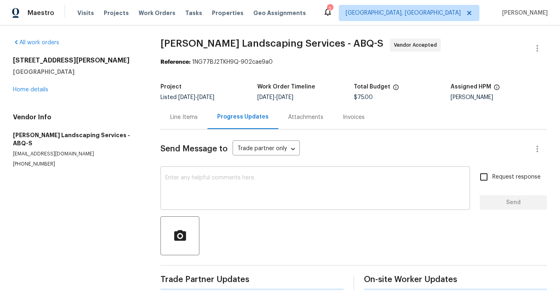
click at [210, 187] on textarea at bounding box center [315, 189] width 300 height 28
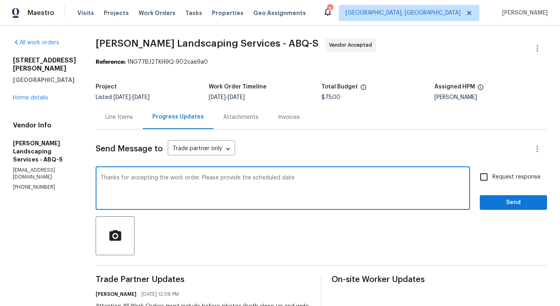
type textarea "Thanks for accepting the work order. Please provide the scheduled date?"
click at [197, 180] on textarea "Thanks for accepting the work order. Please provide the scheduled date?" at bounding box center [283, 189] width 365 height 28
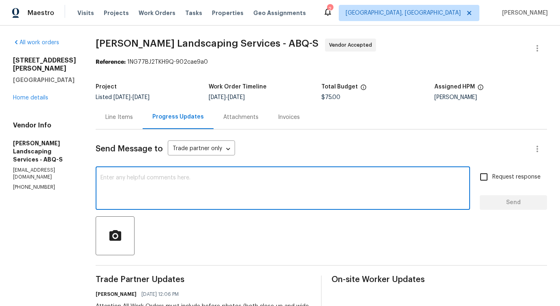
click at [234, 195] on textarea at bounding box center [283, 189] width 365 height 28
paste textarea "Thank you for accepting the work order. Could you please provide the scheduled …"
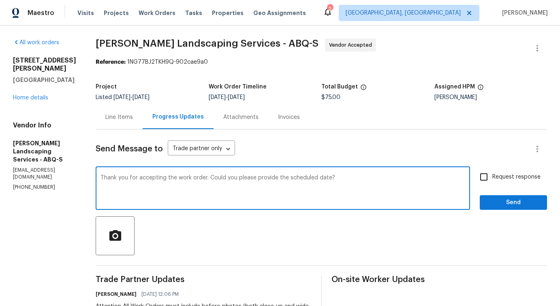
type textarea "Thank you for accepting the work order. Could you please provide the scheduled …"
click at [495, 179] on span "Request response" at bounding box center [517, 177] width 48 height 9
click at [493, 179] on input "Request response" at bounding box center [484, 176] width 17 height 17
checkbox input "true"
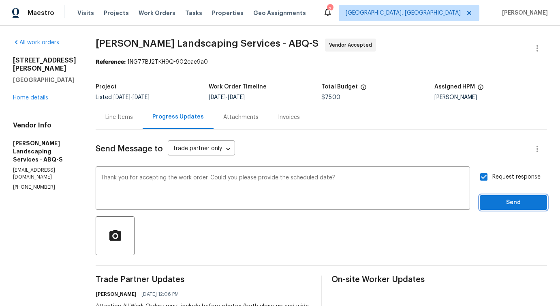
click at [498, 206] on span "Send" at bounding box center [514, 202] width 54 height 10
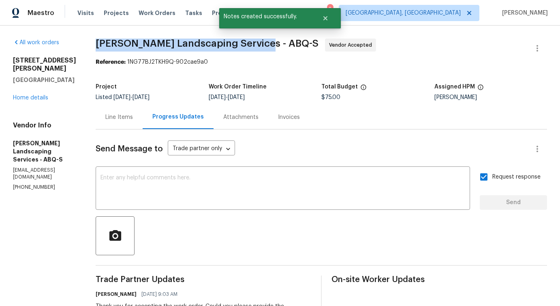
drag, startPoint x: 114, startPoint y: 42, endPoint x: 274, endPoint y: 45, distance: 159.8
click at [274, 45] on div "All work orders [STREET_ADDRESS] Home details Vendor Info [PERSON_NAME] Landsca…" at bounding box center [280, 248] width 560 height 444
copy span "[PERSON_NAME] Landscaping Services -"
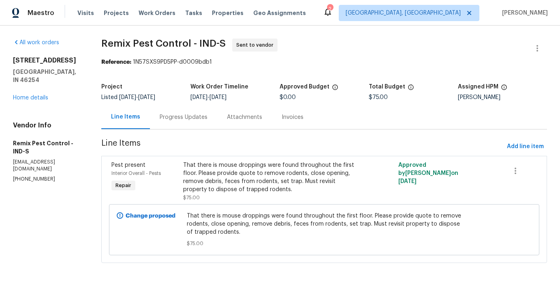
click at [176, 120] on div "Progress Updates" at bounding box center [184, 117] width 48 height 8
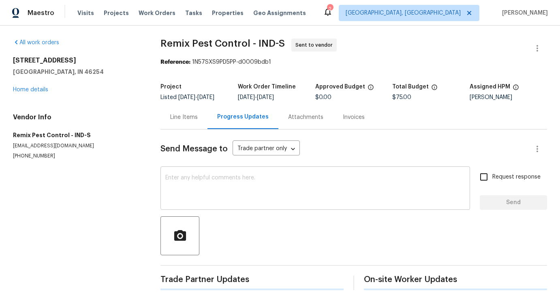
click at [199, 197] on textarea at bounding box center [315, 189] width 300 height 28
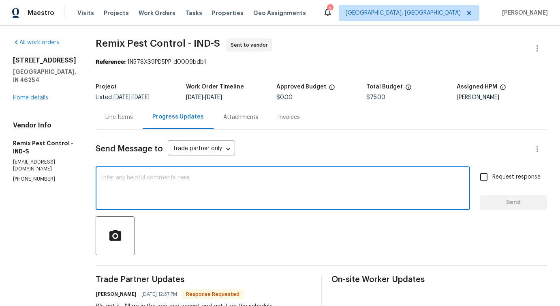
scroll to position [163, 0]
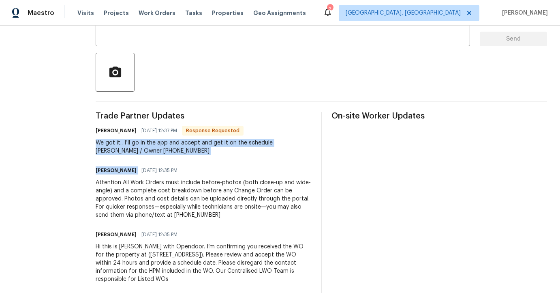
drag, startPoint x: 100, startPoint y: 141, endPoint x: 194, endPoint y: 163, distance: 96.8
click at [194, 163] on div "Trade Partner Updates [PERSON_NAME] [DATE] 12:37 PM Response Requested We got i…" at bounding box center [204, 202] width 216 height 181
click at [188, 161] on div "Trade Partner Updates [PERSON_NAME] [DATE] 12:37 PM Response Requested We got i…" at bounding box center [204, 202] width 216 height 181
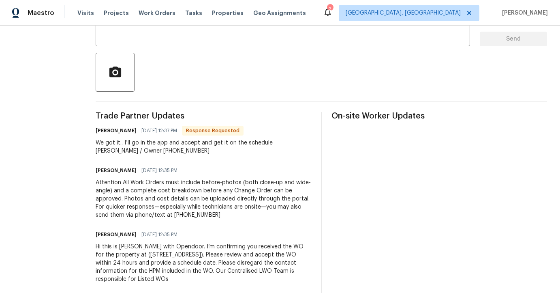
scroll to position [0, 0]
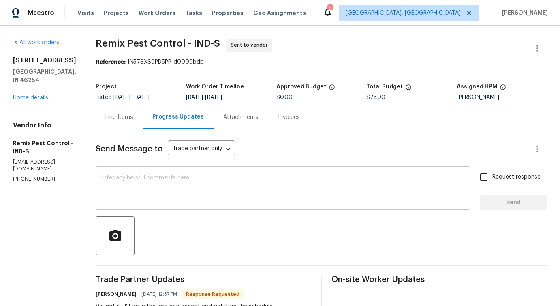
click at [135, 193] on textarea at bounding box center [283, 189] width 365 height 28
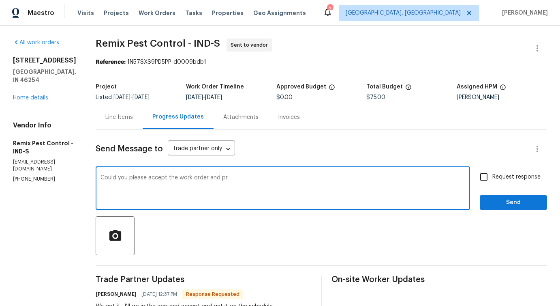
drag, startPoint x: 213, startPoint y: 178, endPoint x: 279, endPoint y: 178, distance: 66.1
click at [279, 178] on textarea "Could you please accept the work order and pr" at bounding box center [283, 189] width 365 height 28
paste textarea "Could you please provide the scheduled date?""
drag, startPoint x: 137, startPoint y: 179, endPoint x: 7, endPoint y: 163, distance: 130.3
click at [7, 163] on div "All work orders [STREET_ADDRESS] Home details Vendor Info Remix Pest Control - …" at bounding box center [280, 248] width 560 height 444
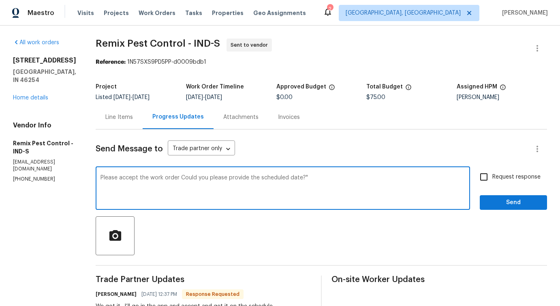
click at [182, 180] on textarea "Please accept the work order Could you please provide the scheduled date?"" at bounding box center [283, 189] width 365 height 28
click at [0, 0] on div "o r d e r . ," at bounding box center [0, 0] width 0 height 0
click at [333, 175] on textarea "Please accept the work order. Could you please provide the scheduled date?"" at bounding box center [283, 189] width 365 height 28
click at [319, 174] on div "Please accept the work order. Could you please provide the scheduled date?" x ​" at bounding box center [283, 188] width 375 height 41
click at [324, 181] on textarea "Please accept the work order. Could you please provide the scheduled date?"" at bounding box center [283, 189] width 365 height 28
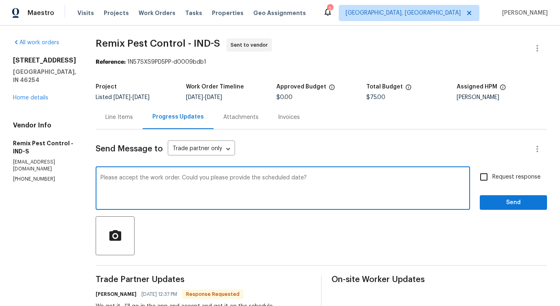
type textarea "Please accept the work order. Could you please provide the scheduled date?"
click at [485, 180] on input "Request response" at bounding box center [484, 176] width 17 height 17
checkbox input "true"
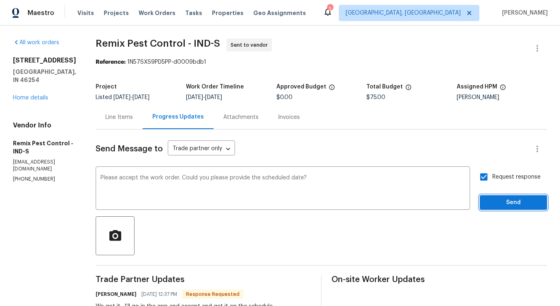
click at [494, 202] on span "Send" at bounding box center [514, 202] width 54 height 10
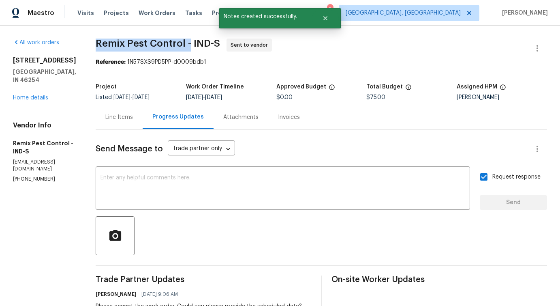
drag, startPoint x: 93, startPoint y: 38, endPoint x: 193, endPoint y: 39, distance: 99.7
click at [193, 39] on div "All work orders [STREET_ADDRESS] Home details Vendor Info Remix Pest Control - …" at bounding box center [280, 263] width 560 height 475
copy span "Remix Pest Control -"
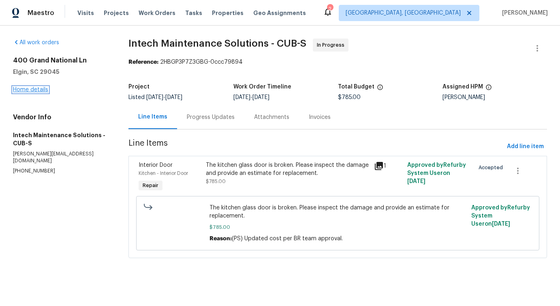
click at [29, 88] on link "Home details" at bounding box center [30, 90] width 35 height 6
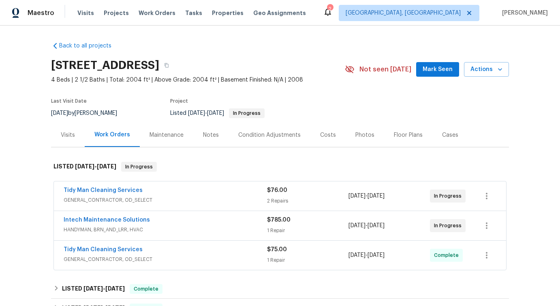
scroll to position [31, 0]
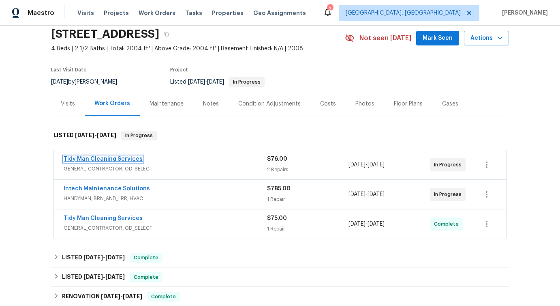
click at [103, 161] on link "Tidy Man Cleaning Services" at bounding box center [103, 159] width 79 height 6
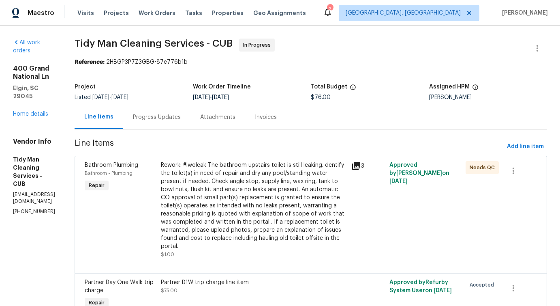
click at [191, 121] on div "Progress Updates" at bounding box center [156, 117] width 67 height 24
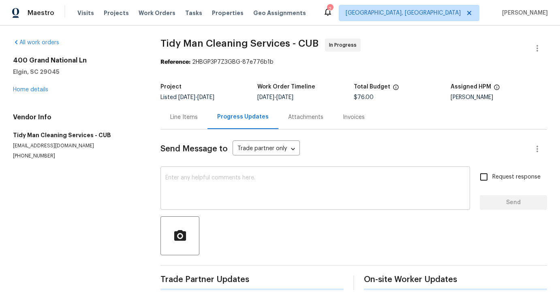
click at [217, 194] on textarea at bounding box center [315, 189] width 300 height 28
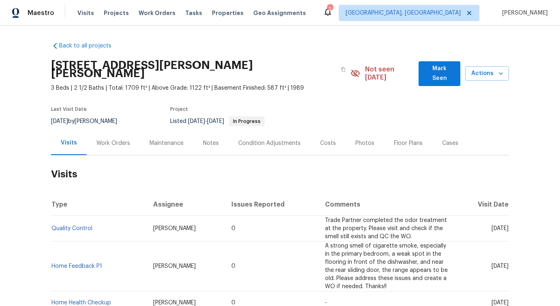
click at [100, 139] on div "Work Orders" at bounding box center [113, 143] width 34 height 8
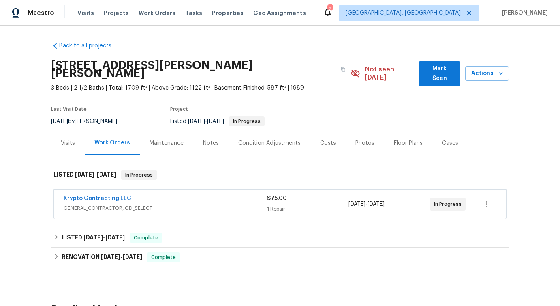
scroll to position [77, 0]
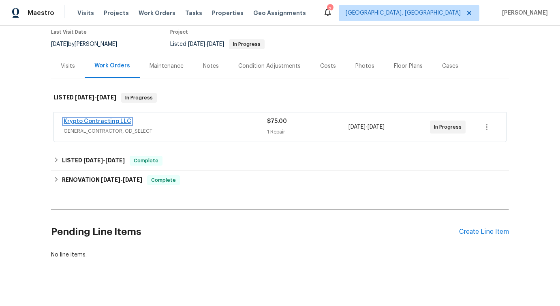
click at [96, 118] on link "Krypto Contracting LLC" at bounding box center [98, 121] width 68 height 6
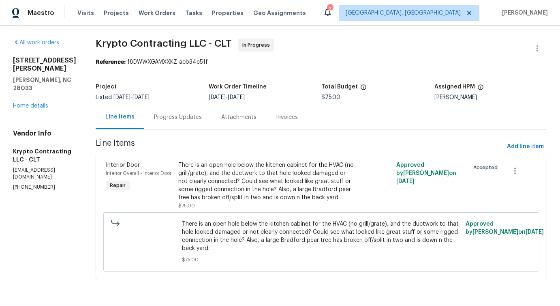
click at [205, 131] on section "Krypto Contracting LLC - CLT In Progress Reference: 18DWWXGAMXXKZ-acb34c51f Pro…" at bounding box center [322, 164] width 452 height 250
click at [197, 108] on div "Progress Updates" at bounding box center [177, 117] width 67 height 24
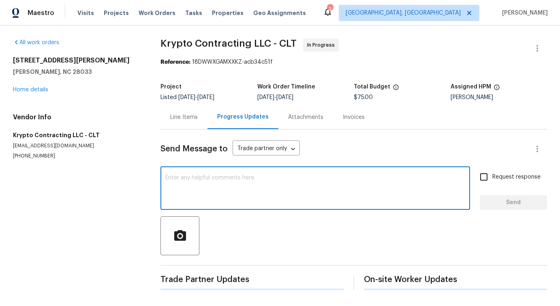
click at [203, 185] on textarea at bounding box center [315, 189] width 300 height 28
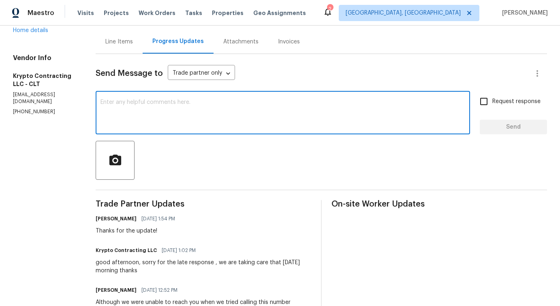
scroll to position [58, 0]
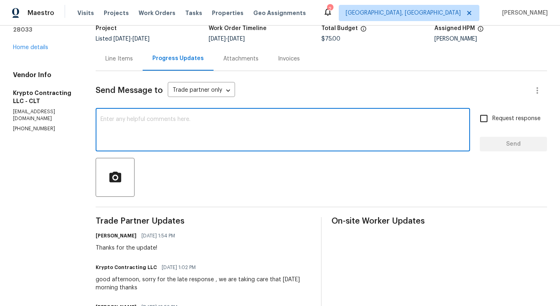
click at [173, 128] on textarea at bounding box center [283, 130] width 365 height 28
paste textarea "Would you kindly provide us with an update regarding the progress of the work o…"
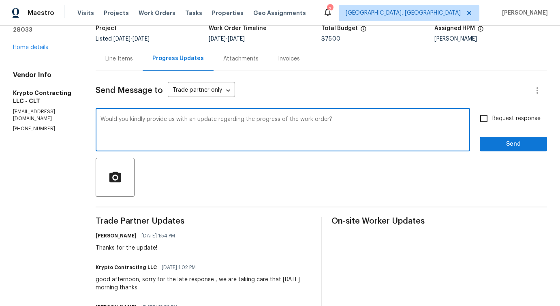
drag, startPoint x: 190, startPoint y: 119, endPoint x: 374, endPoint y: 121, distance: 184.1
click at [375, 121] on textarea "Would you kindly provide us with an update regarding the progress of the work o…" at bounding box center [283, 130] width 365 height 28
type textarea "Would you kindly provide us with an update regarding the progress of the work o…"
click at [513, 124] on label "Request response" at bounding box center [508, 118] width 65 height 17
click at [493, 124] on input "Request response" at bounding box center [484, 118] width 17 height 17
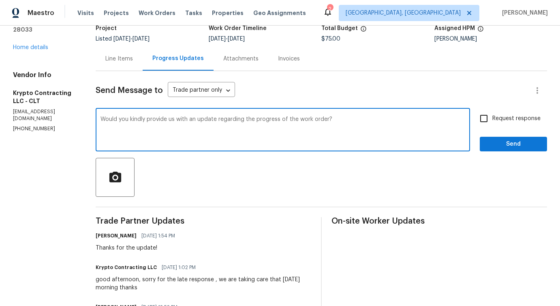
checkbox input "true"
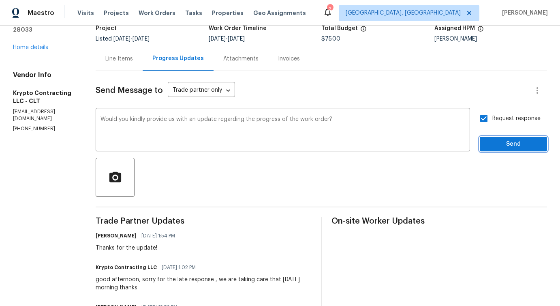
click at [512, 145] on span "Send" at bounding box center [514, 144] width 54 height 10
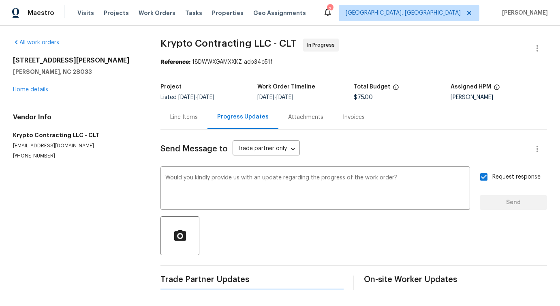
scroll to position [0, 0]
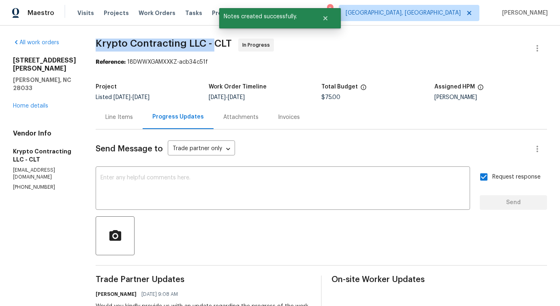
drag, startPoint x: 96, startPoint y: 45, endPoint x: 221, endPoint y: 46, distance: 124.9
copy span "Krypto Contracting LLC -"
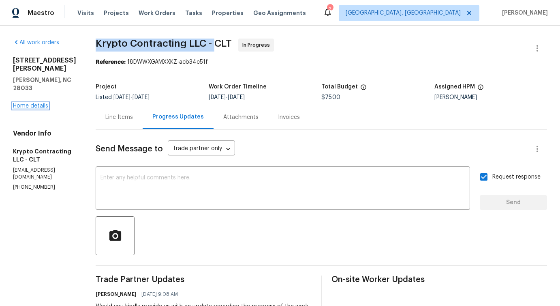
click at [39, 103] on link "Home details" at bounding box center [30, 106] width 35 height 6
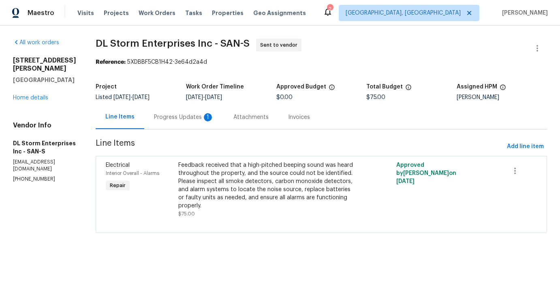
click at [204, 116] on div "Progress Updates 1" at bounding box center [184, 117] width 60 height 8
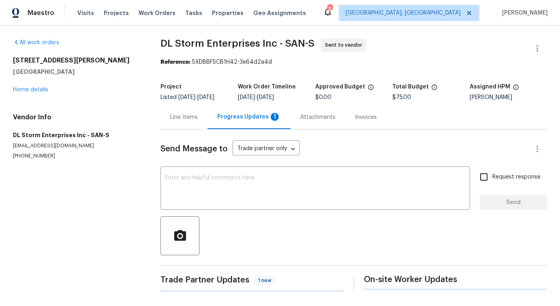
click at [221, 178] on div "x ​" at bounding box center [316, 188] width 310 height 41
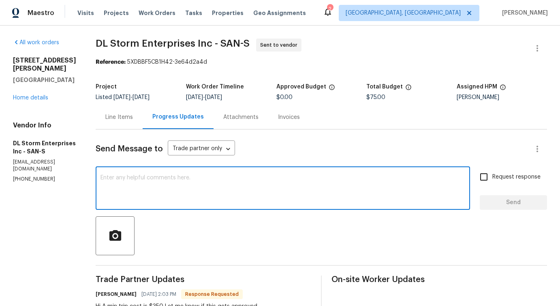
scroll to position [148, 0]
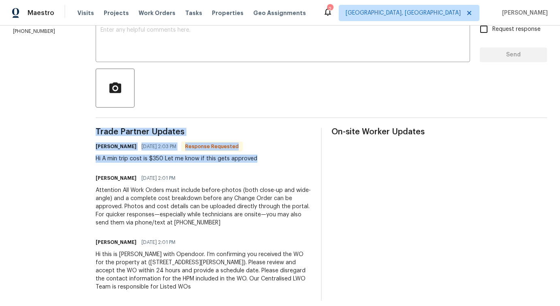
drag, startPoint x: 102, startPoint y: 164, endPoint x: 330, endPoint y: 162, distance: 227.5
click at [330, 162] on div "All work orders [STREET_ADDRESS][PERSON_NAME][PERSON_NAME] Home details Vendor …" at bounding box center [280, 95] width 560 height 435
click at [294, 174] on div "[PERSON_NAME] [DATE] 2:01 PM" at bounding box center [204, 177] width 216 height 11
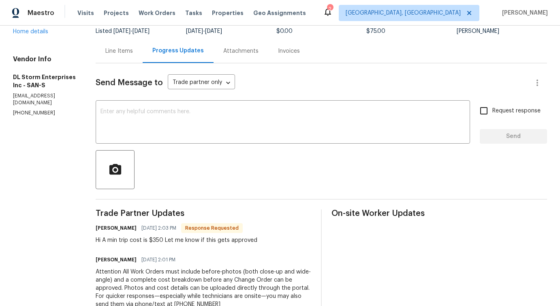
scroll to position [0, 0]
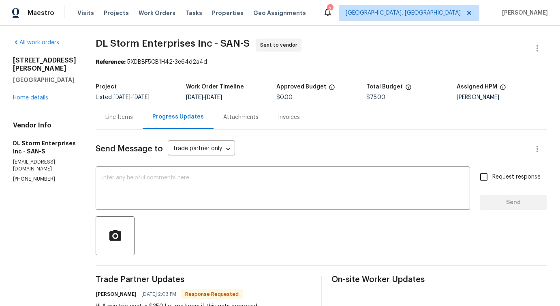
click at [141, 124] on div "Line Items" at bounding box center [119, 117] width 47 height 24
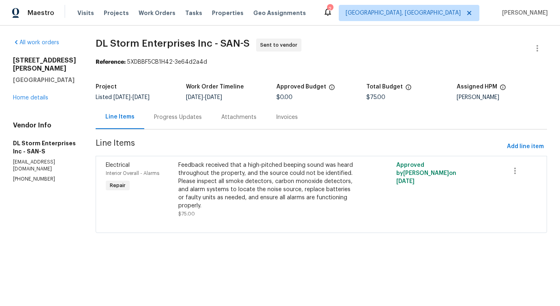
click at [41, 85] on div "[STREET_ADDRESS][PERSON_NAME][PERSON_NAME] Home details" at bounding box center [44, 78] width 63 height 45
click at [29, 95] on link "Home details" at bounding box center [30, 98] width 35 height 6
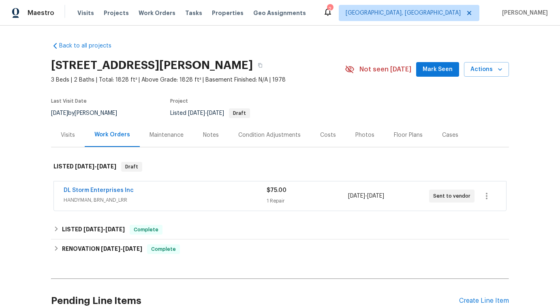
click at [121, 194] on span "DL Storm Enterprises Inc" at bounding box center [99, 190] width 70 height 8
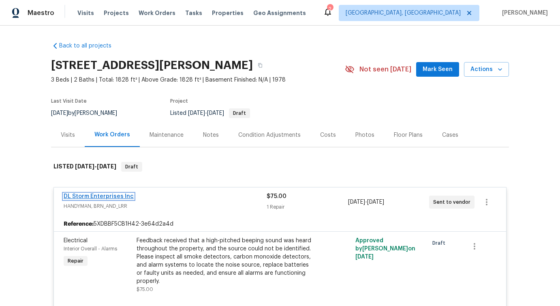
click at [116, 196] on link "DL Storm Enterprises Inc" at bounding box center [99, 196] width 70 height 6
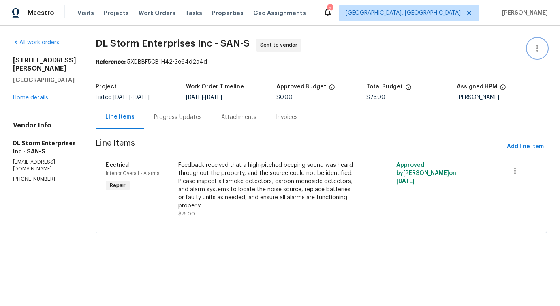
click at [535, 44] on icon "button" at bounding box center [538, 48] width 10 height 10
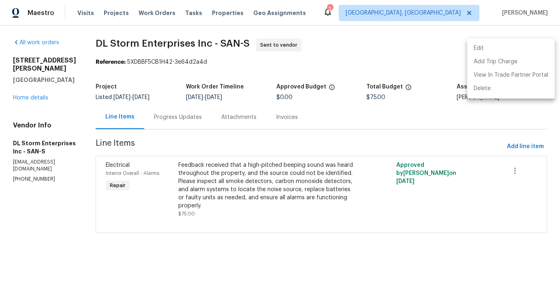
click at [489, 52] on li "Edit" at bounding box center [511, 48] width 88 height 13
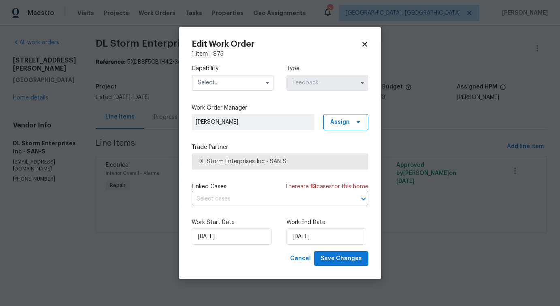
click at [247, 84] on input "text" at bounding box center [233, 83] width 82 height 16
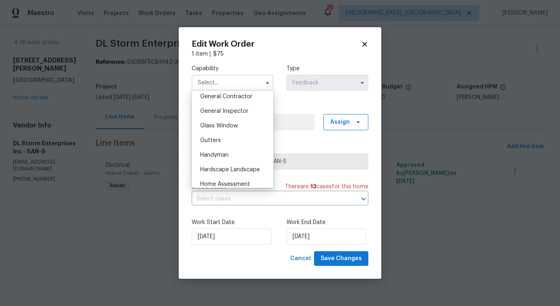
scroll to position [396, 0]
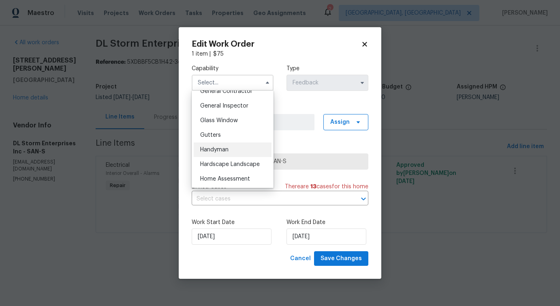
click at [224, 146] on div "Handyman" at bounding box center [233, 149] width 78 height 15
type input "Handyman"
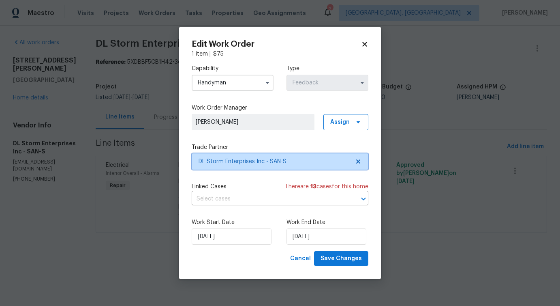
click at [234, 159] on span "DL Storm Enterprises Inc - SAN-S" at bounding box center [274, 161] width 151 height 8
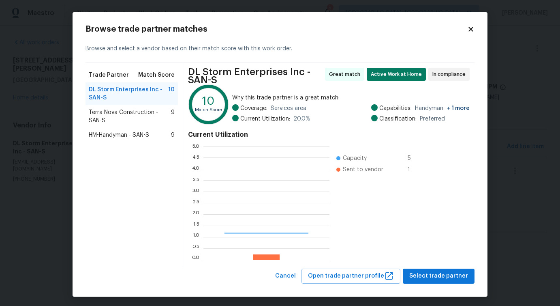
scroll to position [114, 126]
click at [119, 119] on span "Terra Nova Construction - SAN-S" at bounding box center [130, 116] width 82 height 16
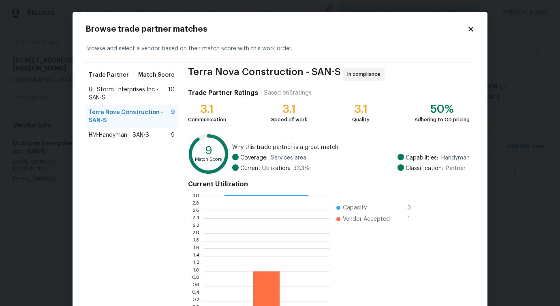
click at [116, 138] on span "HM-Handyman - SAN-S" at bounding box center [119, 135] width 60 height 8
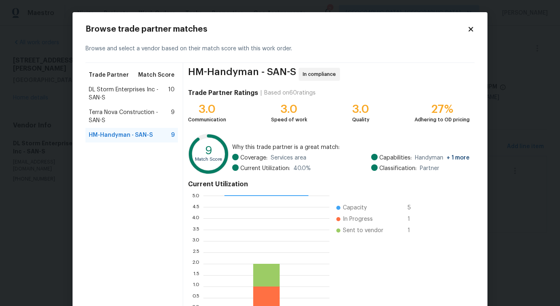
click at [471, 30] on icon at bounding box center [471, 29] width 4 height 4
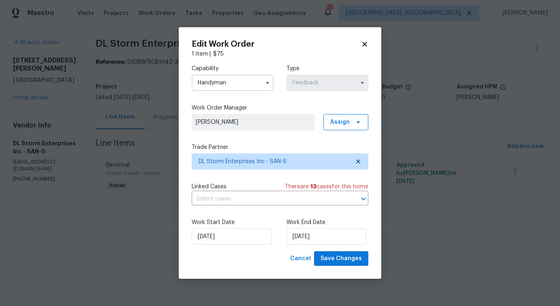
click at [356, 44] on h2 "Edit Work Order" at bounding box center [276, 44] width 169 height 8
click at [368, 46] on icon at bounding box center [364, 44] width 7 height 7
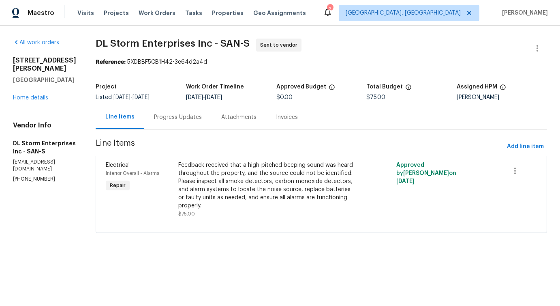
click at [183, 122] on div "Progress Updates" at bounding box center [177, 117] width 67 height 24
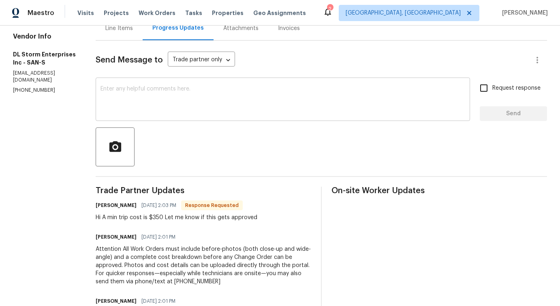
scroll to position [106, 0]
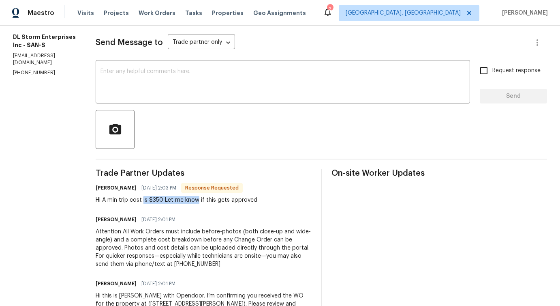
drag, startPoint x: 156, startPoint y: 201, endPoint x: 209, endPoint y: 201, distance: 53.5
click at [209, 201] on div "Hi A min trip cost is $350 Let me know if this gets approved" at bounding box center [177, 200] width 162 height 8
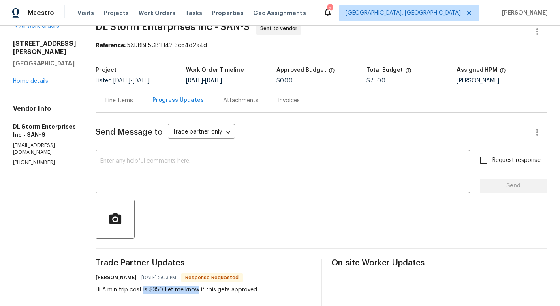
scroll to position [0, 0]
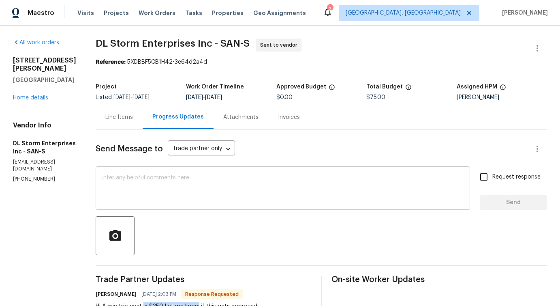
click at [178, 189] on textarea at bounding box center [283, 189] width 365 height 28
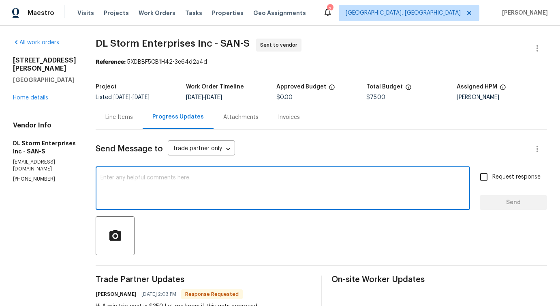
scroll to position [91, 0]
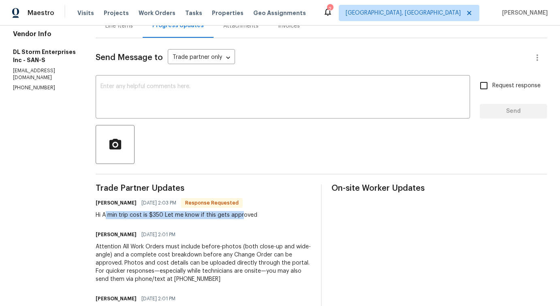
drag, startPoint x: 117, startPoint y: 214, endPoint x: 253, endPoint y: 214, distance: 136.2
click at [253, 214] on div "Hi A min trip cost is $350 Let me know if this gets approved" at bounding box center [177, 215] width 162 height 8
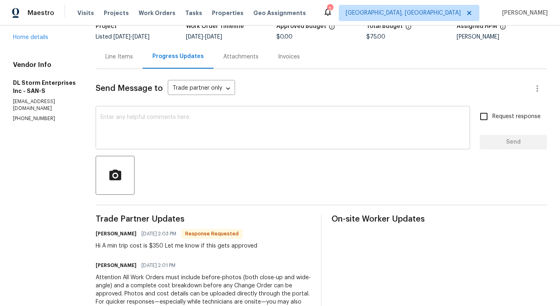
click at [240, 132] on textarea at bounding box center [283, 128] width 365 height 28
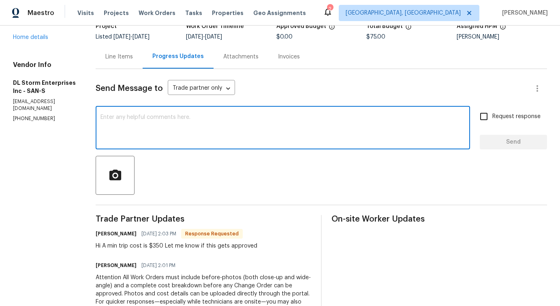
scroll to position [0, 0]
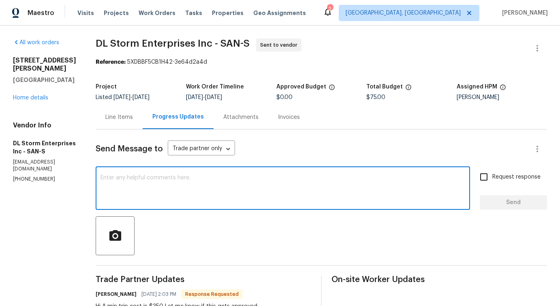
click at [225, 177] on textarea at bounding box center [283, 189] width 365 height 28
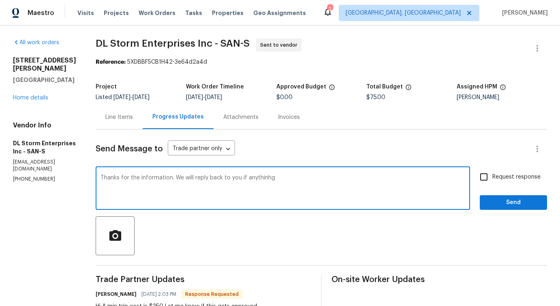
drag, startPoint x: 186, startPoint y: 176, endPoint x: 356, endPoint y: 176, distance: 169.9
click at [356, 176] on textarea "Thanks for the information. We will reply back to you if anythinhg" at bounding box center [283, 189] width 365 height 28
paste textarea "If there is any further update we shall reply back to you."
click at [0, 0] on span "d" at bounding box center [0, 0] width 0 height 0
click at [340, 179] on textarea "Thanks for the information. If there is any further update, we shall reply back…" at bounding box center [283, 189] width 365 height 28
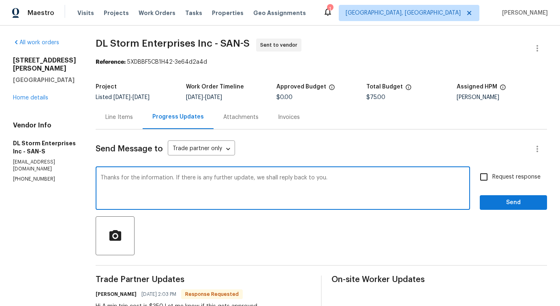
type textarea "Thanks for the information. If there is any further update, we shall reply back…"
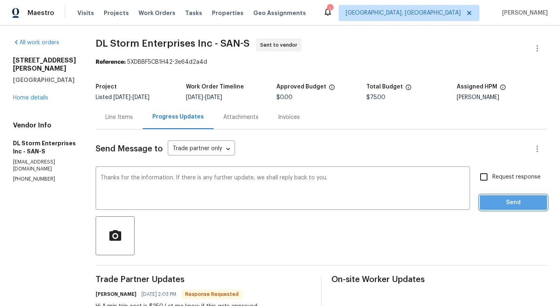
click at [488, 204] on span "Send" at bounding box center [514, 202] width 54 height 10
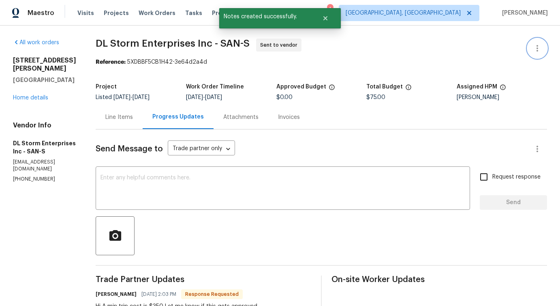
click at [537, 49] on icon "button" at bounding box center [538, 48] width 10 height 10
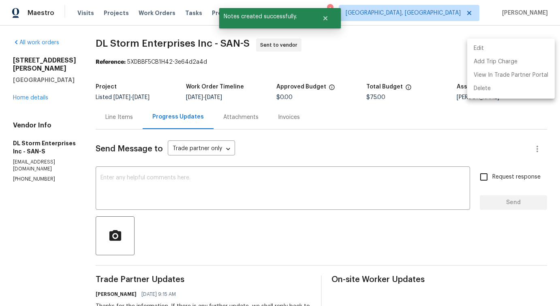
click at [486, 50] on li "Edit" at bounding box center [511, 48] width 88 height 13
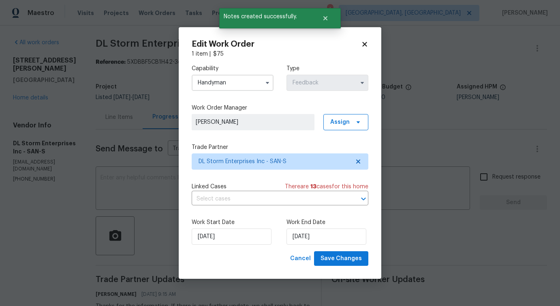
click at [249, 86] on input "Handyman" at bounding box center [233, 83] width 82 height 16
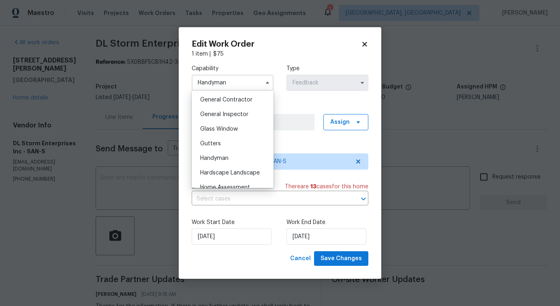
scroll to position [396, 0]
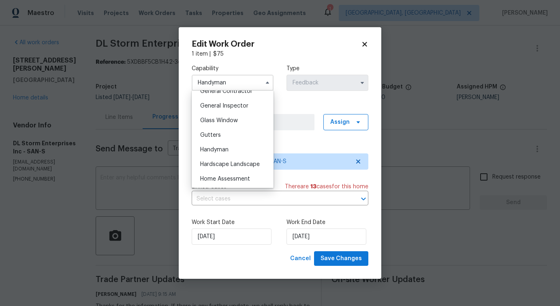
click at [244, 151] on div "Handyman" at bounding box center [233, 149] width 78 height 15
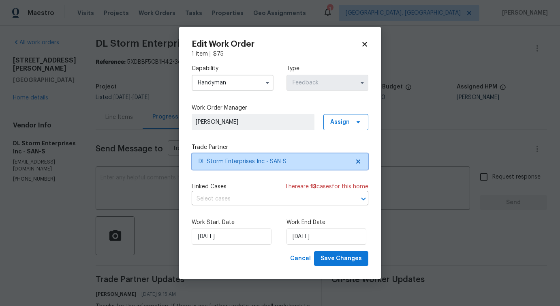
click at [253, 163] on span "DL Storm Enterprises Inc - SAN-S" at bounding box center [274, 161] width 151 height 8
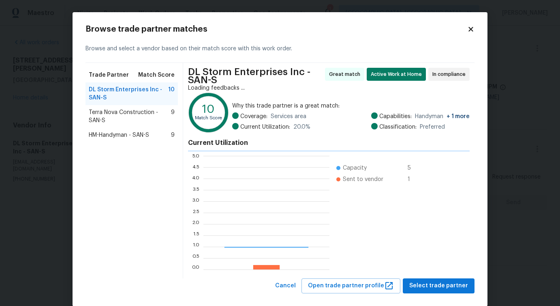
scroll to position [114, 126]
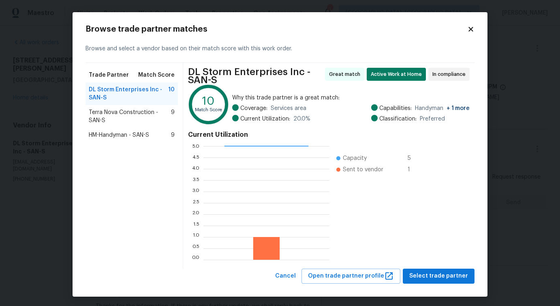
click at [122, 136] on span "HM-Handyman - SAN-S" at bounding box center [119, 135] width 60 height 8
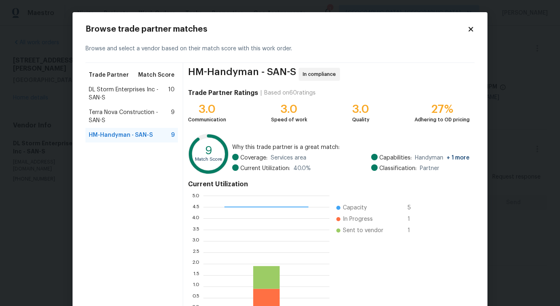
scroll to position [52, 0]
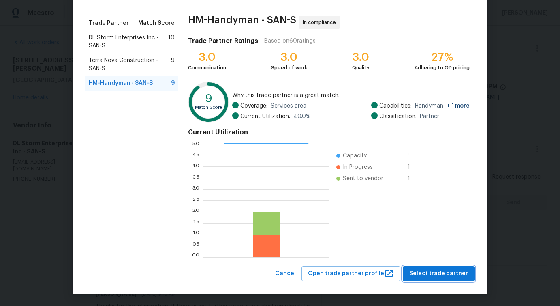
click at [440, 273] on span "Select trade partner" at bounding box center [439, 273] width 59 height 10
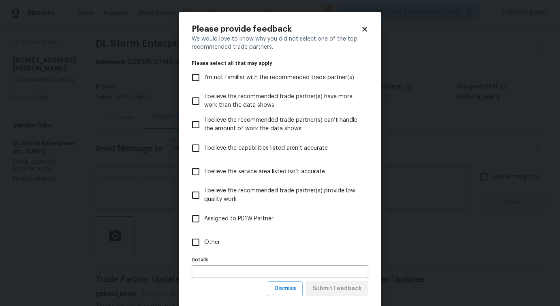
scroll to position [0, 0]
click at [212, 250] on label "Other" at bounding box center [274, 242] width 175 height 24
click at [204, 250] on input "Other" at bounding box center [195, 242] width 17 height 17
checkbox input "true"
click at [339, 289] on span "Submit Feedback" at bounding box center [337, 288] width 49 height 10
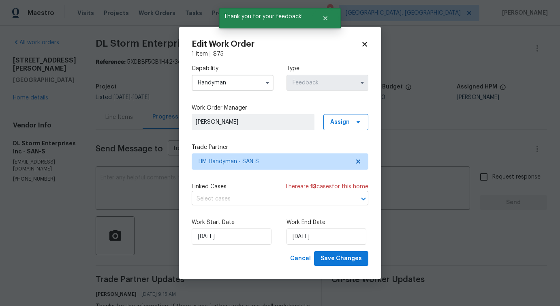
click at [206, 204] on input "text" at bounding box center [269, 199] width 154 height 13
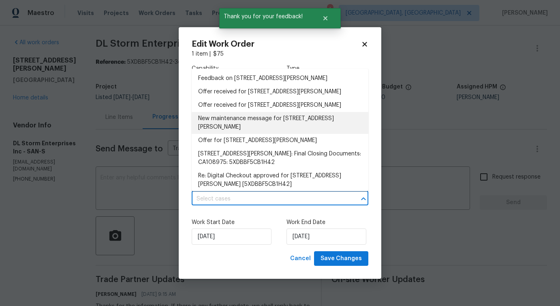
click at [224, 129] on li "New maintenance message for 17759 Saint Andrews Dr , Poway, CA 92064" at bounding box center [280, 123] width 177 height 22
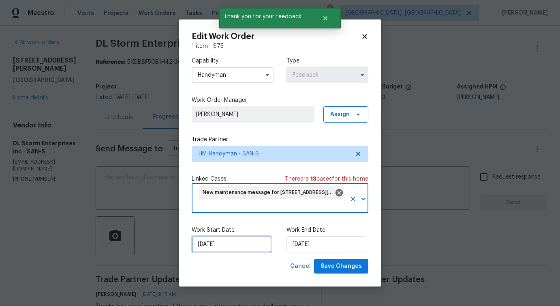
click at [214, 244] on input "10/13/2025" at bounding box center [232, 244] width 80 height 16
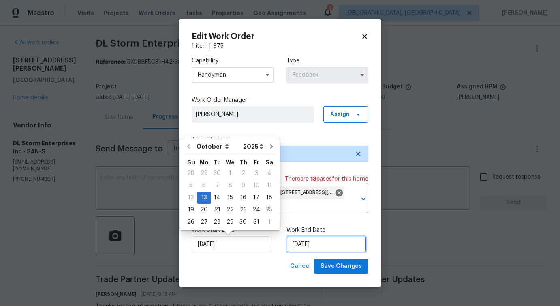
click at [295, 236] on input "10/15/2025" at bounding box center [327, 244] width 80 height 16
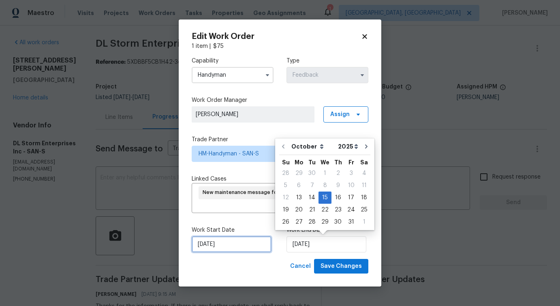
click at [213, 244] on input "10/13/2025" at bounding box center [232, 244] width 80 height 16
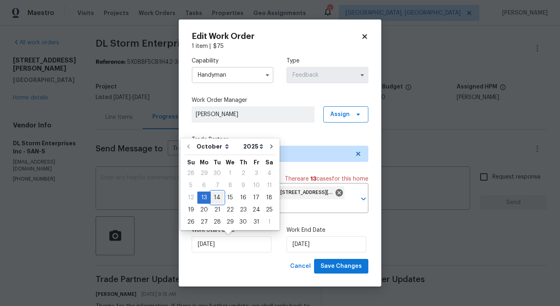
click at [217, 199] on div "14" at bounding box center [217, 197] width 13 height 11
type input "[DATE]"
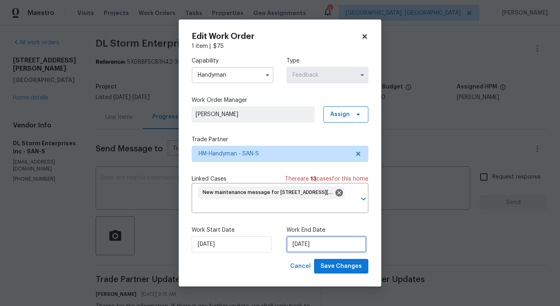
click at [297, 246] on input "10/15/2025" at bounding box center [327, 244] width 80 height 16
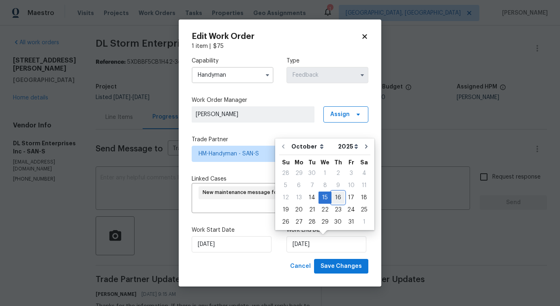
click at [336, 197] on div "16" at bounding box center [338, 197] width 13 height 11
type input "10/16/2025"
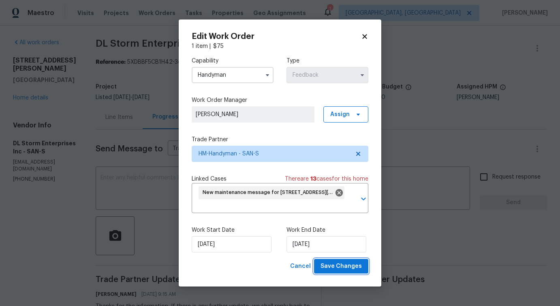
click at [344, 265] on span "Save Changes" at bounding box center [341, 266] width 41 height 10
click at [145, 227] on body "Maestro Visits Projects Work Orders Tasks Properties Geo Assignments 1 Detroit,…" at bounding box center [280, 153] width 560 height 306
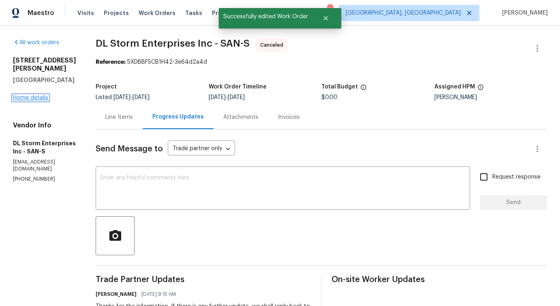
click at [35, 95] on link "Home details" at bounding box center [30, 98] width 35 height 6
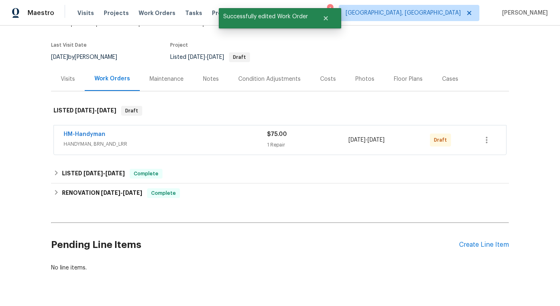
scroll to position [68, 0]
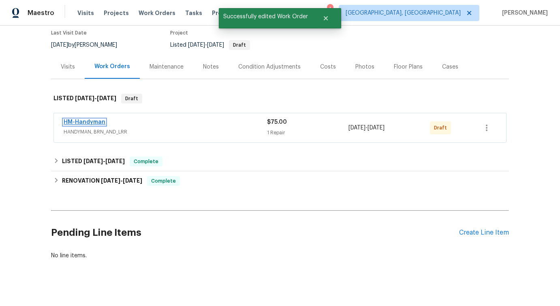
click at [86, 120] on link "HM-Handyman" at bounding box center [85, 122] width 42 height 6
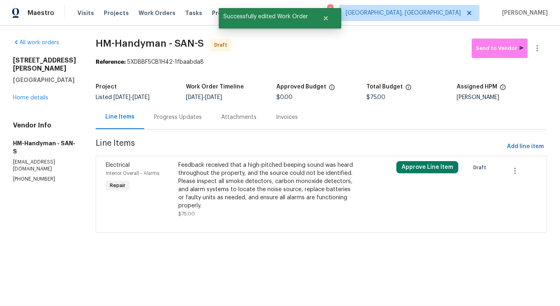
click at [227, 178] on div "Feedback received that a high-pitched beeping sound was heard throughout the pr…" at bounding box center [266, 185] width 177 height 49
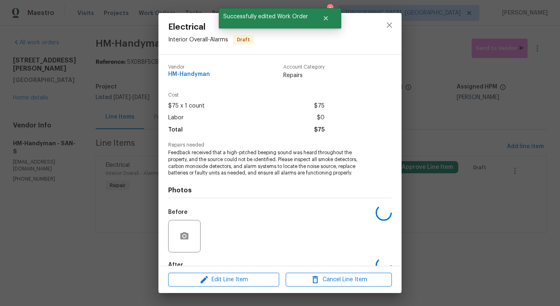
scroll to position [47, 0]
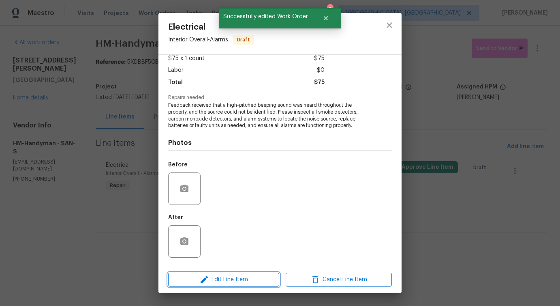
click at [212, 278] on span "Edit Line Item" at bounding box center [224, 279] width 106 height 10
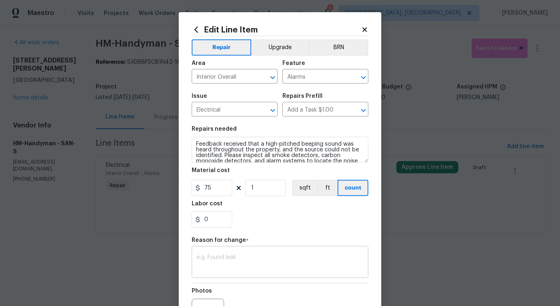
click at [223, 259] on textarea at bounding box center [280, 262] width 167 height 17
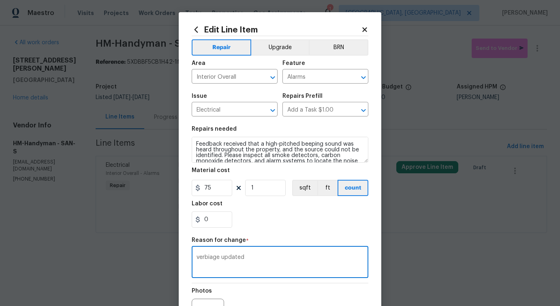
scroll to position [94, 0]
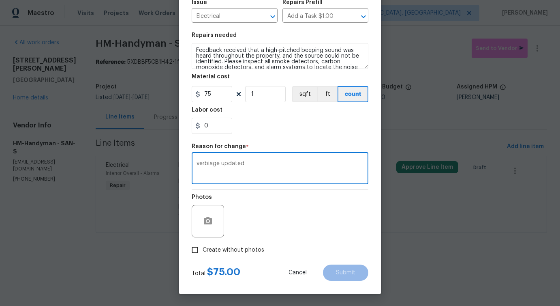
type textarea "verbiage updated"
click at [241, 251] on span "Create without photos" at bounding box center [234, 250] width 62 height 9
click at [203, 251] on input "Create without photos" at bounding box center [194, 249] width 15 height 15
checkbox input "true"
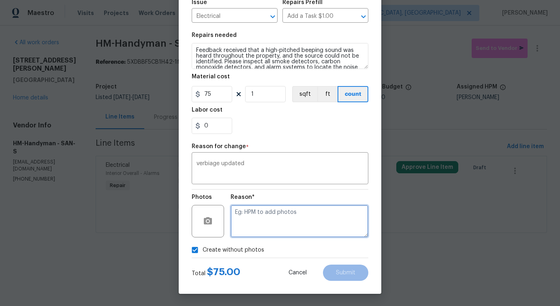
click at [273, 225] on textarea at bounding box center [300, 221] width 138 height 32
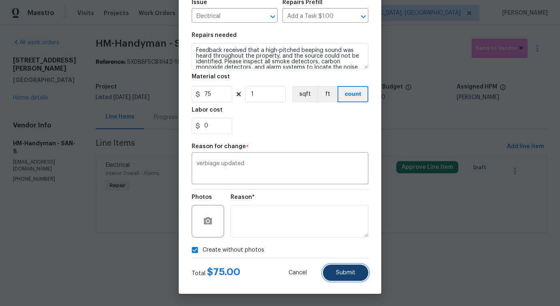
click at [350, 272] on span "Submit" at bounding box center [345, 273] width 19 height 6
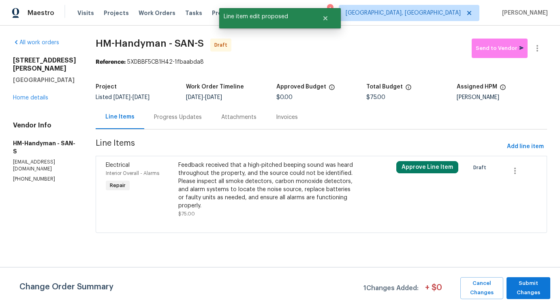
scroll to position [0, 0]
click at [536, 290] on span "Submit Changes" at bounding box center [529, 288] width 36 height 19
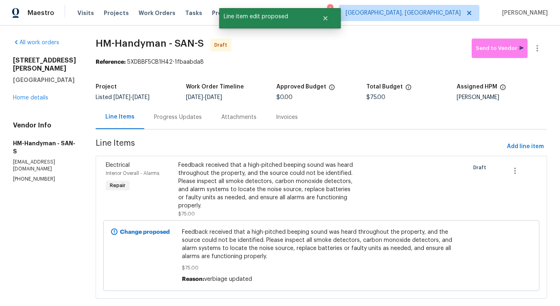
click at [188, 122] on div "Progress Updates" at bounding box center [177, 117] width 67 height 24
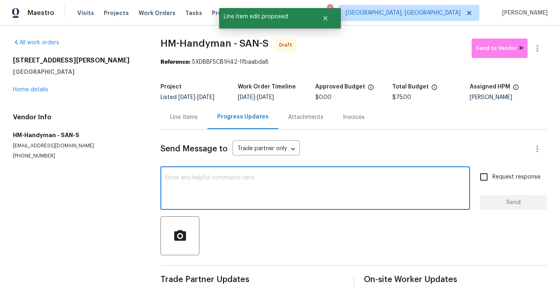
click at [209, 186] on textarea at bounding box center [315, 189] width 300 height 28
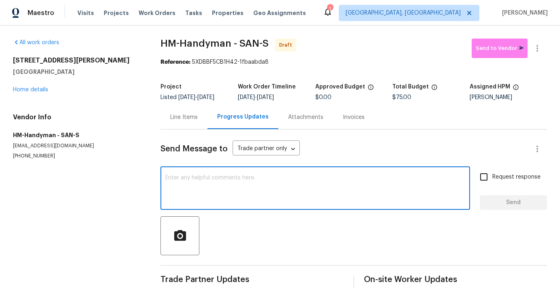
click at [262, 197] on textarea at bounding box center [315, 189] width 300 height 28
paste textarea "Hi this is Pavithra with Opendoor. I’m confirming you received the WO for the p…"
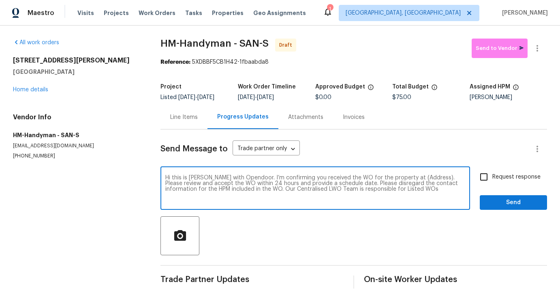
scroll to position [1, 0]
click at [414, 185] on textarea "Hi this is Pavithra with Opendoor. I’m confirming you received the WO for the p…" at bounding box center [315, 189] width 300 height 28
paste textarea "17759 Saint Andrews Dr, Poway, CA 92064"
type textarea "Hi this is Pavithra with Opendoor. I’m confirming you received the WO for the p…"
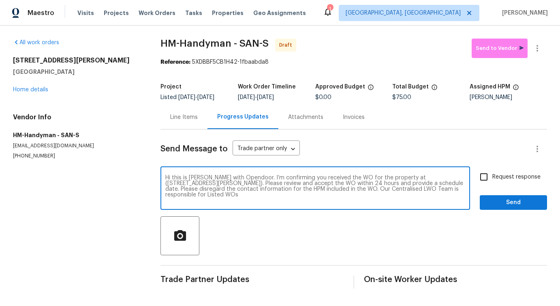
click at [505, 176] on label "Request response" at bounding box center [508, 176] width 65 height 17
click at [493, 176] on input "Request response" at bounding box center [484, 176] width 17 height 17
checkbox input "true"
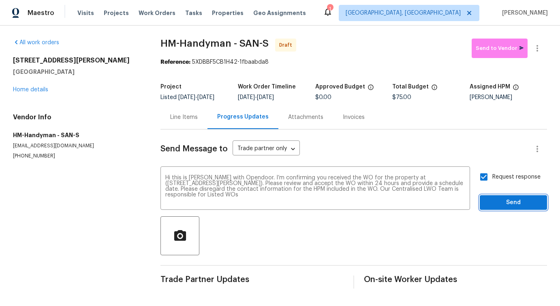
click at [509, 208] on span "Send" at bounding box center [514, 202] width 54 height 10
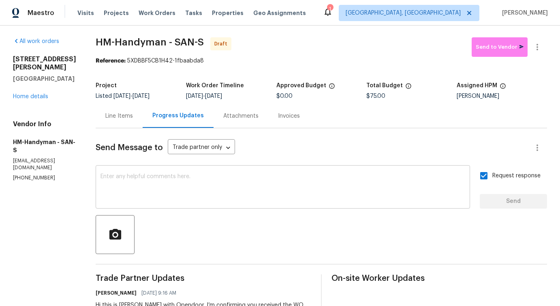
click at [334, 192] on textarea at bounding box center [283, 188] width 365 height 28
paste textarea "Attention All Work Orders must include before-photos (both close-up and wide-an…"
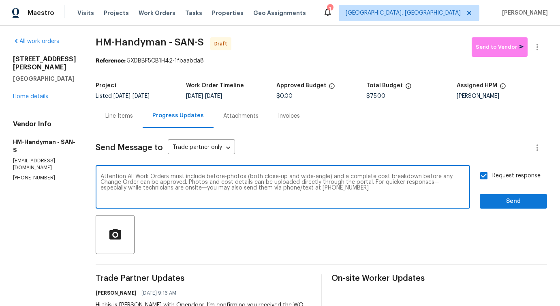
type textarea "Attention All Work Orders must include before-photos (both close-up and wide-an…"
click at [512, 199] on span "Send" at bounding box center [514, 201] width 54 height 10
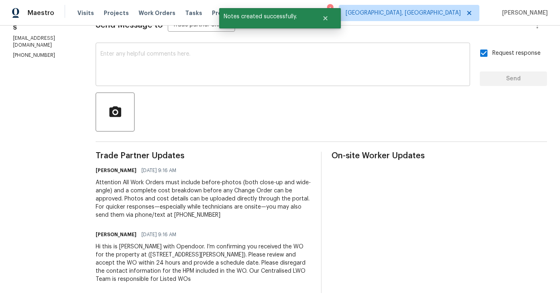
scroll to position [0, 0]
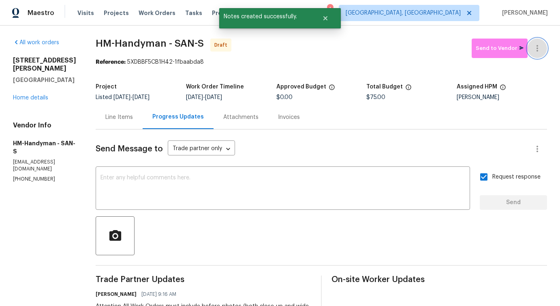
click at [539, 43] on button "button" at bounding box center [537, 48] width 19 height 19
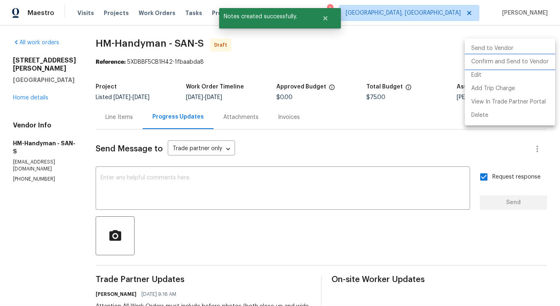
click at [497, 58] on li "Confirm and Send to Vendor" at bounding box center [510, 61] width 90 height 13
click at [355, 67] on div at bounding box center [280, 153] width 560 height 306
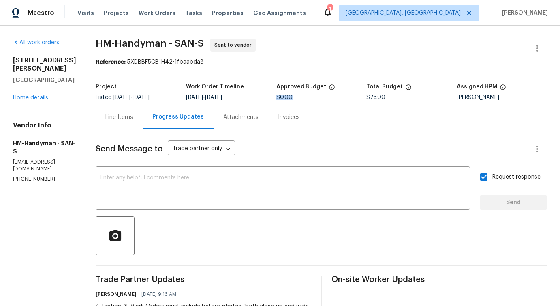
drag, startPoint x: 281, startPoint y: 99, endPoint x: 306, endPoint y: 99, distance: 24.7
click at [306, 99] on div "$0.00" at bounding box center [322, 97] width 90 height 6
click at [304, 113] on div "Invoices" at bounding box center [288, 117] width 41 height 24
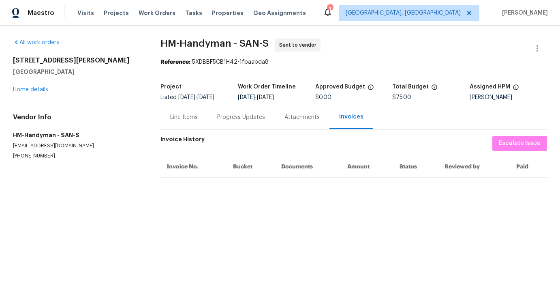
click at [176, 135] on section "HM-Handyman - SAN-S Sent to vendor Reference: 5XDBBF5CB1H42-1fbaabda8 Project L…" at bounding box center [354, 109] width 387 height 140
click at [178, 127] on div "Line Items" at bounding box center [184, 117] width 47 height 24
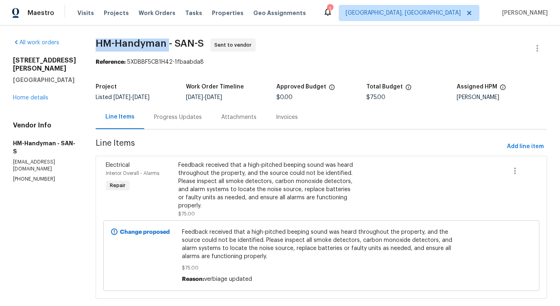
drag, startPoint x: 101, startPoint y: 39, endPoint x: 175, endPoint y: 41, distance: 73.4
click at [175, 41] on div "All work orders 17759 Saint Andrews Dr Poway, CA 92064 Home details Vendor Info…" at bounding box center [280, 174] width 560 height 296
copy span "HM-Handyman"
click at [39, 98] on link "Home details" at bounding box center [30, 98] width 35 height 6
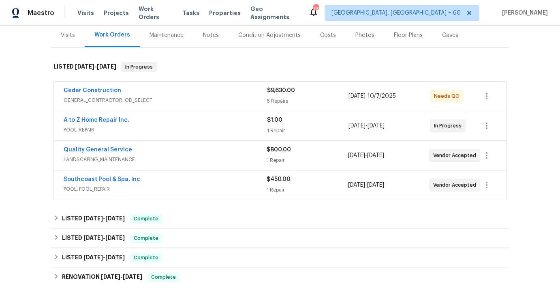
scroll to position [101, 0]
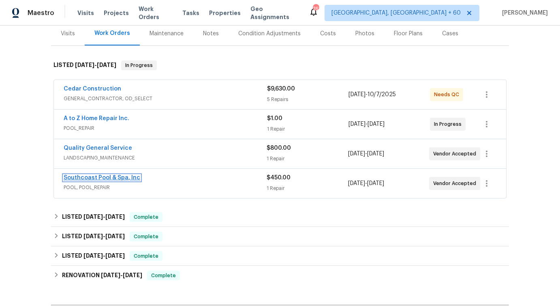
click at [104, 177] on link "Southcoast Pool & Spa, Inc" at bounding box center [102, 178] width 77 height 6
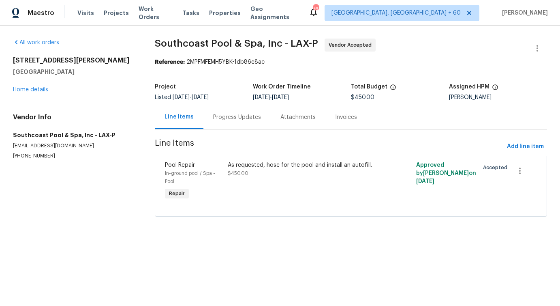
click at [204, 127] on div "Progress Updates" at bounding box center [237, 117] width 67 height 24
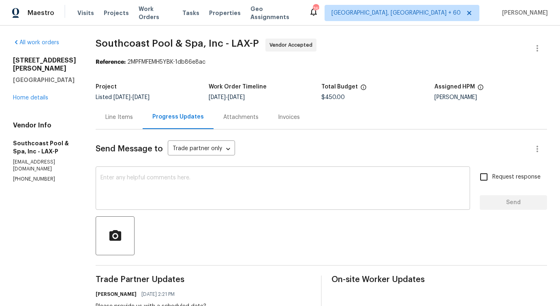
click at [211, 191] on textarea at bounding box center [283, 189] width 365 height 28
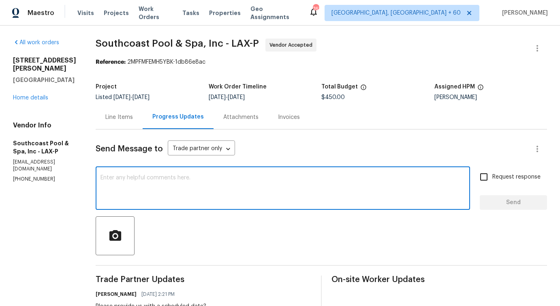
click at [37, 176] on p "[PHONE_NUMBER]" at bounding box center [44, 179] width 63 height 7
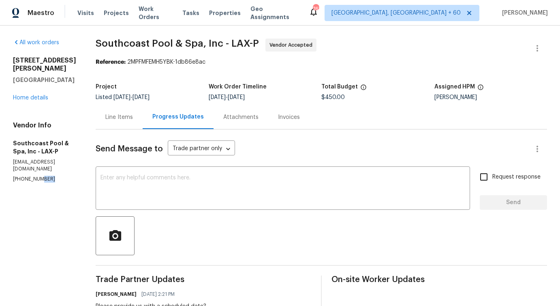
click at [37, 176] on p "[PHONE_NUMBER]" at bounding box center [44, 179] width 63 height 7
click at [143, 189] on textarea at bounding box center [283, 189] width 365 height 28
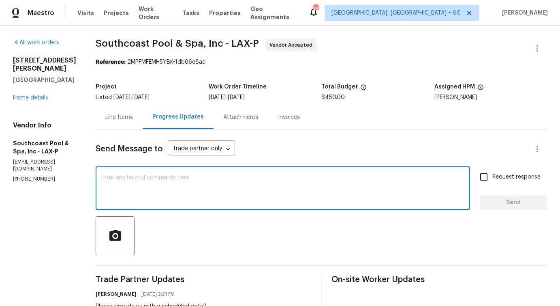
click at [147, 187] on textarea at bounding box center [283, 189] width 365 height 28
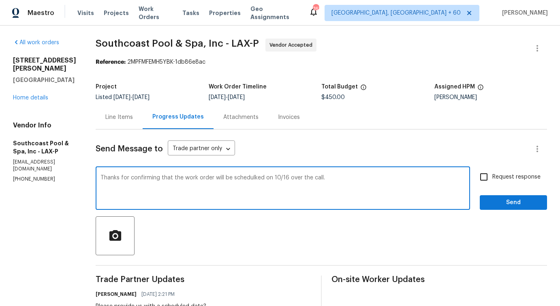
type textarea "Thanks for confirming that the work order will be schedulked on 10/16 over the …"
click at [166, 172] on div "Thanks for confirming that the work order will be schedulked on 10/16 over the …" at bounding box center [283, 188] width 375 height 41
click at [166, 176] on textarea "Thanks for confirming that the work order will be schedulked on 10/16 over the …" at bounding box center [283, 189] width 365 height 28
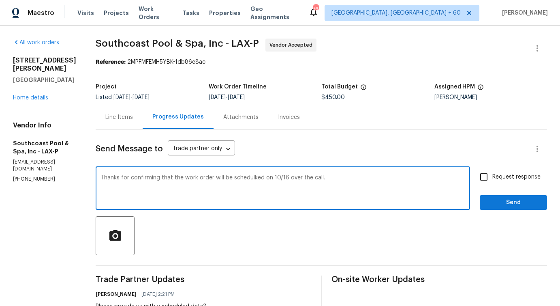
click at [166, 176] on textarea "Thanks for confirming that the work order will be schedulked on 10/16 over the …" at bounding box center [283, 189] width 365 height 28
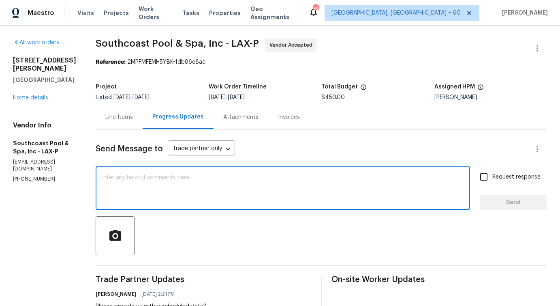
paste textarea "Thank you for confirming over the call that the work order is scheduled for 10/…"
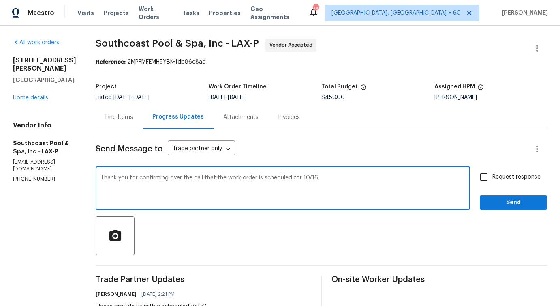
type textarea "Thank you for confirming over the call that the work order is scheduled for 10/…"
click at [500, 175] on span "Request response" at bounding box center [517, 177] width 48 height 9
click at [493, 175] on input "Request response" at bounding box center [484, 176] width 17 height 17
checkbox input "true"
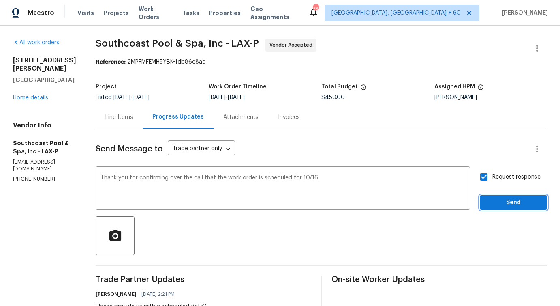
click at [500, 199] on span "Send" at bounding box center [514, 202] width 54 height 10
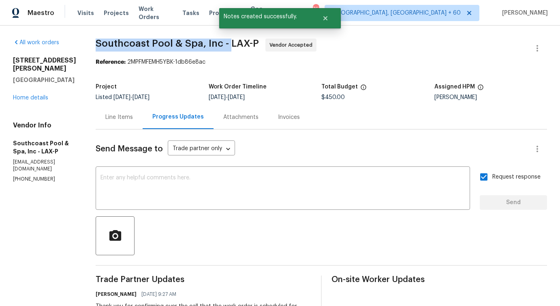
drag, startPoint x: 97, startPoint y: 41, endPoint x: 228, endPoint y: 46, distance: 131.1
click at [228, 45] on span "Southcoast Pool & Spa, Inc - LAX-P" at bounding box center [177, 44] width 163 height 10
copy span "Southcoast Pool & Spa, Inc -"
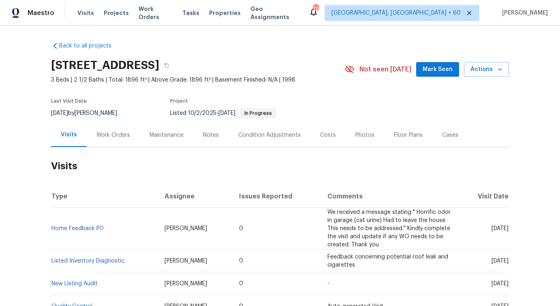
click at [112, 139] on div "Work Orders" at bounding box center [113, 135] width 53 height 24
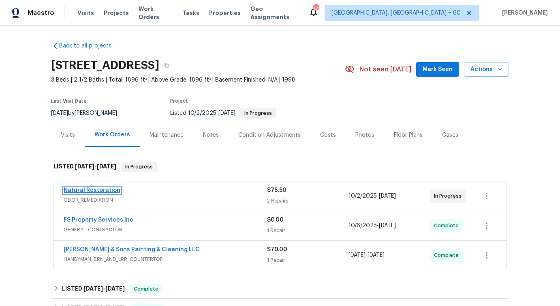
click at [87, 191] on link "Natural Restoration" at bounding box center [92, 190] width 57 height 6
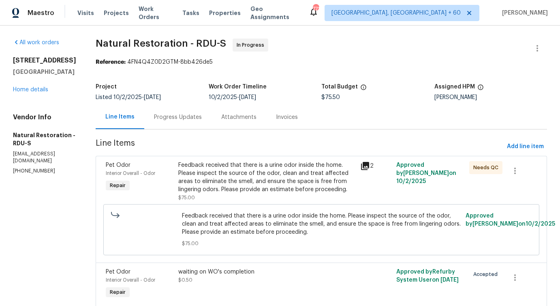
click at [181, 117] on div "Progress Updates" at bounding box center [178, 117] width 48 height 8
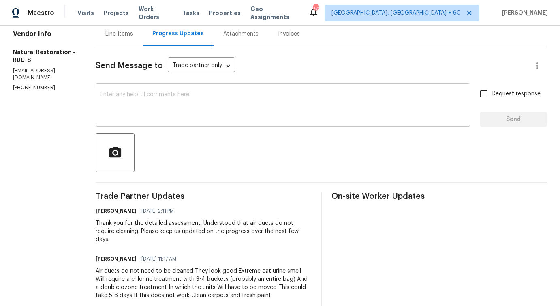
scroll to position [148, 0]
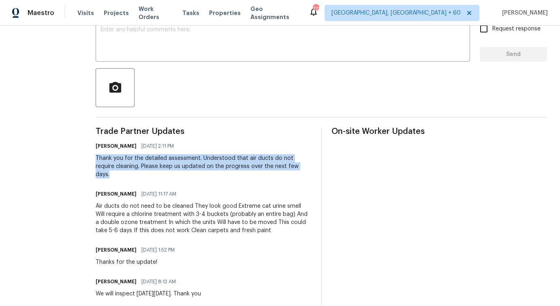
drag, startPoint x: 89, startPoint y: 155, endPoint x: 311, endPoint y: 166, distance: 222.9
click at [311, 166] on div "All work orders [STREET_ADDRESS][PERSON_NAME] Home details Vendor Info Natural …" at bounding box center [280, 179] width 560 height 602
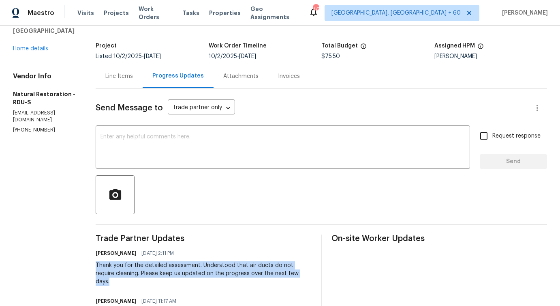
scroll to position [0, 0]
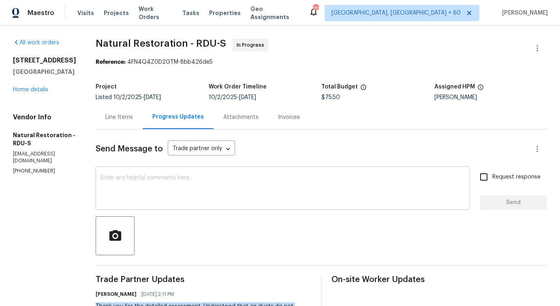
click at [319, 187] on textarea at bounding box center [283, 189] width 365 height 28
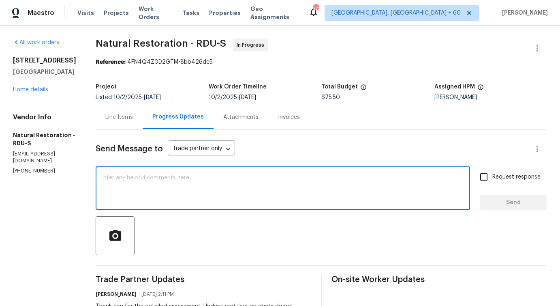
paste textarea "Would you kindly provide us with an update regarding the progress of the work o…"
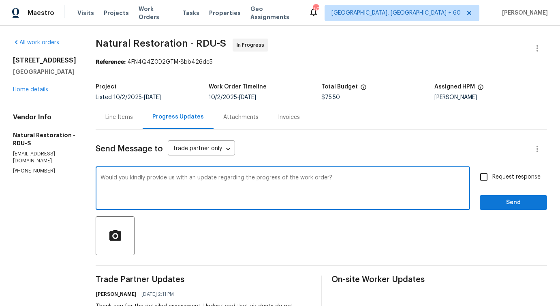
type textarea "Would you kindly provide us with an update regarding the progress of the work o…"
click at [506, 176] on span "Request response" at bounding box center [517, 177] width 48 height 9
click at [493, 176] on input "Request response" at bounding box center [484, 176] width 17 height 17
checkbox input "true"
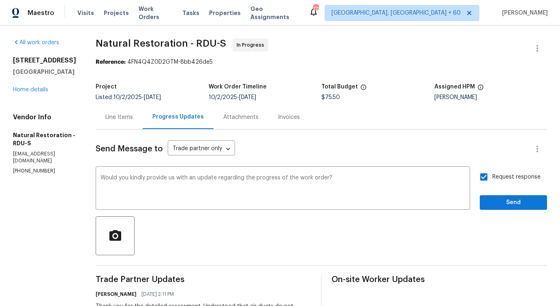
click at [508, 198] on span "Send" at bounding box center [514, 202] width 54 height 10
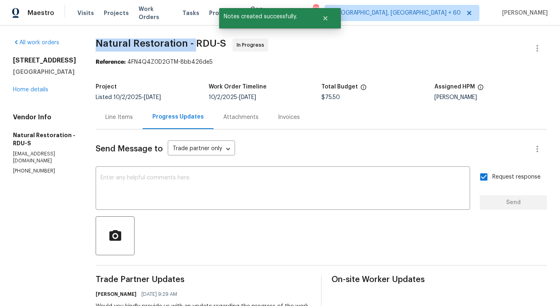
drag, startPoint x: 95, startPoint y: 38, endPoint x: 193, endPoint y: 43, distance: 98.2
copy span "Natural Restoration -"
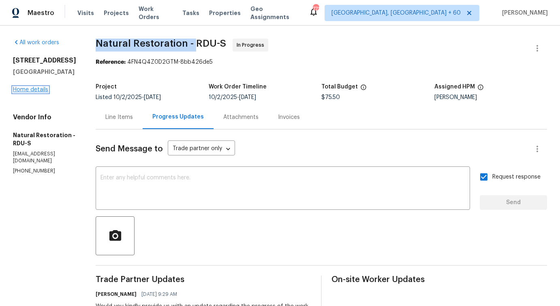
click at [40, 90] on link "Home details" at bounding box center [30, 90] width 35 height 6
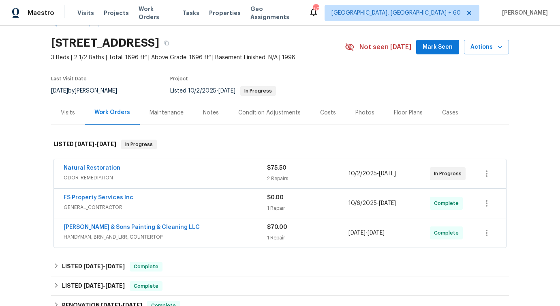
scroll to position [20, 0]
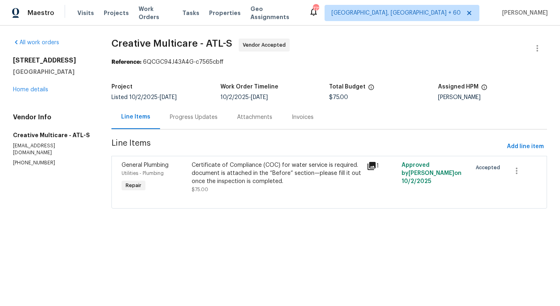
click at [189, 123] on div "Progress Updates" at bounding box center [193, 117] width 67 height 24
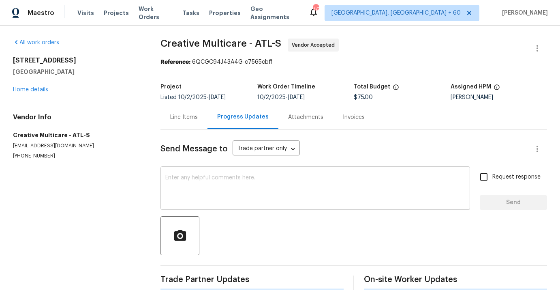
click at [216, 197] on textarea at bounding box center [315, 189] width 300 height 28
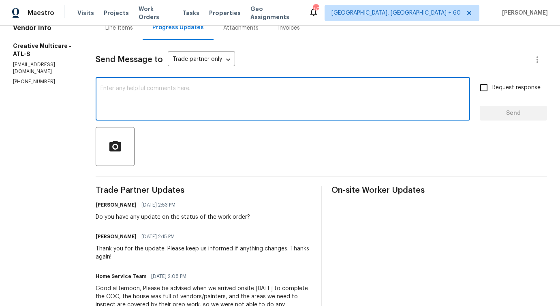
scroll to position [168, 0]
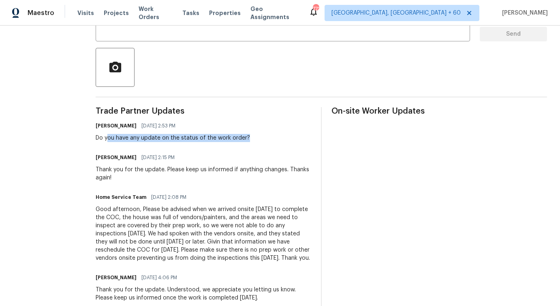
drag, startPoint x: 137, startPoint y: 137, endPoint x: 278, endPoint y: 135, distance: 141.5
click at [279, 136] on div "[PERSON_NAME] [DATE] 2:53 PM Do you have any update on the status of the work o…" at bounding box center [204, 131] width 216 height 22
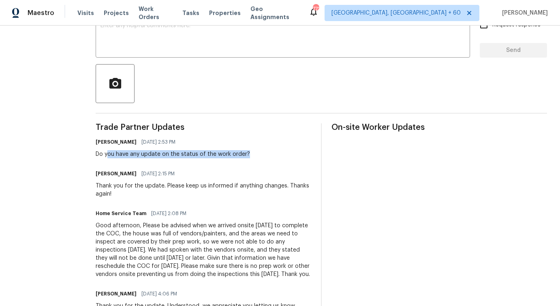
scroll to position [0, 0]
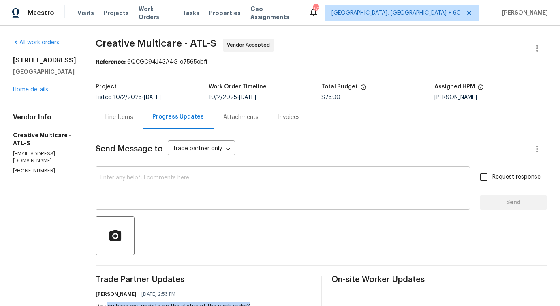
click at [214, 181] on textarea at bounding box center [283, 189] width 365 height 28
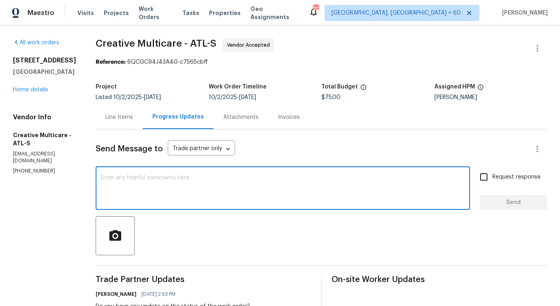
click at [29, 167] on p "[PHONE_NUMBER]" at bounding box center [44, 170] width 63 height 7
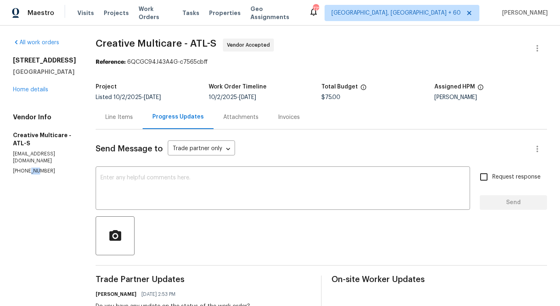
click at [29, 167] on p "[PHONE_NUMBER]" at bounding box center [44, 170] width 63 height 7
copy p "[PHONE_NUMBER]"
click at [369, 190] on textarea at bounding box center [283, 189] width 365 height 28
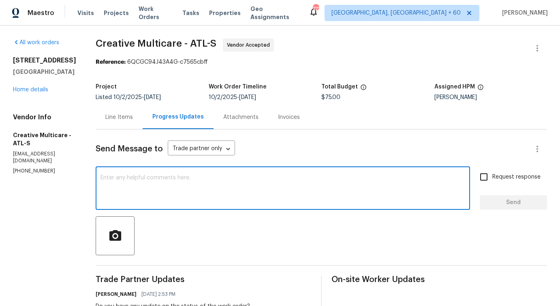
click at [255, 188] on textarea at bounding box center [283, 189] width 365 height 28
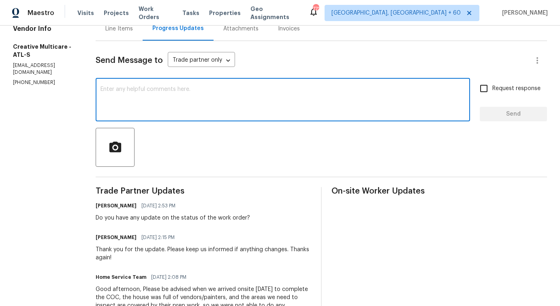
scroll to position [93, 0]
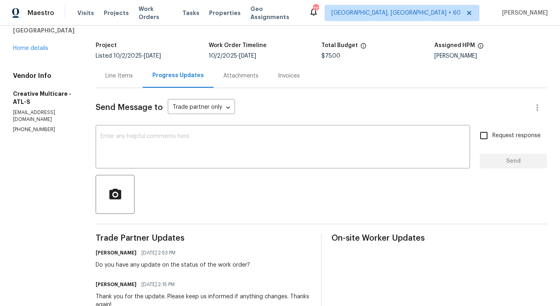
scroll to position [0, 0]
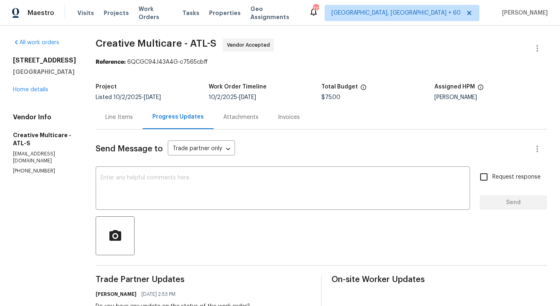
click at [60, 139] on h5 "Creative Multicare - ATL-S" at bounding box center [44, 139] width 63 height 16
click at [58, 150] on p "[EMAIL_ADDRESS][DOMAIN_NAME]" at bounding box center [44, 157] width 63 height 14
copy p "[EMAIL_ADDRESS][DOMAIN_NAME]"
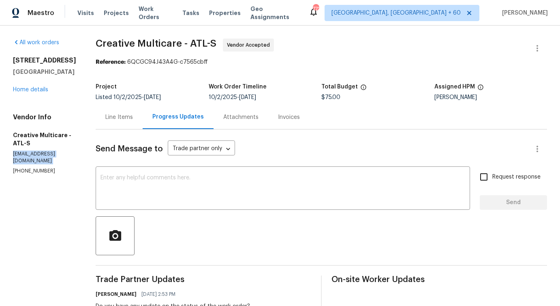
click at [29, 167] on p "[PHONE_NUMBER]" at bounding box center [44, 170] width 63 height 7
copy p "[PHONE_NUMBER]"
click at [234, 180] on textarea at bounding box center [283, 189] width 365 height 28
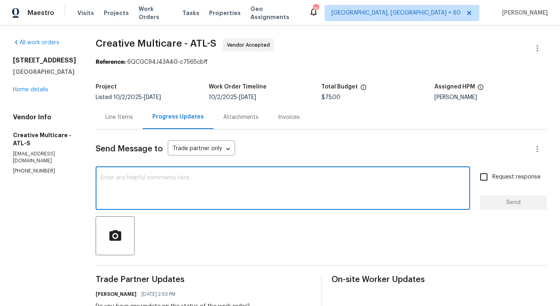
paste textarea "Although we couldn’t reach you at [PHONE_NUMBER],"
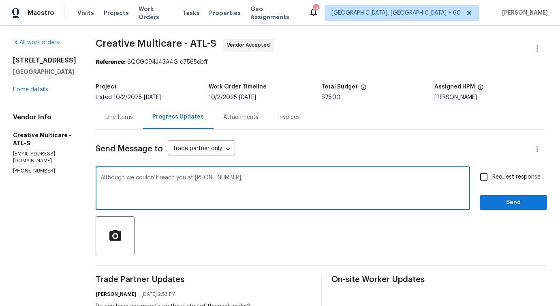
click at [25, 167] on p "[PHONE_NUMBER]" at bounding box center [44, 170] width 63 height 7
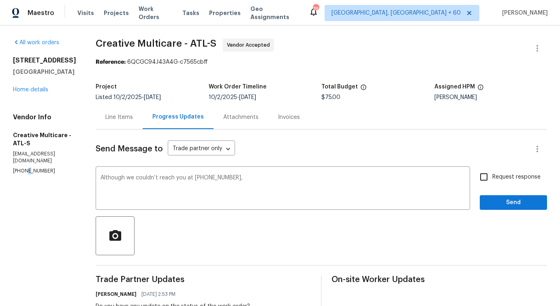
click at [25, 167] on p "[PHONE_NUMBER]" at bounding box center [44, 170] width 63 height 7
copy p "[PHONE_NUMBER]"
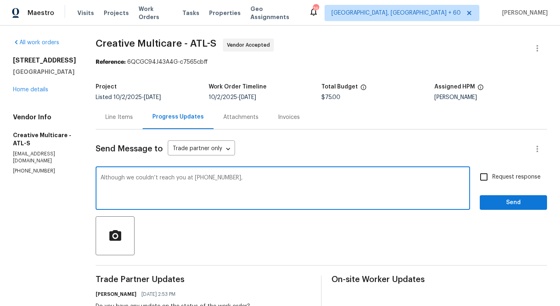
drag, startPoint x: 213, startPoint y: 177, endPoint x: 242, endPoint y: 177, distance: 28.4
click at [242, 177] on textarea "Although we couldn’t reach you at [PHONE_NUMBER]," at bounding box center [283, 189] width 365 height 28
click at [215, 195] on textarea "Although we couldn’t reach you at [PHONE_NUMBER]," at bounding box center [283, 189] width 365 height 28
drag, startPoint x: 215, startPoint y: 177, endPoint x: 253, endPoint y: 178, distance: 37.3
click at [253, 178] on textarea "Although we couldn’t reach you at (919) 397-1674," at bounding box center [283, 189] width 365 height 28
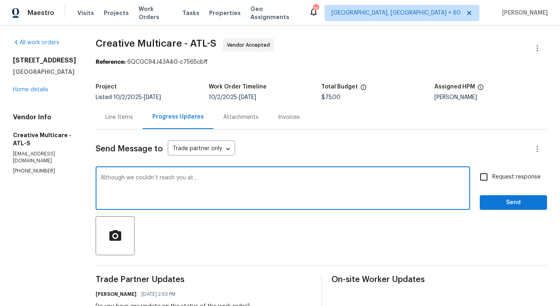
paste textarea "(770) 478-8728"
paste textarea "This work order must be completed within the target date to meet our deadline. …"
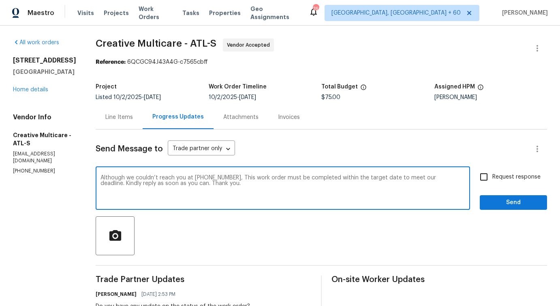
type textarea "Although we couldn’t reach you at (770) 478-8728, This work order must be compl…"
click at [491, 172] on input "Request response" at bounding box center [484, 176] width 17 height 17
checkbox input "true"
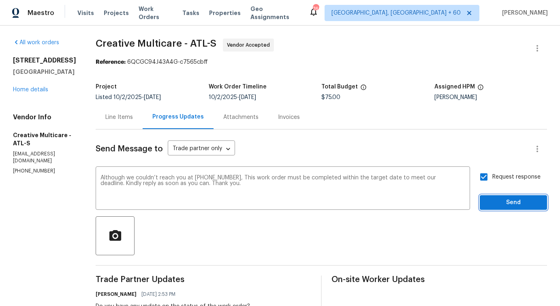
click at [497, 203] on span "Send" at bounding box center [514, 202] width 54 height 10
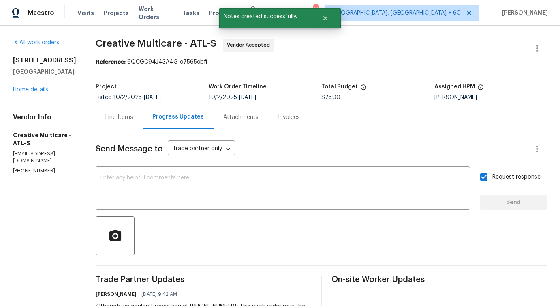
click at [48, 150] on p "homeservice@creativemulticare.com" at bounding box center [44, 157] width 63 height 14
copy p "homeservice@creativemulticare.com"
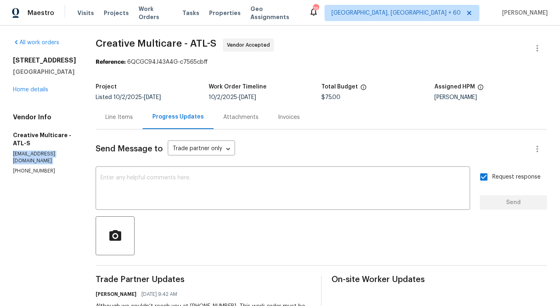
click at [133, 116] on div "Line Items" at bounding box center [119, 117] width 28 height 8
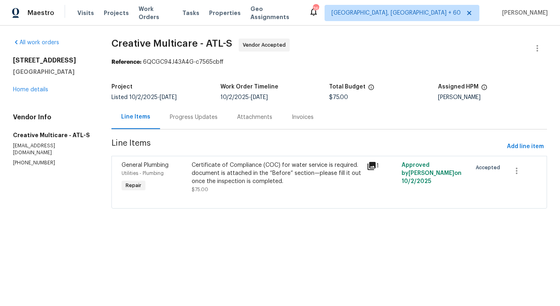
click at [250, 165] on div "Certificate of Compliance (COC) for water service is required. document is atta…" at bounding box center [277, 173] width 170 height 24
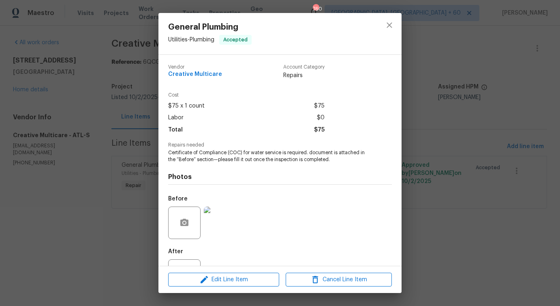
click at [255, 154] on span "Certificate of Compliance (COC) for water service is required. document is atta…" at bounding box center [269, 156] width 202 height 14
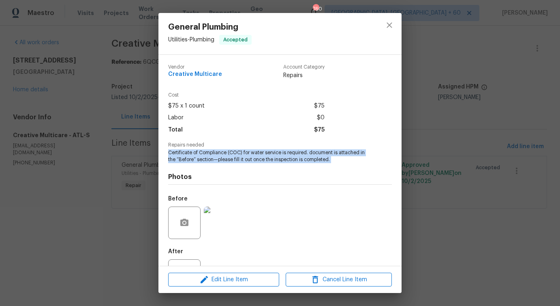
copy span "Certificate of Compliance (COC) for water service is required. document is atta…"
click at [394, 24] on icon "close" at bounding box center [390, 25] width 10 height 10
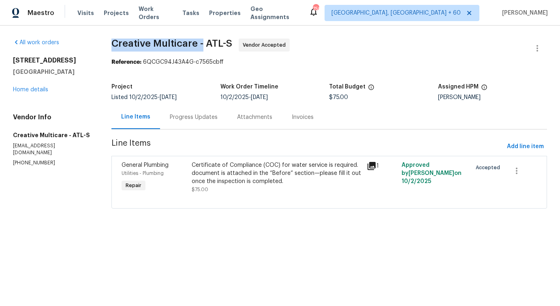
drag, startPoint x: 116, startPoint y: 43, endPoint x: 209, endPoint y: 44, distance: 92.4
click at [209, 44] on div "All work orders 5919 Heritage Ln Stone Mountain, GA 30087 Home details Vendor I…" at bounding box center [280, 129] width 560 height 206
copy span "Creative Multicare -"
click at [35, 90] on link "Home details" at bounding box center [30, 90] width 35 height 6
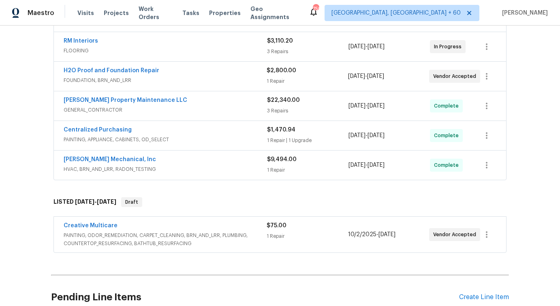
scroll to position [179, 0]
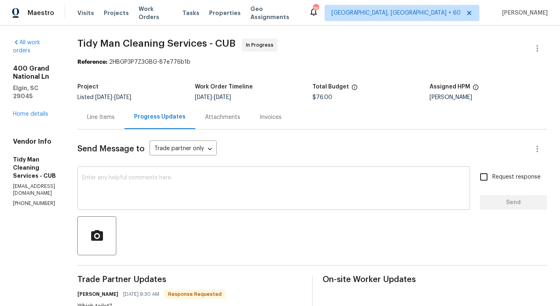
click at [138, 187] on textarea at bounding box center [273, 189] width 383 height 28
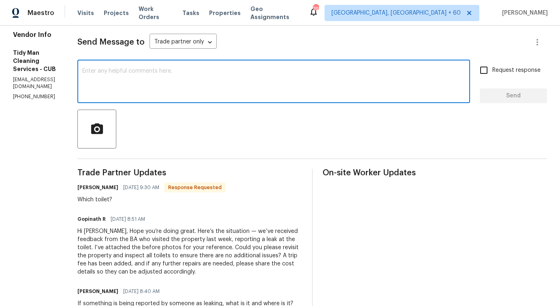
scroll to position [84, 0]
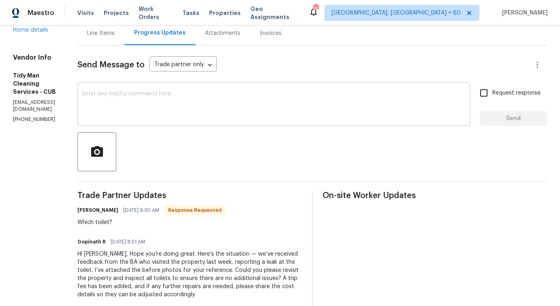
click at [235, 106] on textarea at bounding box center [273, 105] width 383 height 28
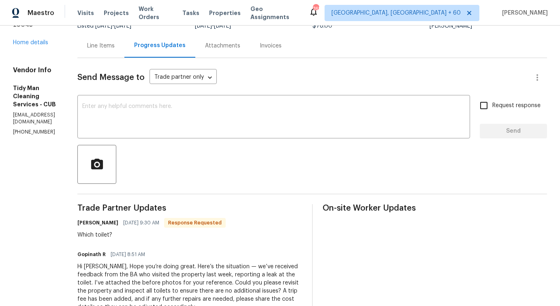
scroll to position [0, 0]
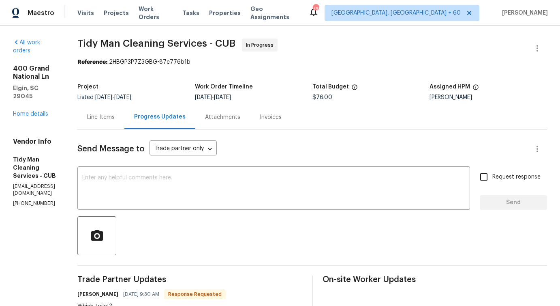
click at [98, 117] on div "Line Items" at bounding box center [101, 117] width 28 height 8
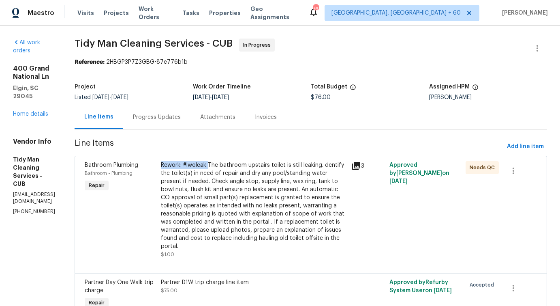
drag, startPoint x: 218, startPoint y: 163, endPoint x: 336, endPoint y: 159, distance: 118.1
click at [336, 159] on div "Rework: #lwoleak The bathroom upstairs toilet is still leaking. dentify the toi…" at bounding box center [254, 210] width 191 height 102
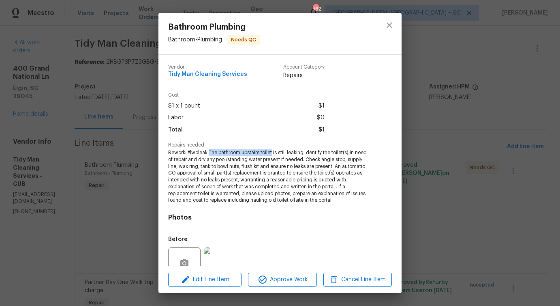
drag, startPoint x: 208, startPoint y: 152, endPoint x: 273, endPoint y: 153, distance: 64.9
click at [273, 153] on span "Rework: #lwoleak The bathroom upstairs toilet is still leaking. dentify the toi…" at bounding box center [269, 176] width 202 height 54
copy span "The bathroom upstairs toilet"
click at [387, 21] on icon "close" at bounding box center [390, 25] width 10 height 10
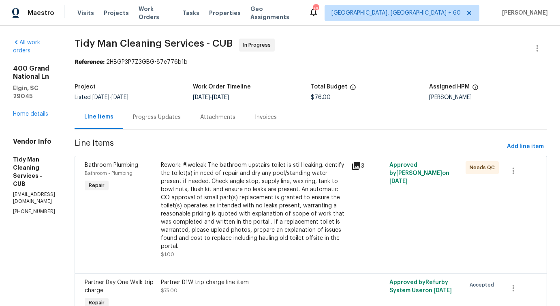
click at [144, 124] on div "Progress Updates" at bounding box center [156, 117] width 67 height 24
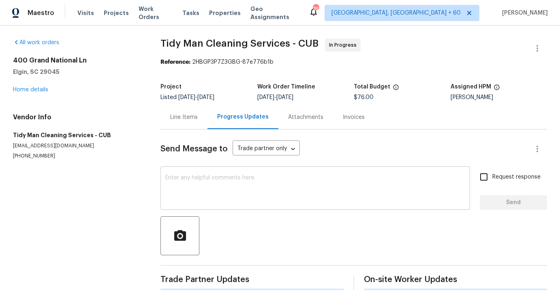
click at [187, 196] on textarea at bounding box center [315, 189] width 300 height 28
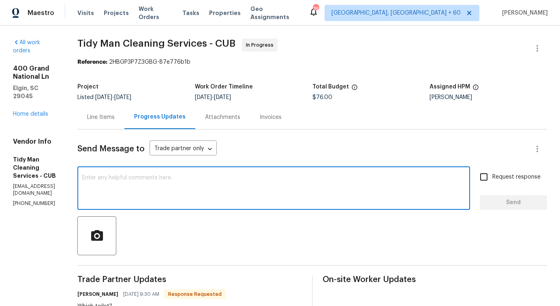
paste textarea "The bathroom upstairs toilet"
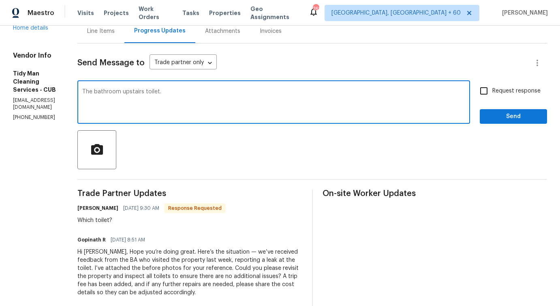
scroll to position [88, 0]
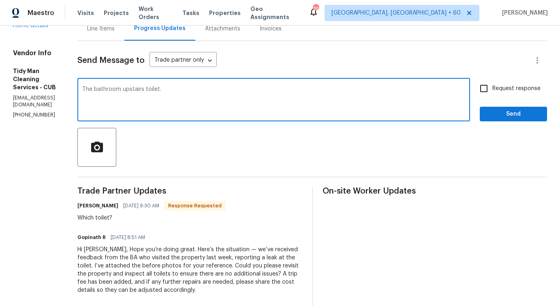
click at [311, 114] on textarea "The bathroom upstairs toilet." at bounding box center [273, 100] width 383 height 28
type textarea "The bathroom upstairs toilet."
click at [505, 118] on span "Send" at bounding box center [514, 114] width 54 height 10
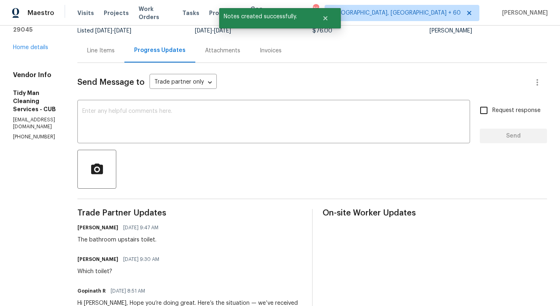
scroll to position [0, 0]
